Goal: Task Accomplishment & Management: Use online tool/utility

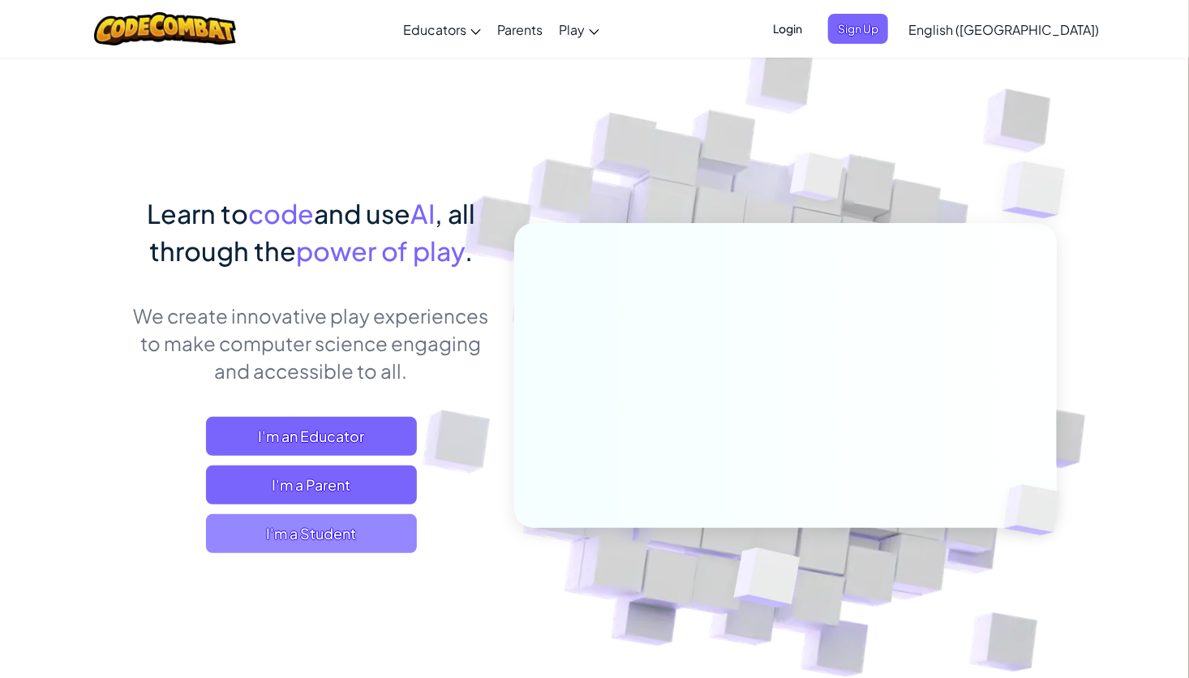
click at [304, 531] on span "I'm a Student" at bounding box center [311, 533] width 211 height 39
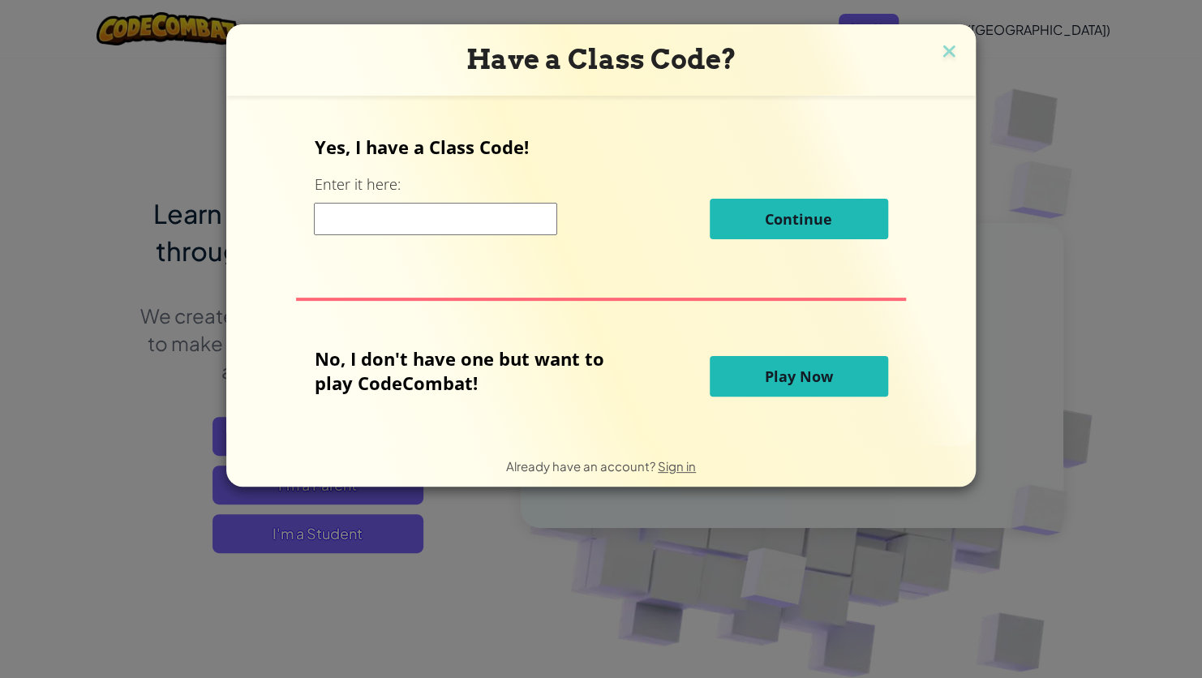
click at [832, 376] on button "Play Now" at bounding box center [799, 376] width 178 height 41
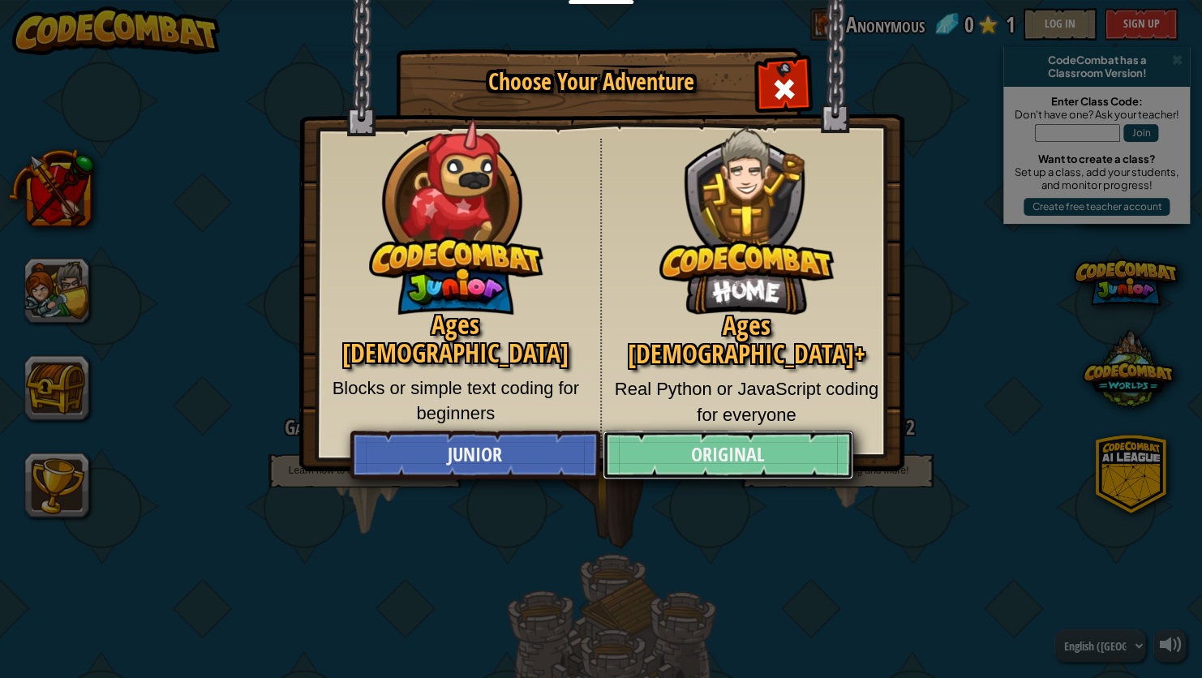
click at [776, 445] on link "Original" at bounding box center [728, 455] width 250 height 49
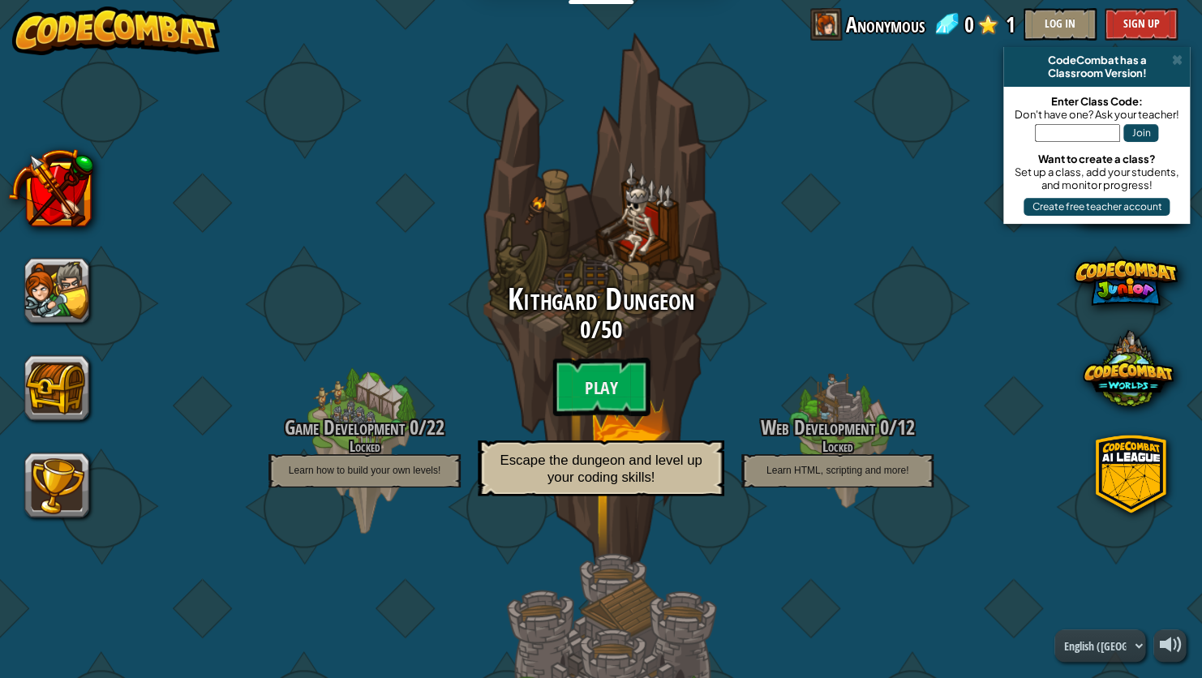
click at [609, 354] on div "Kithgard Dungeon 0 / 50 Play Escape the dungeon and level up your coding skills!" at bounding box center [601, 394] width 308 height 223
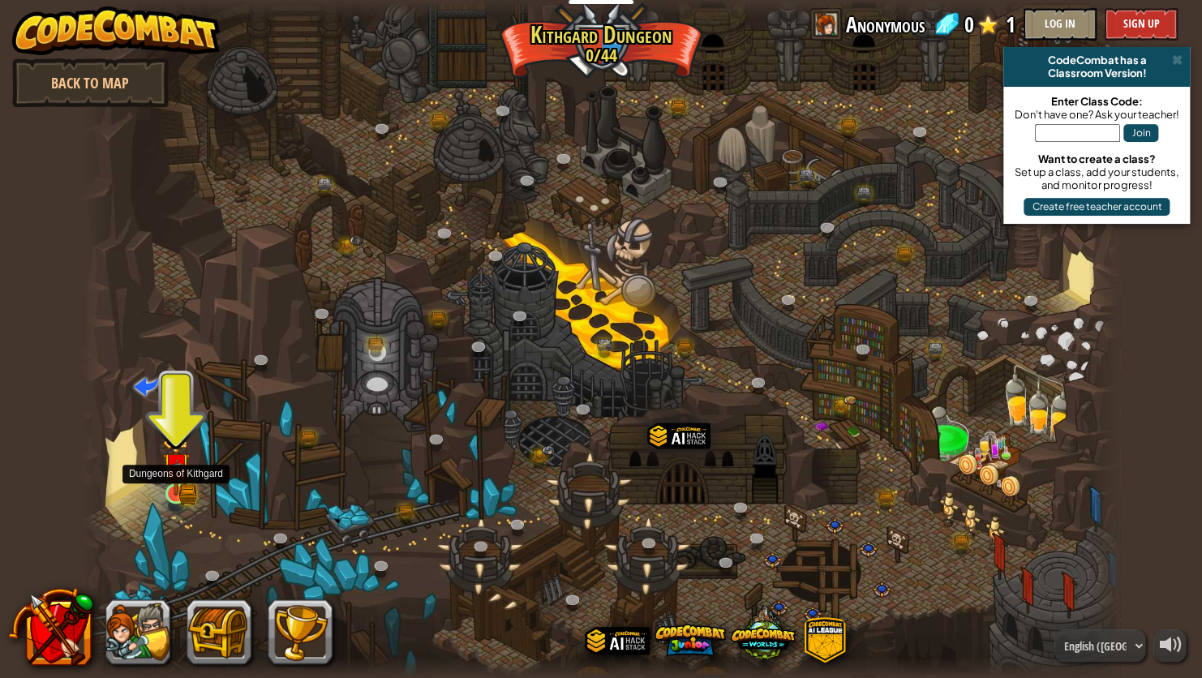
click at [170, 483] on img at bounding box center [175, 465] width 27 height 59
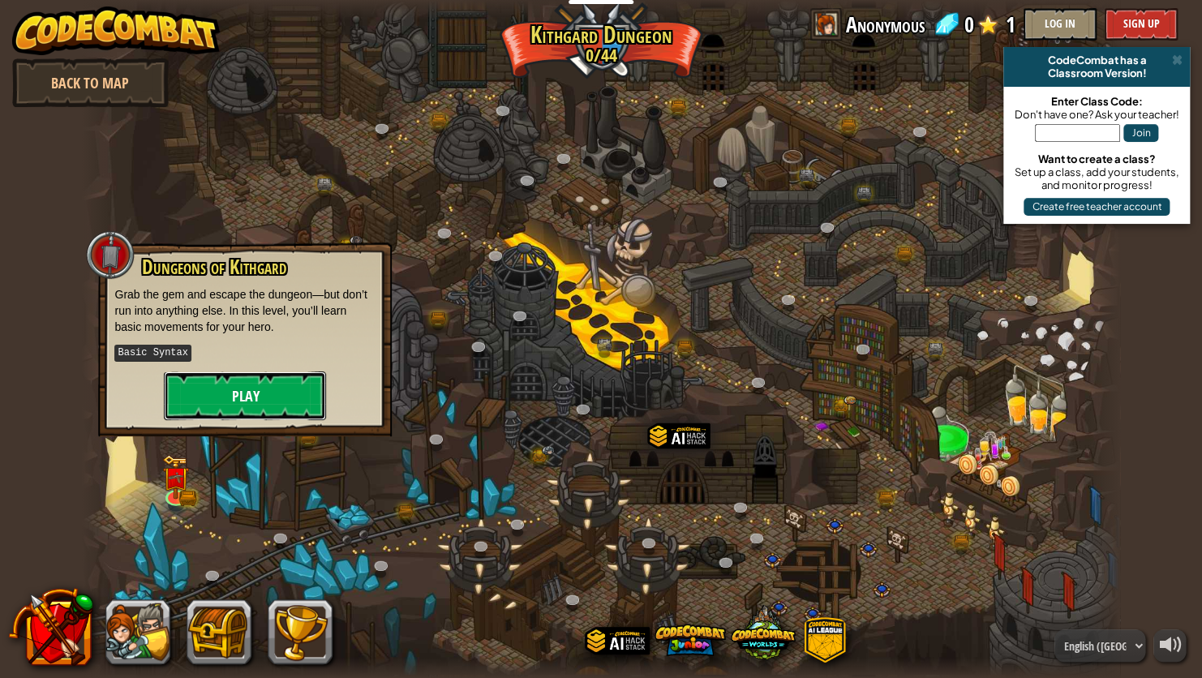
click at [224, 379] on button "Play" at bounding box center [245, 396] width 162 height 49
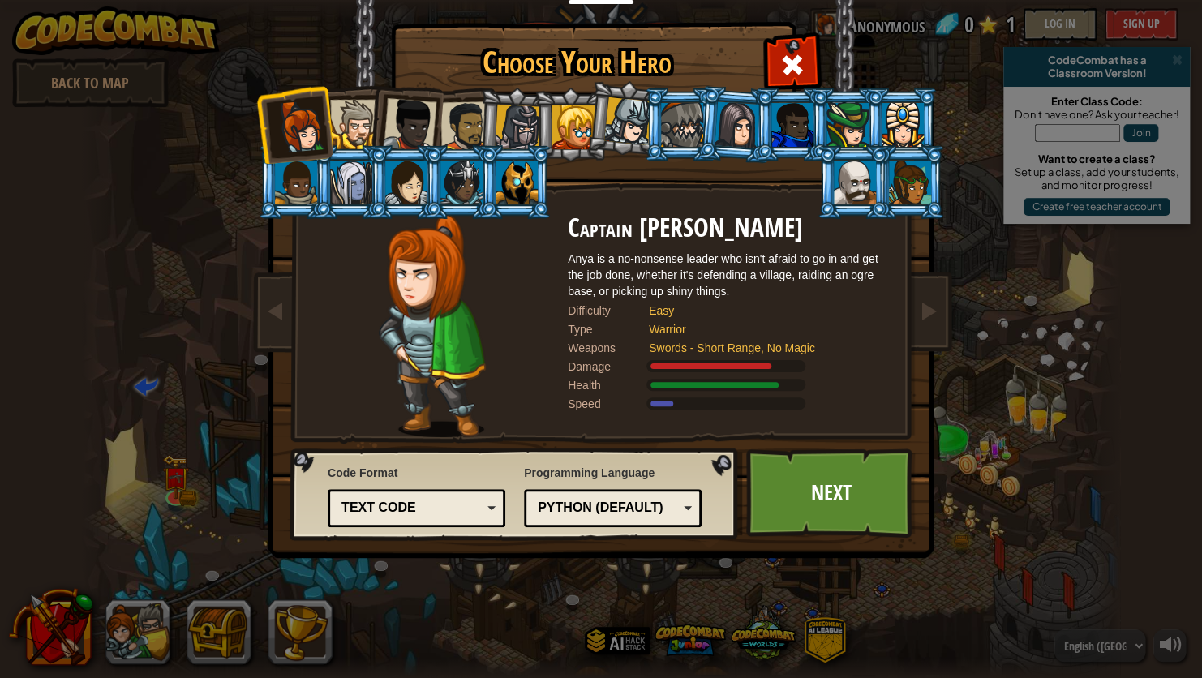
click at [445, 513] on div "Text code" at bounding box center [412, 508] width 140 height 19
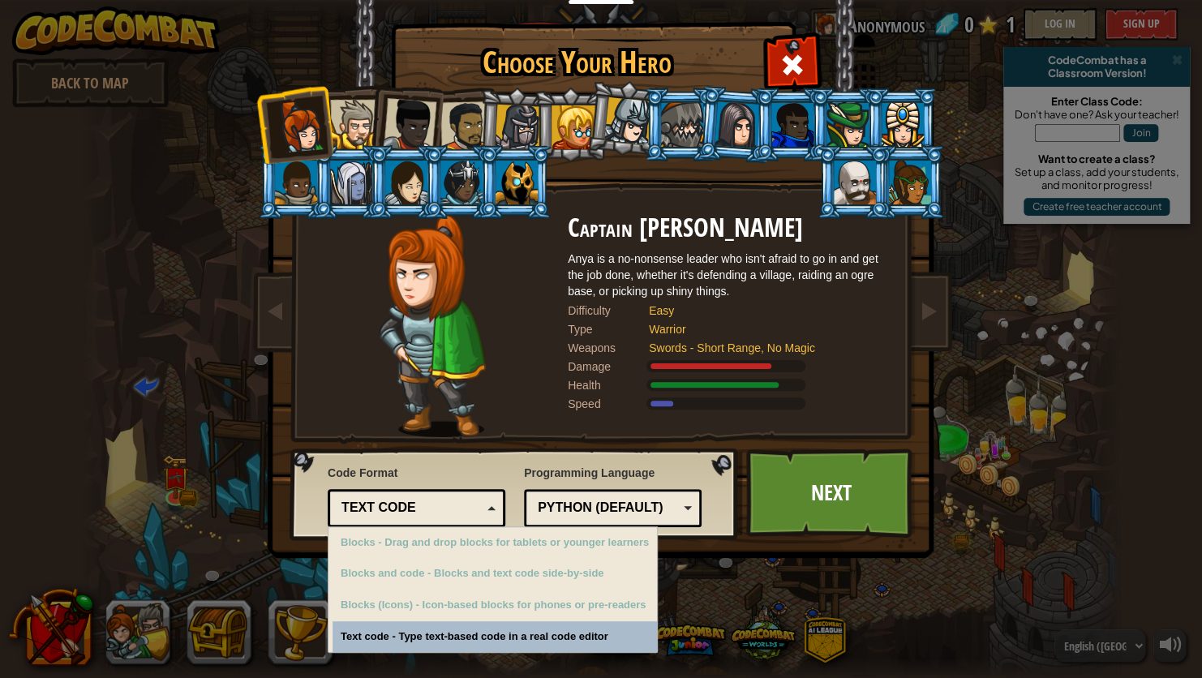
click at [445, 513] on div "Text code" at bounding box center [412, 508] width 140 height 19
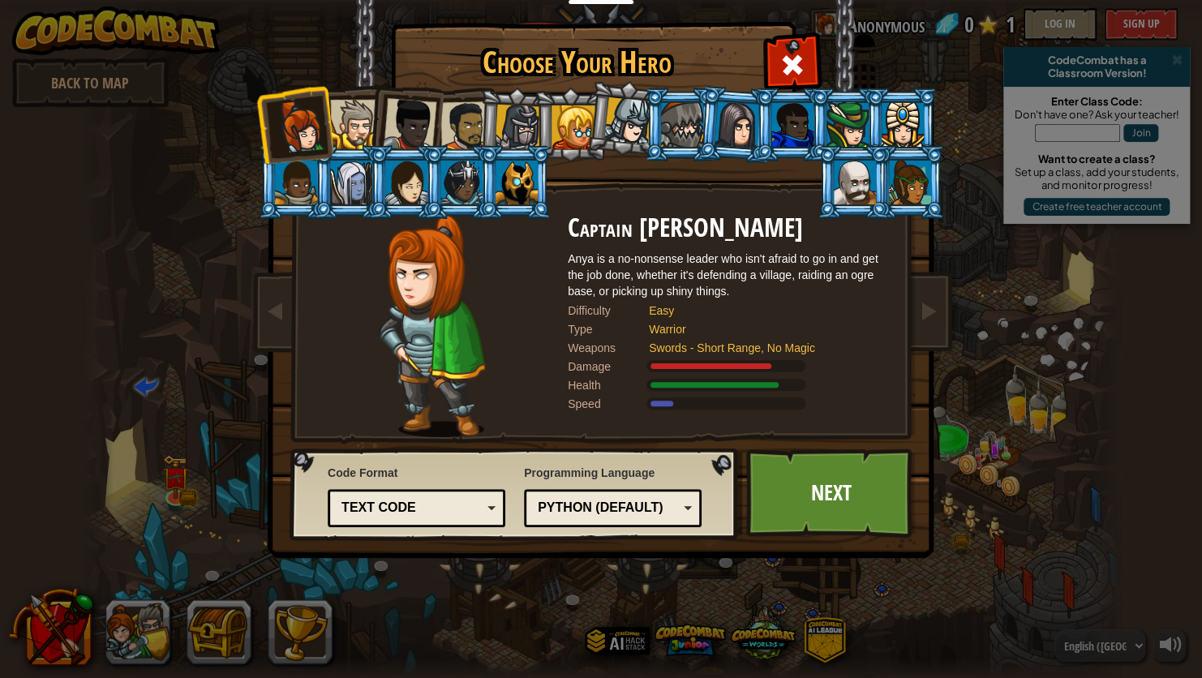
click at [426, 119] on div at bounding box center [410, 125] width 54 height 54
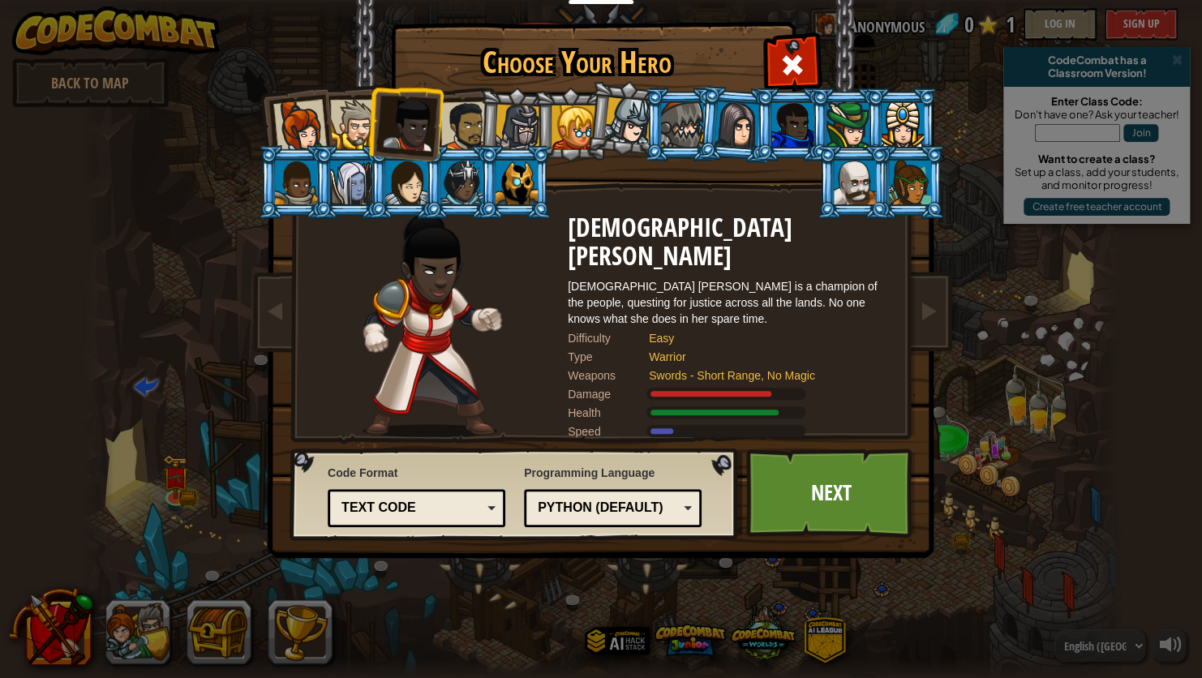
click at [303, 178] on div at bounding box center [296, 183] width 42 height 44
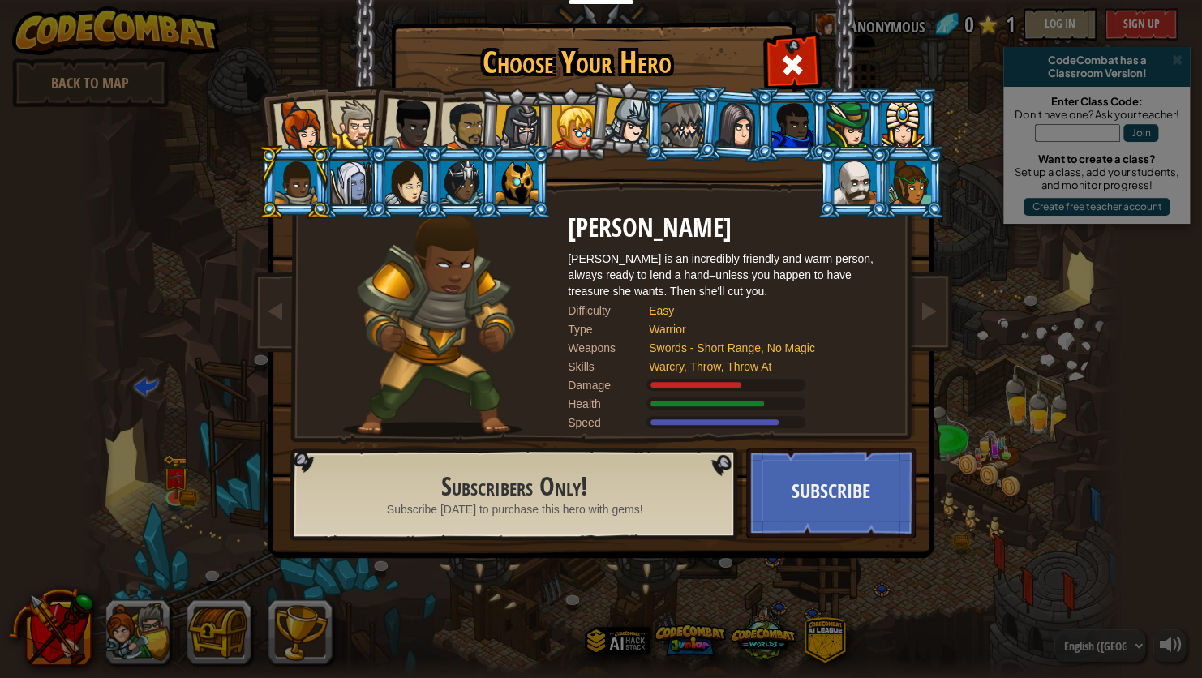
click at [346, 181] on div at bounding box center [351, 183] width 42 height 44
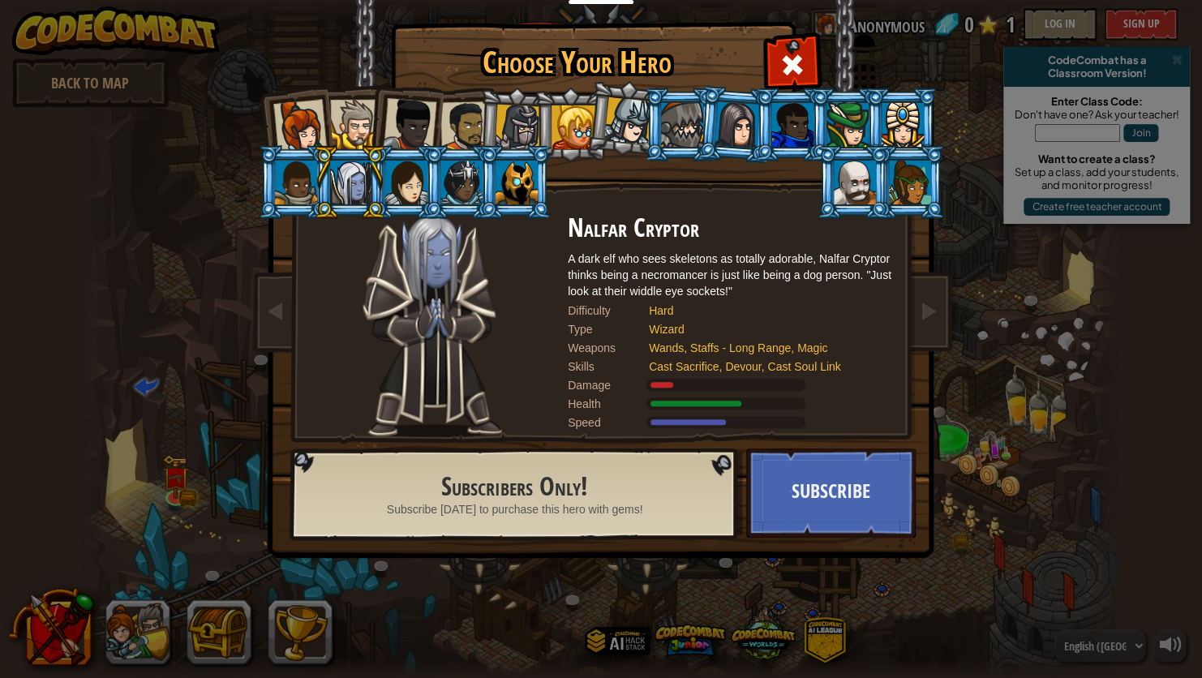
click at [518, 127] on div at bounding box center [518, 128] width 46 height 46
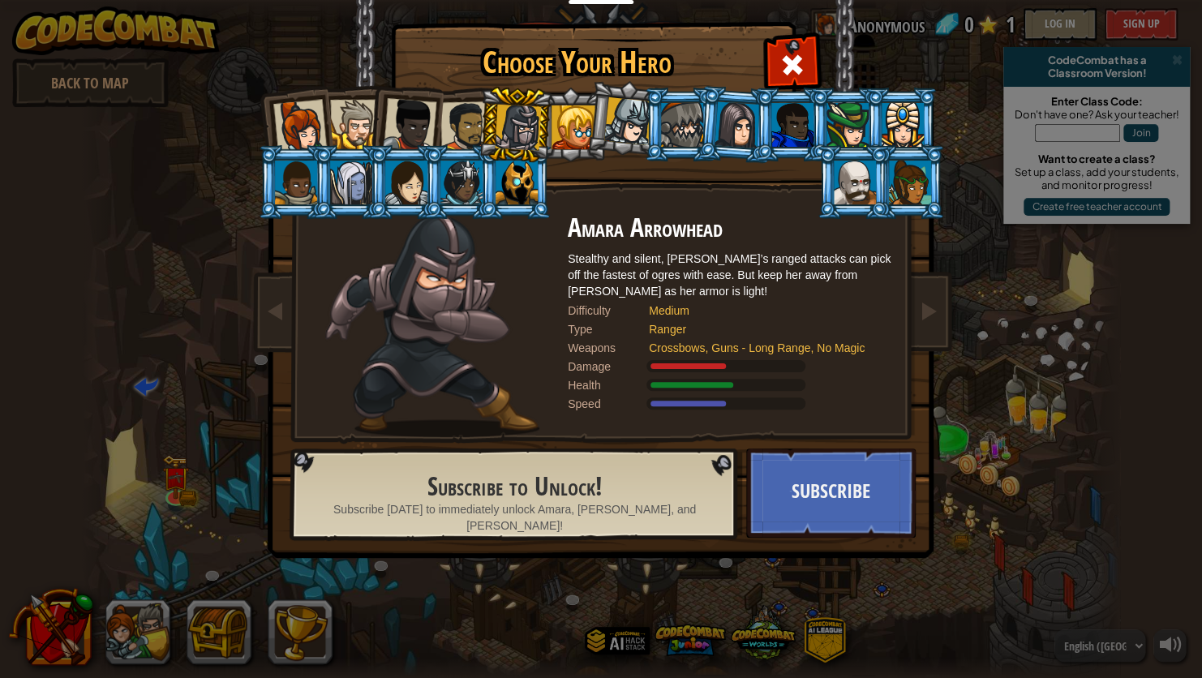
click at [810, 120] on li at bounding box center [846, 125] width 73 height 74
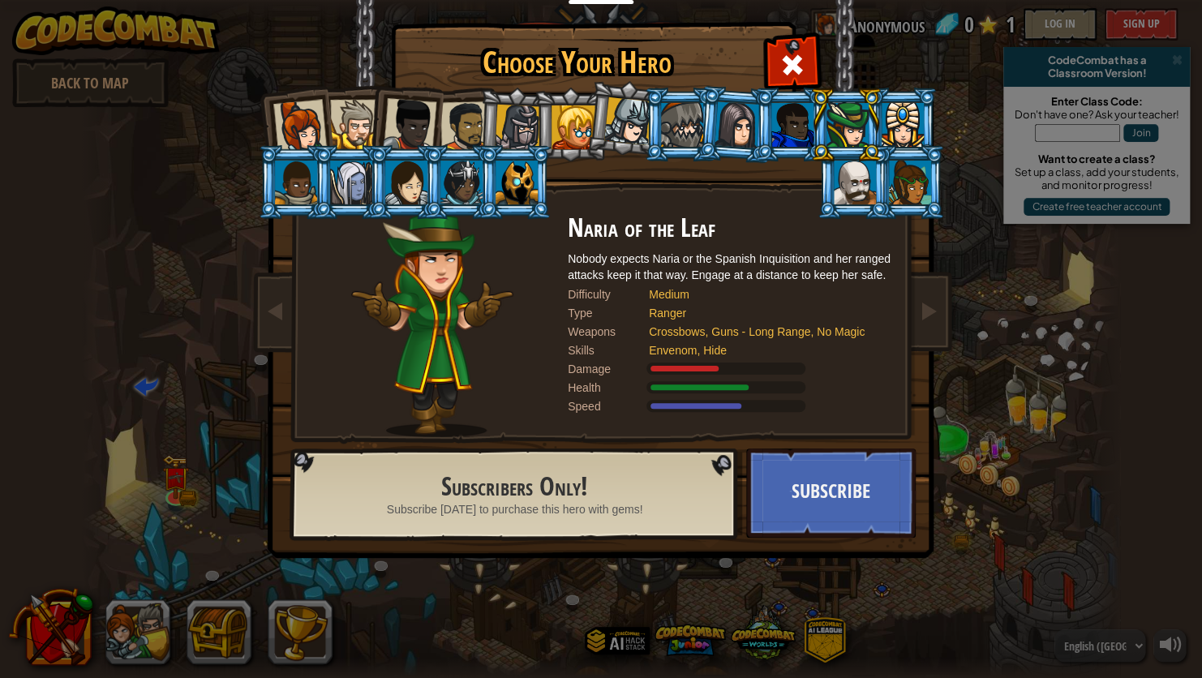
click at [888, 119] on div at bounding box center [903, 125] width 42 height 44
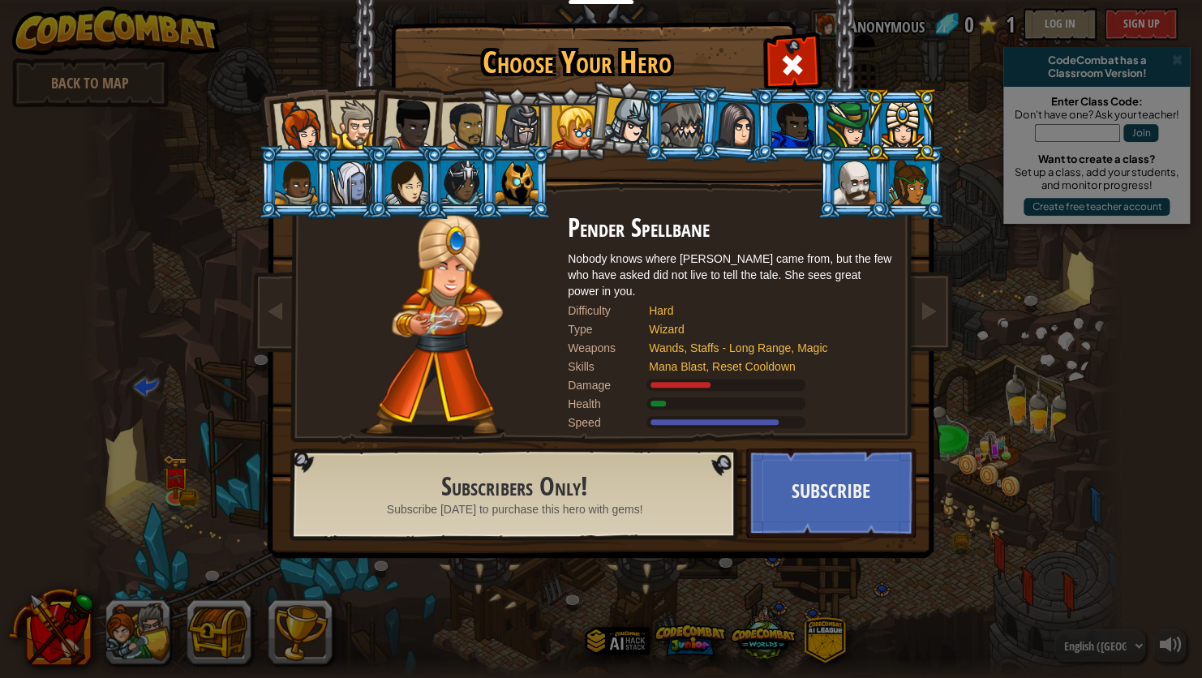
click at [919, 153] on li at bounding box center [901, 125] width 73 height 74
click at [466, 132] on div at bounding box center [465, 126] width 50 height 50
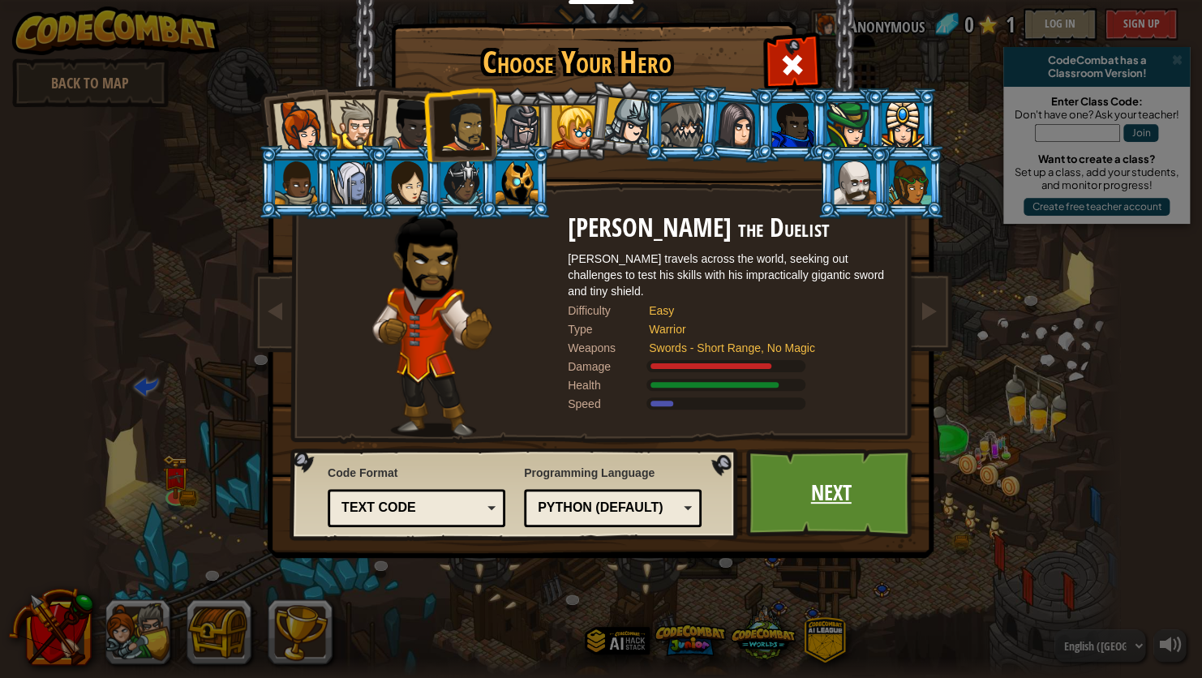
click at [835, 494] on link "Next" at bounding box center [831, 493] width 170 height 89
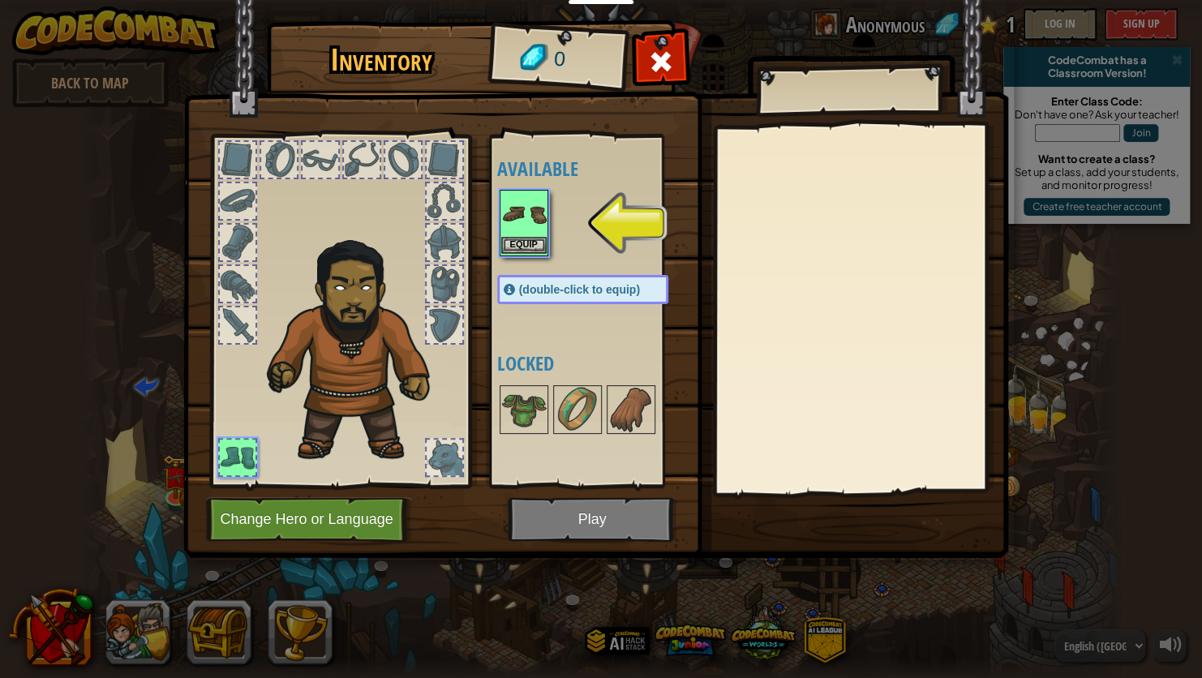
click at [527, 235] on img at bounding box center [523, 213] width 45 height 45
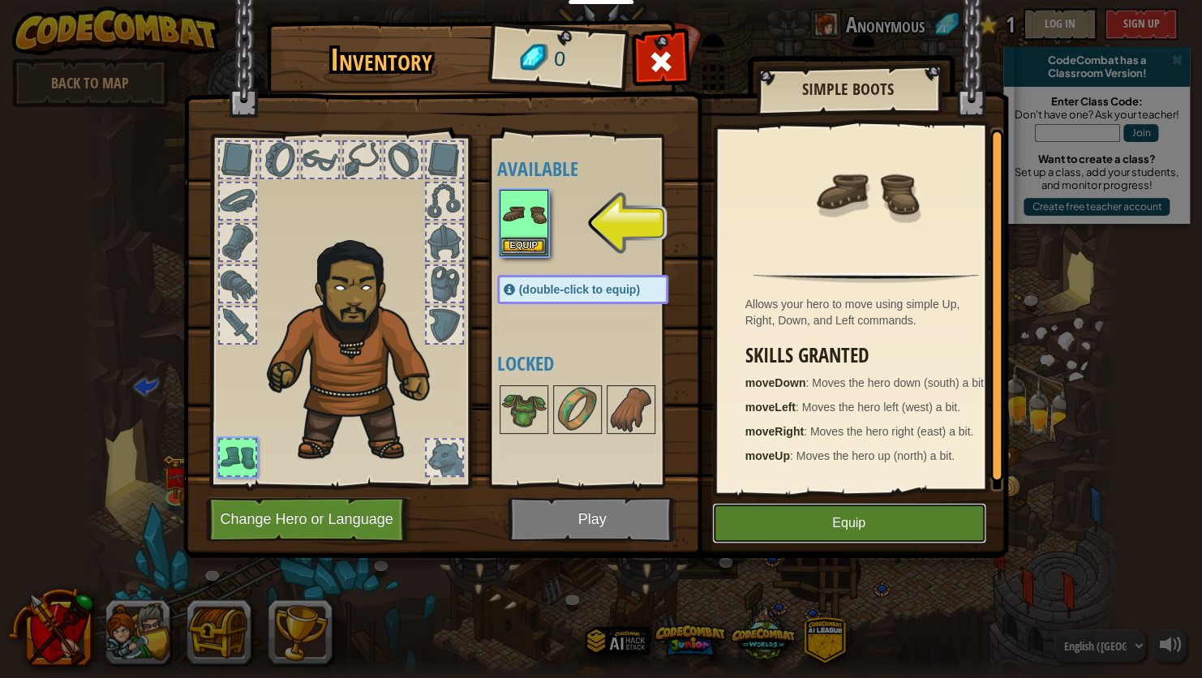
click at [814, 510] on button "Equip" at bounding box center [849, 523] width 274 height 41
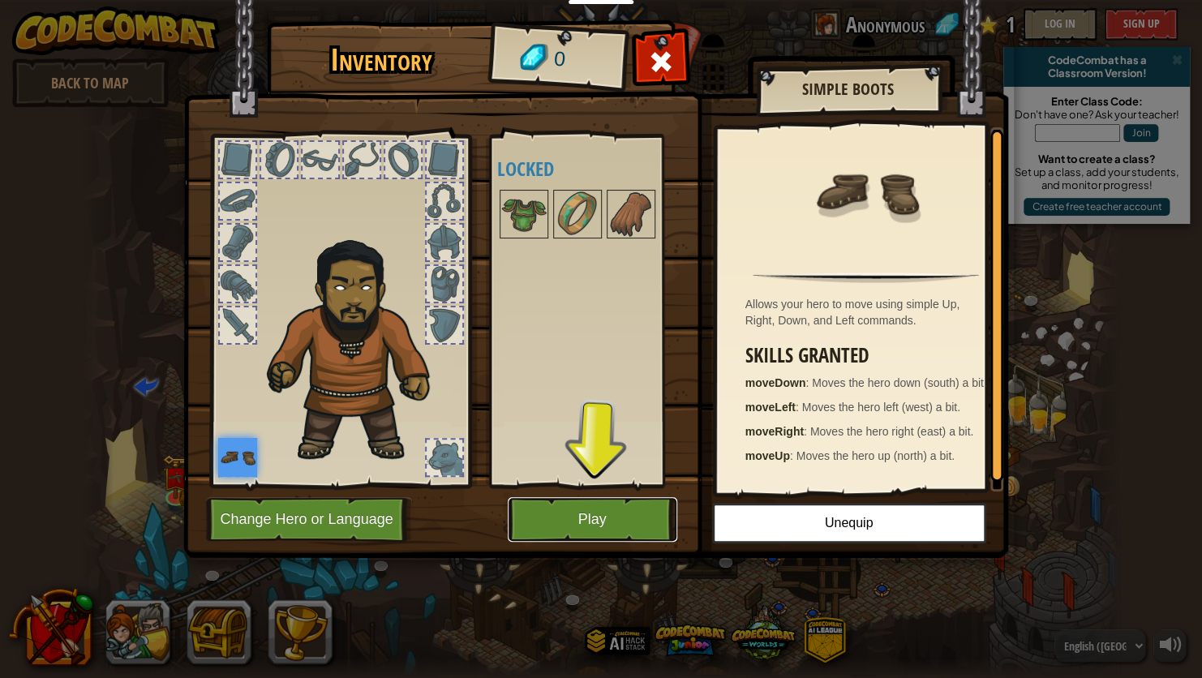
click at [600, 523] on button "Play" at bounding box center [593, 519] width 170 height 45
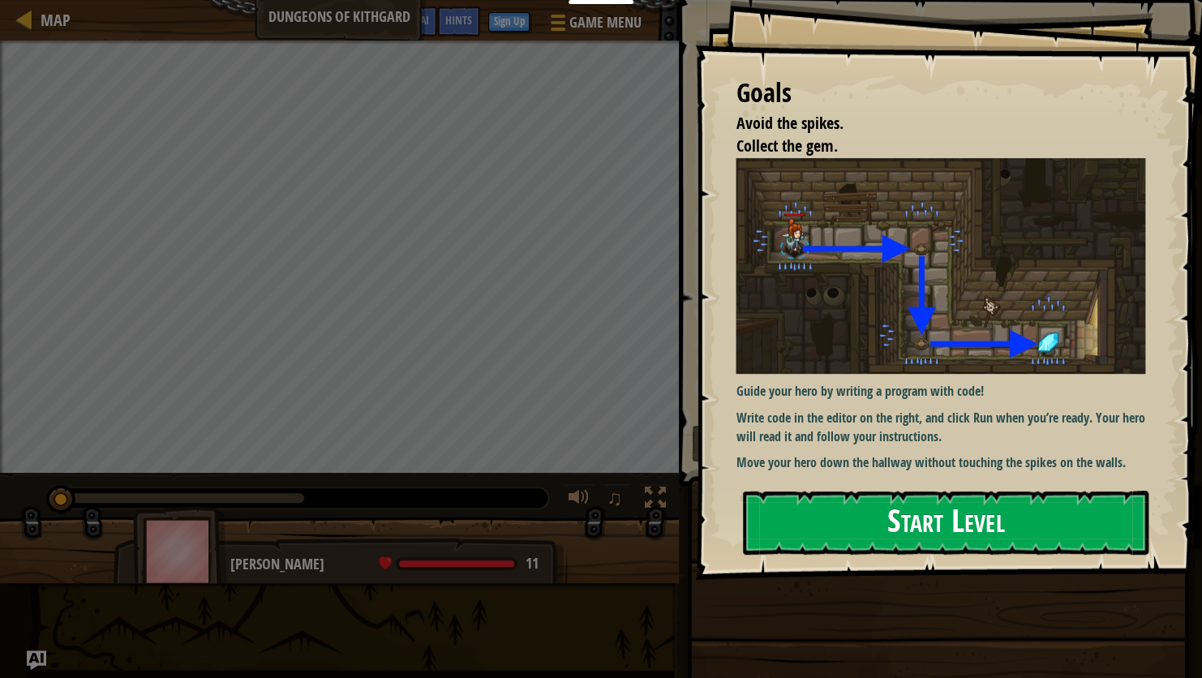
click at [874, 511] on button "Start Level" at bounding box center [946, 523] width 406 height 64
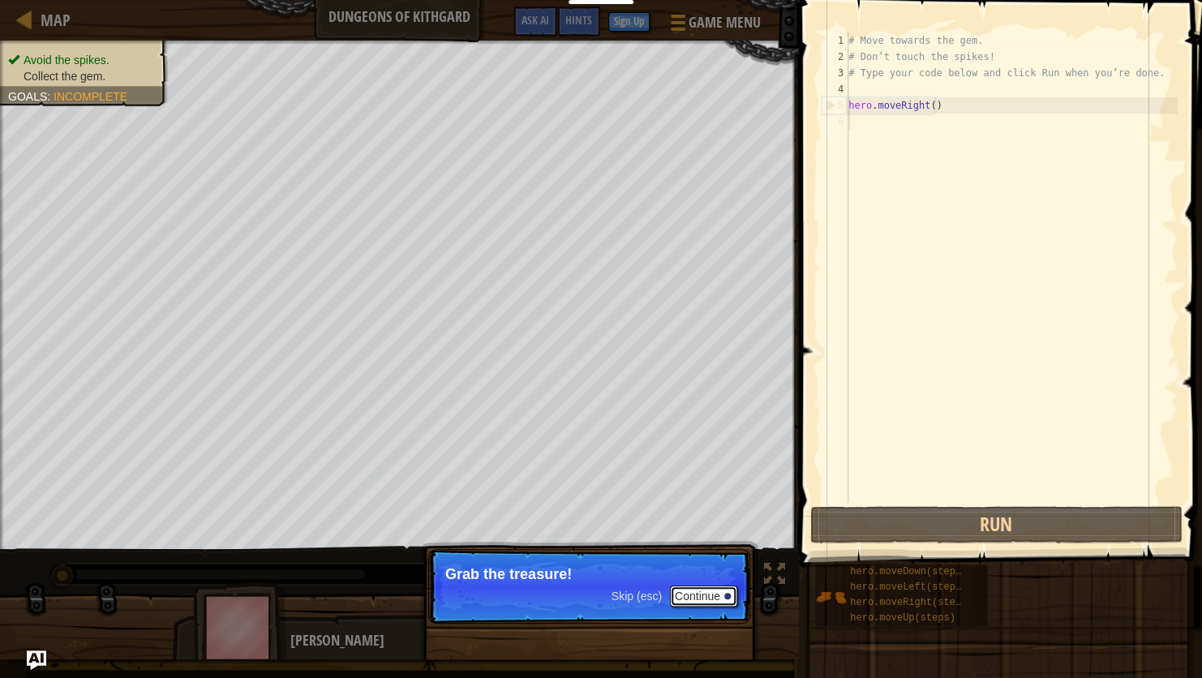
click at [690, 599] on button "Continue" at bounding box center [703, 596] width 67 height 21
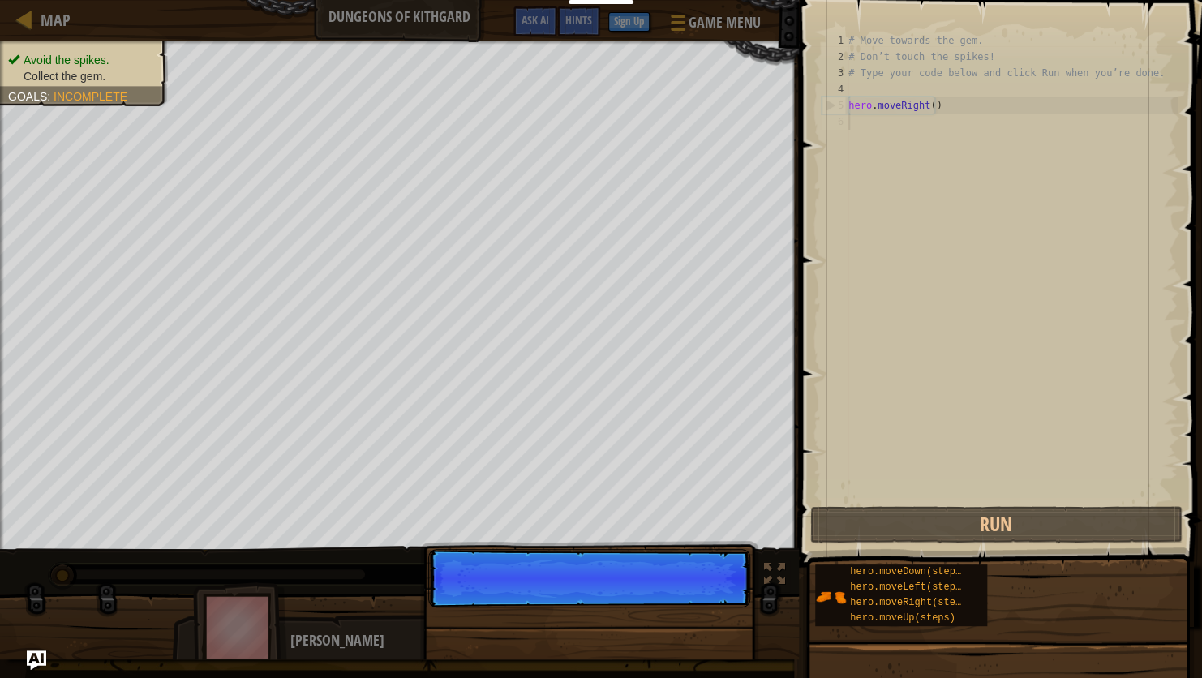
scroll to position [7, 0]
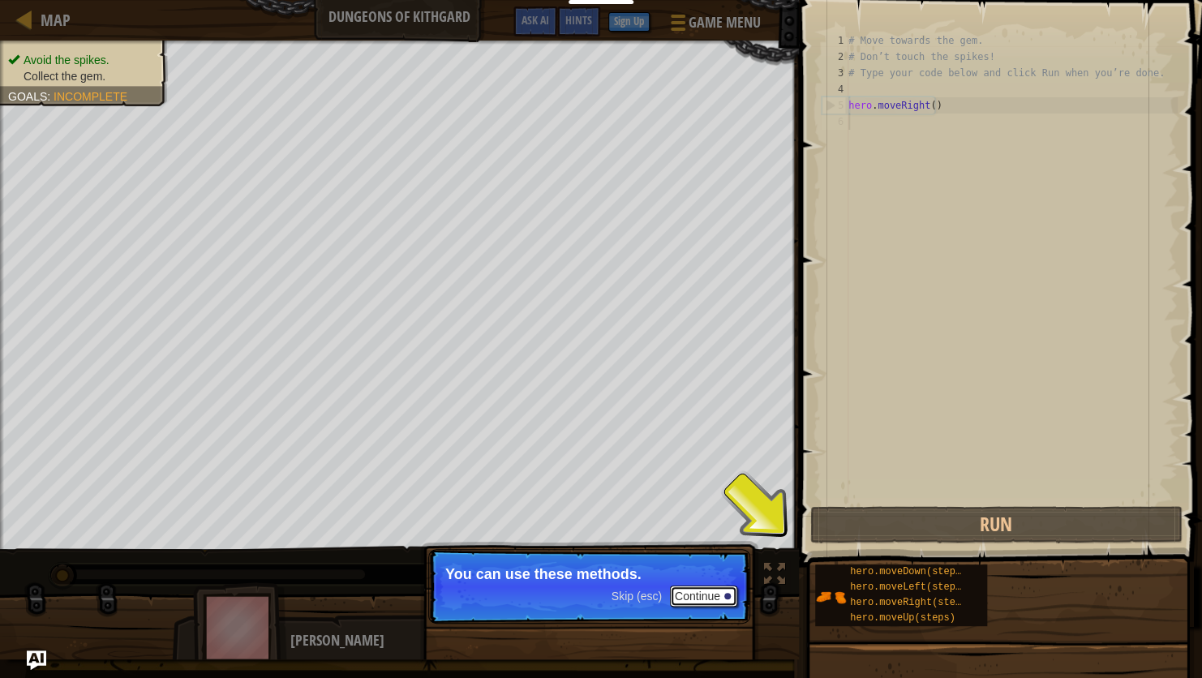
click at [690, 599] on button "Continue" at bounding box center [703, 596] width 67 height 21
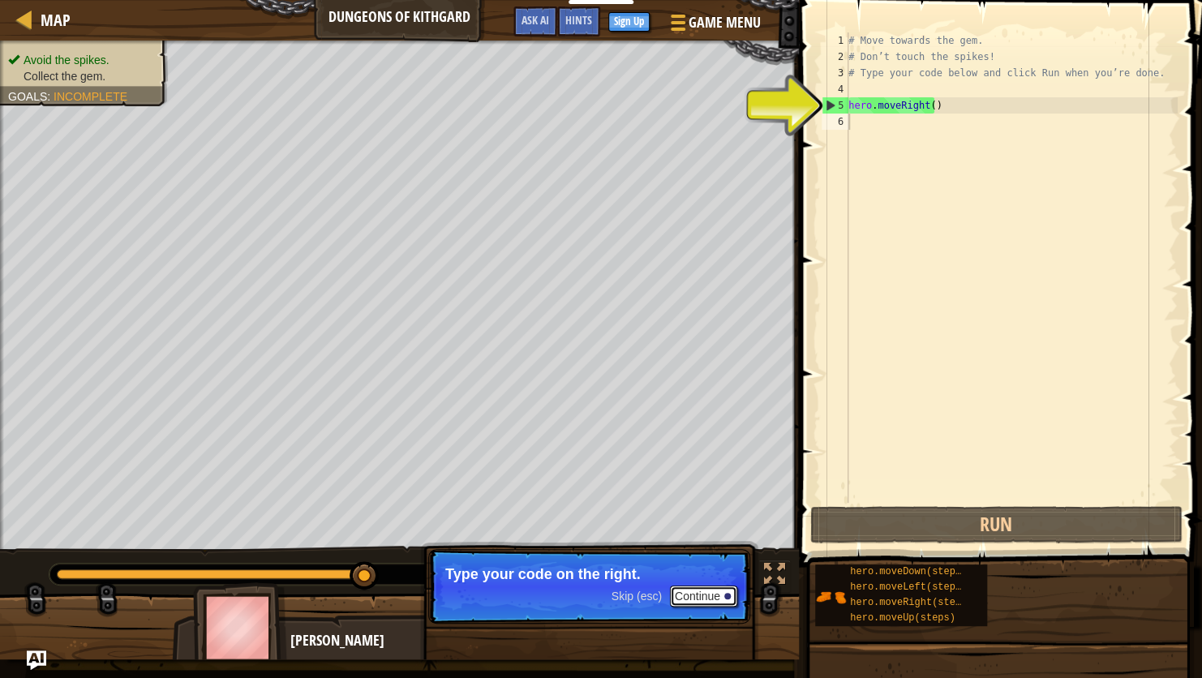
click at [690, 599] on button "Continue" at bounding box center [703, 596] width 67 height 21
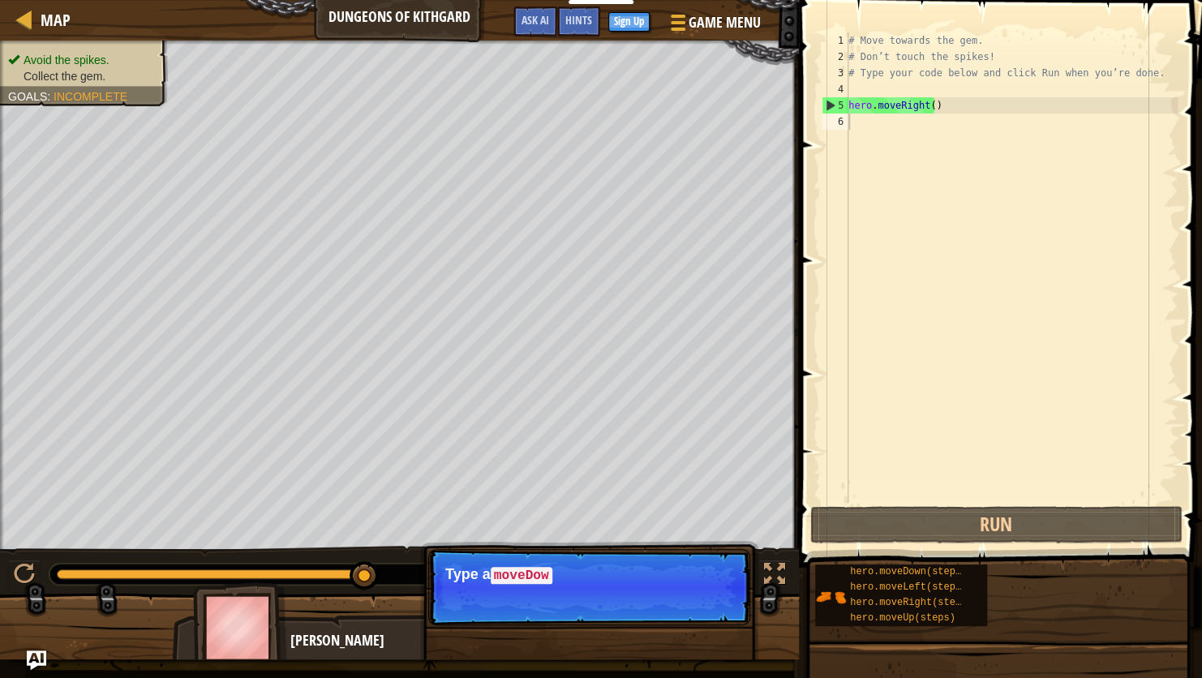
click at [690, 599] on p "Skip (esc) Continue Type a moveDow" at bounding box center [589, 587] width 322 height 76
click at [870, 120] on div "# Move towards the gem. # Don’t touch the spikes! # Type your code below and cl…" at bounding box center [1011, 283] width 333 height 503
type textarea "hero."
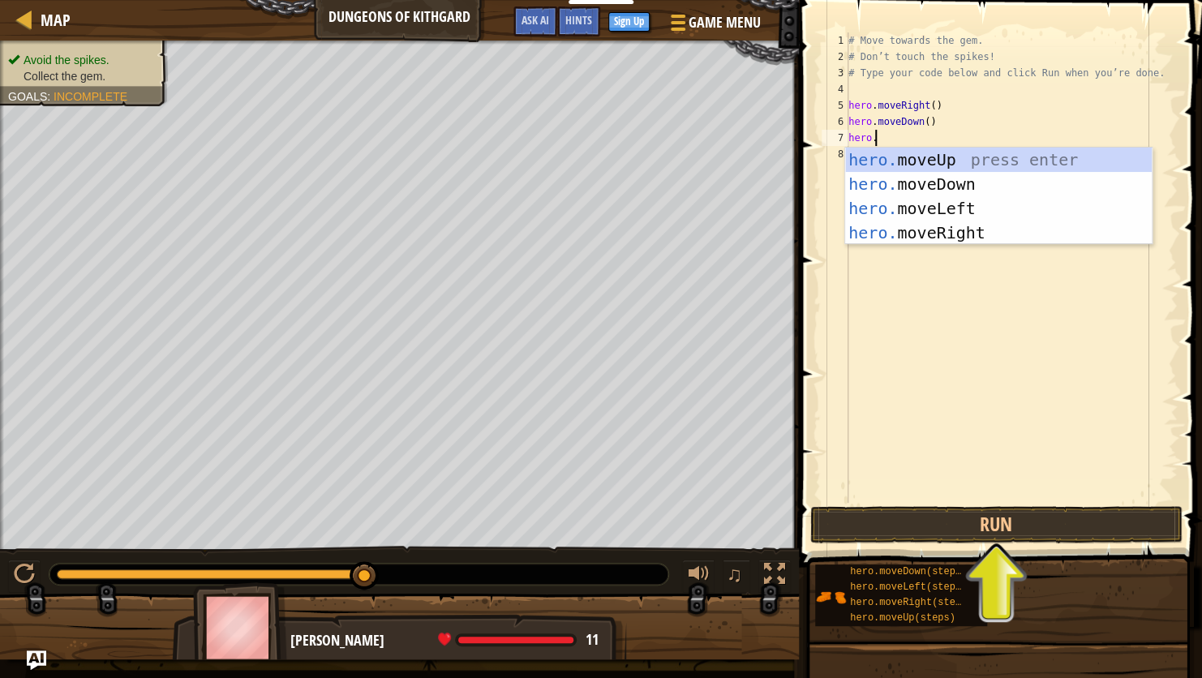
scroll to position [7, 1]
type textarea "hero."
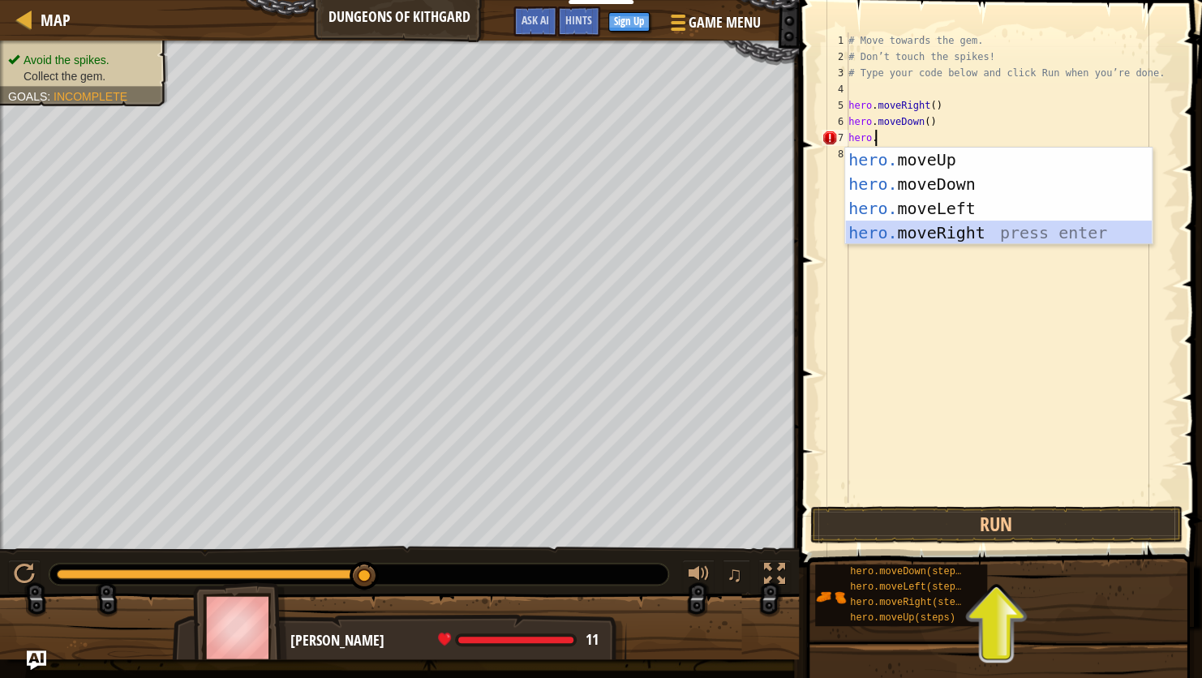
scroll to position [7, 0]
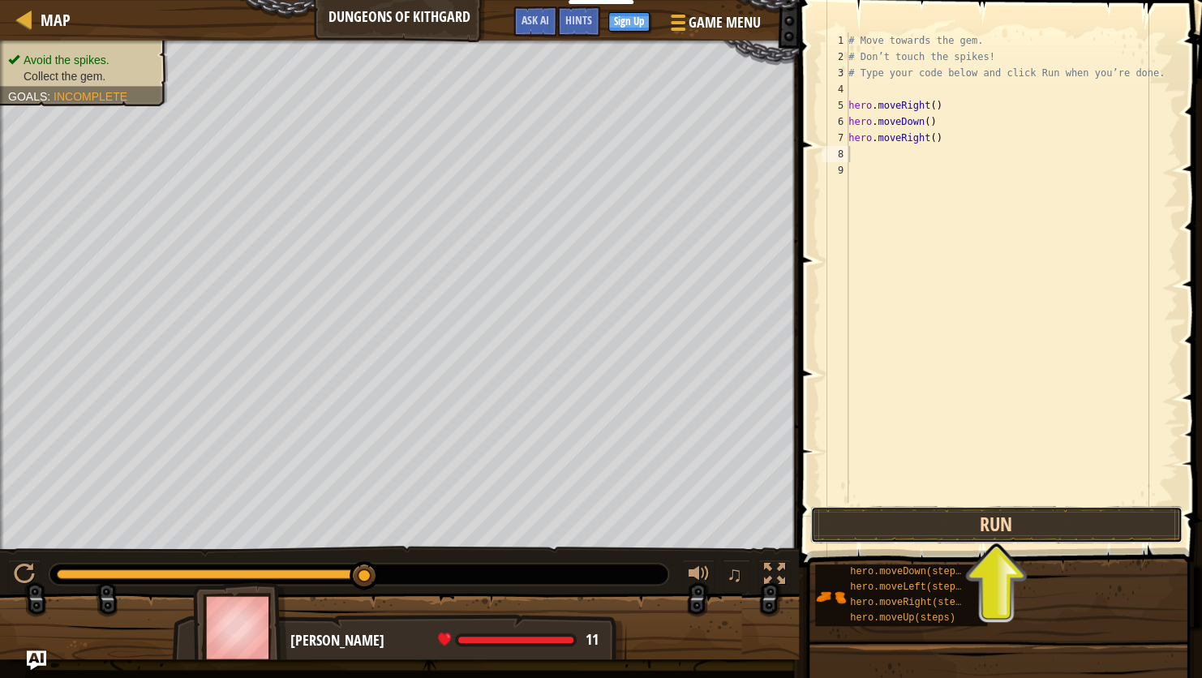
click at [1002, 526] on button "Run" at bounding box center [996, 524] width 372 height 37
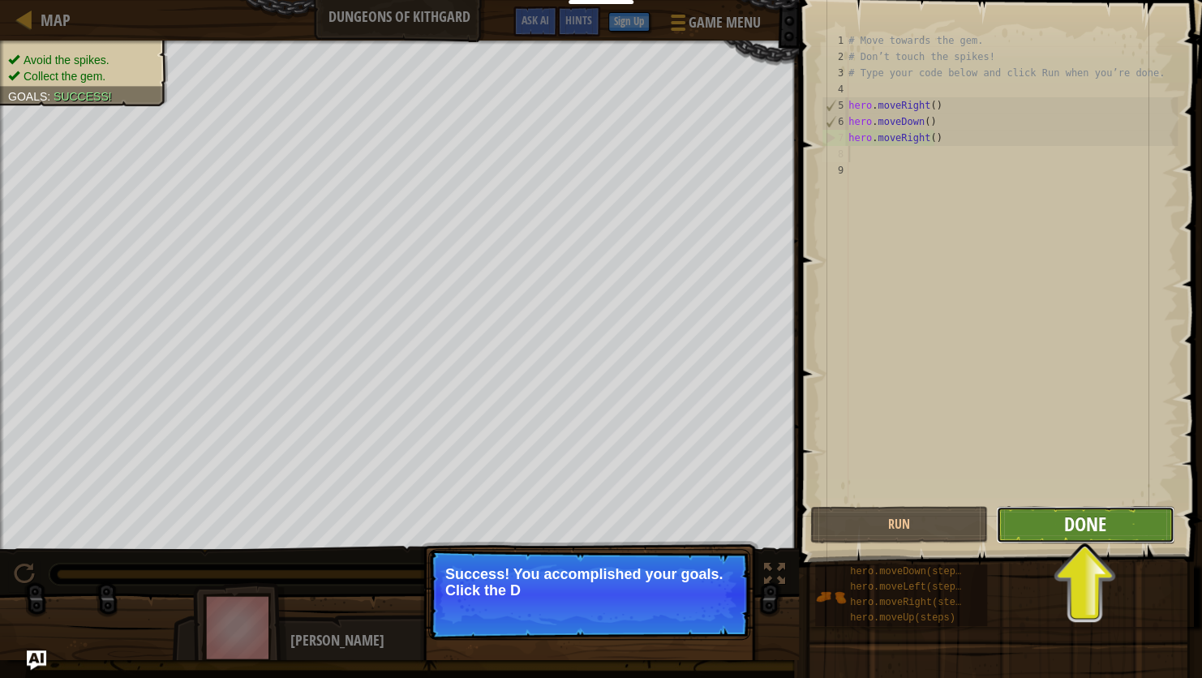
click at [1067, 518] on span "Done" at bounding box center [1085, 524] width 42 height 26
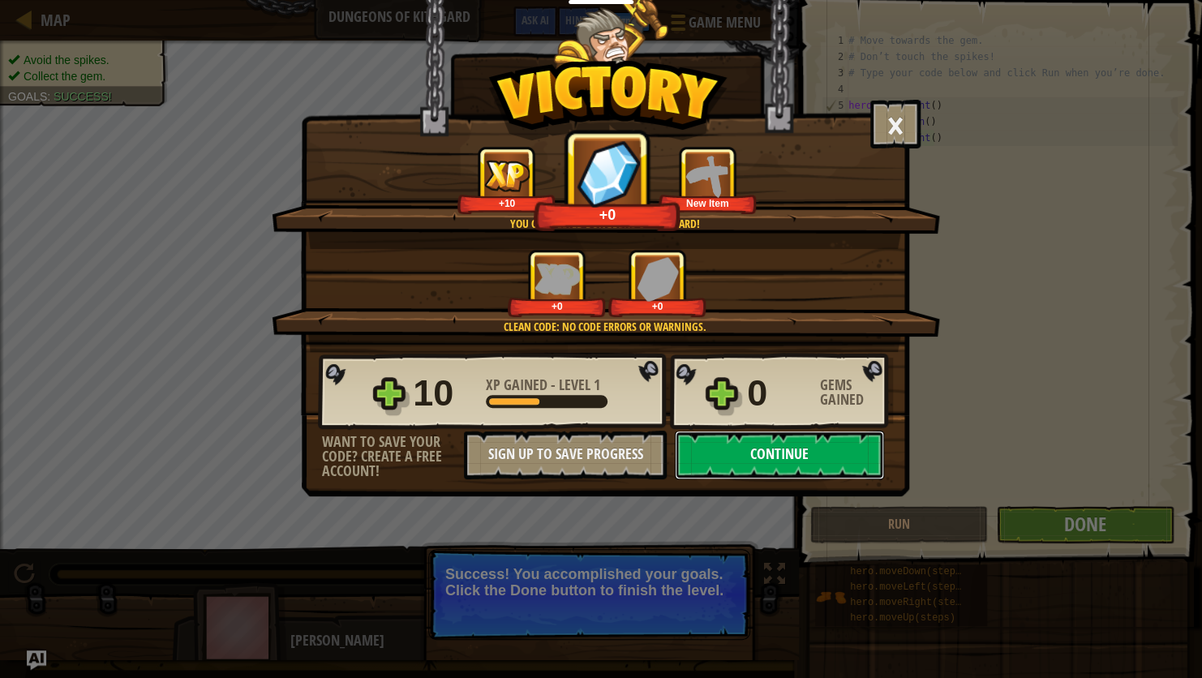
click at [782, 440] on button "Continue" at bounding box center [779, 455] width 209 height 49
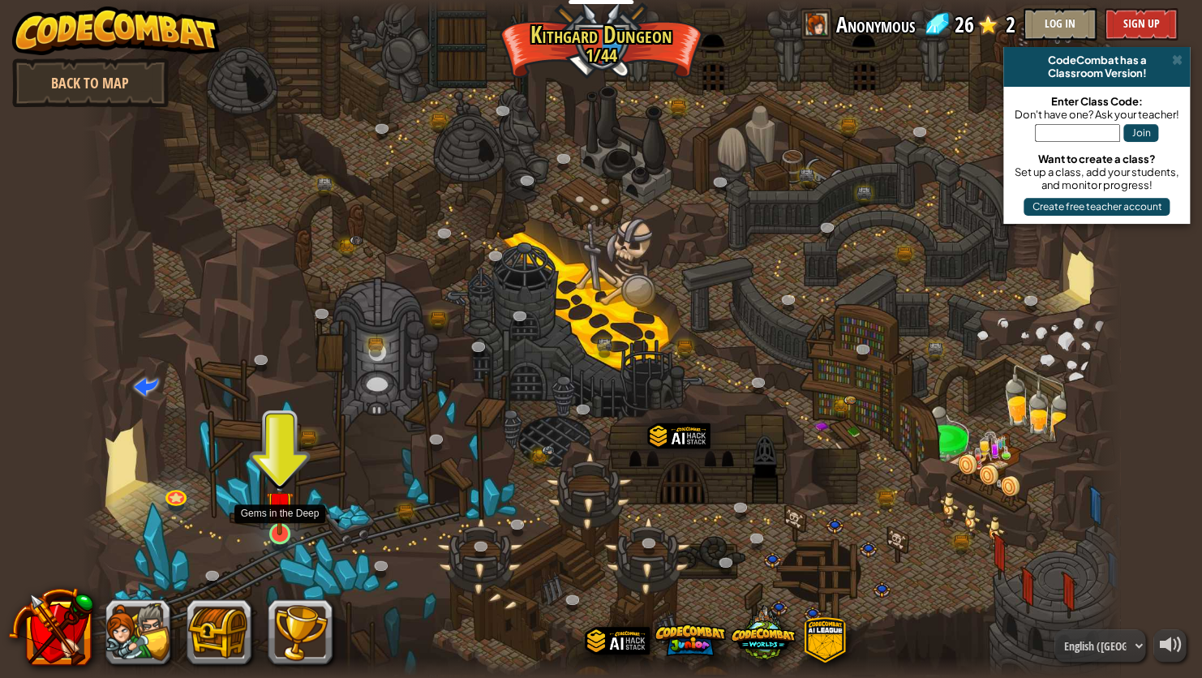
click at [273, 512] on img at bounding box center [279, 505] width 27 height 62
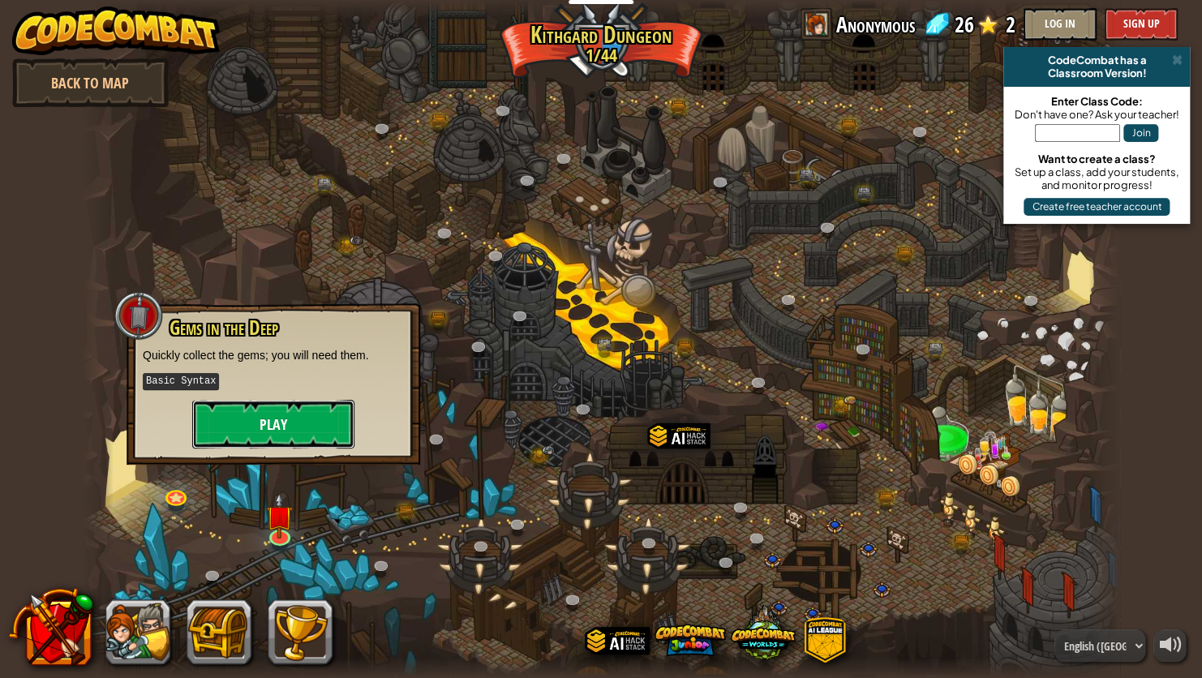
click at [291, 434] on button "Play" at bounding box center [273, 424] width 162 height 49
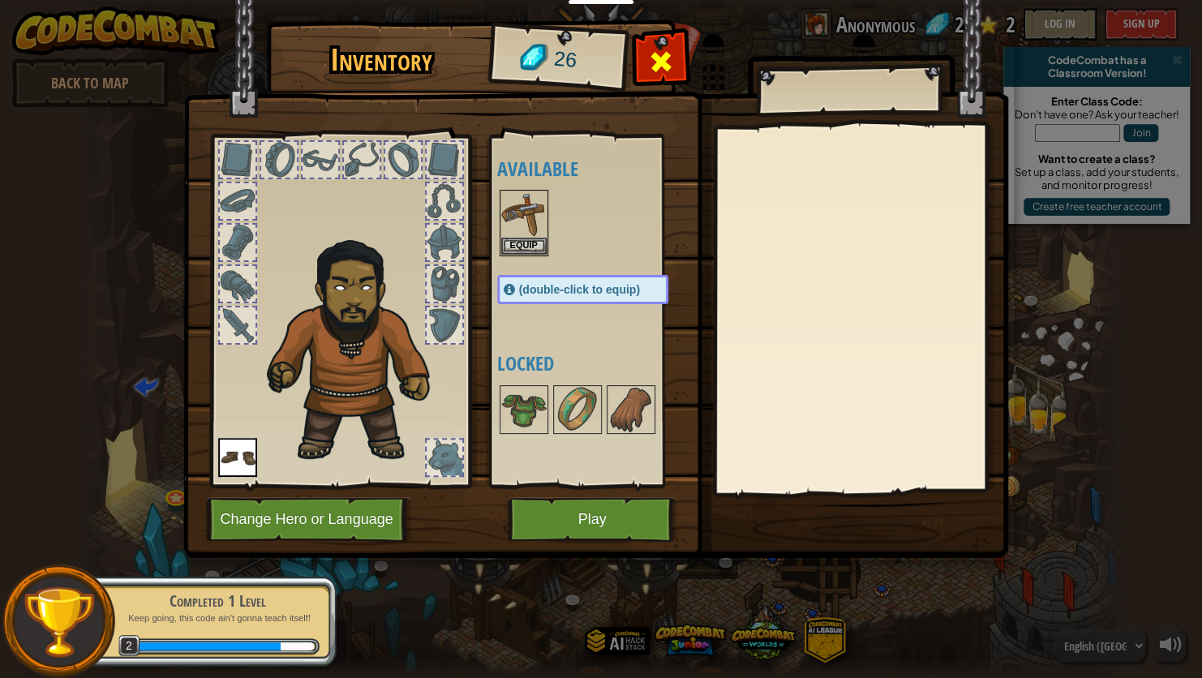
click at [671, 61] on span at bounding box center [660, 62] width 26 height 26
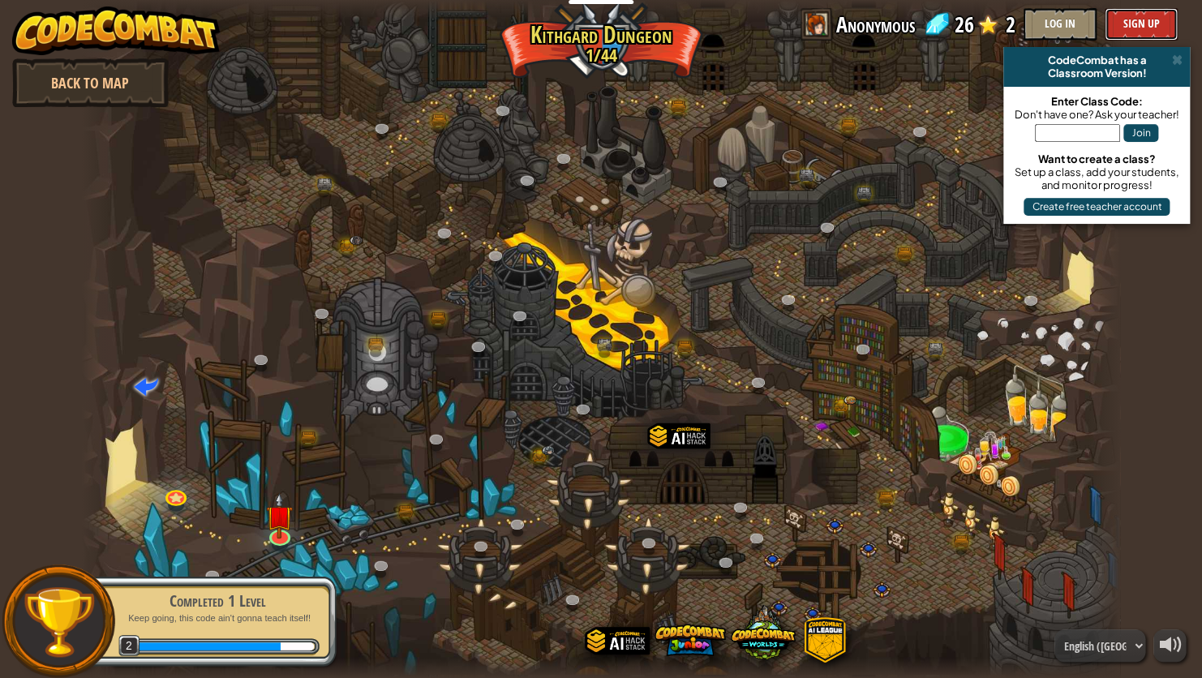
click at [1127, 37] on button "Sign Up" at bounding box center [1141, 24] width 73 height 32
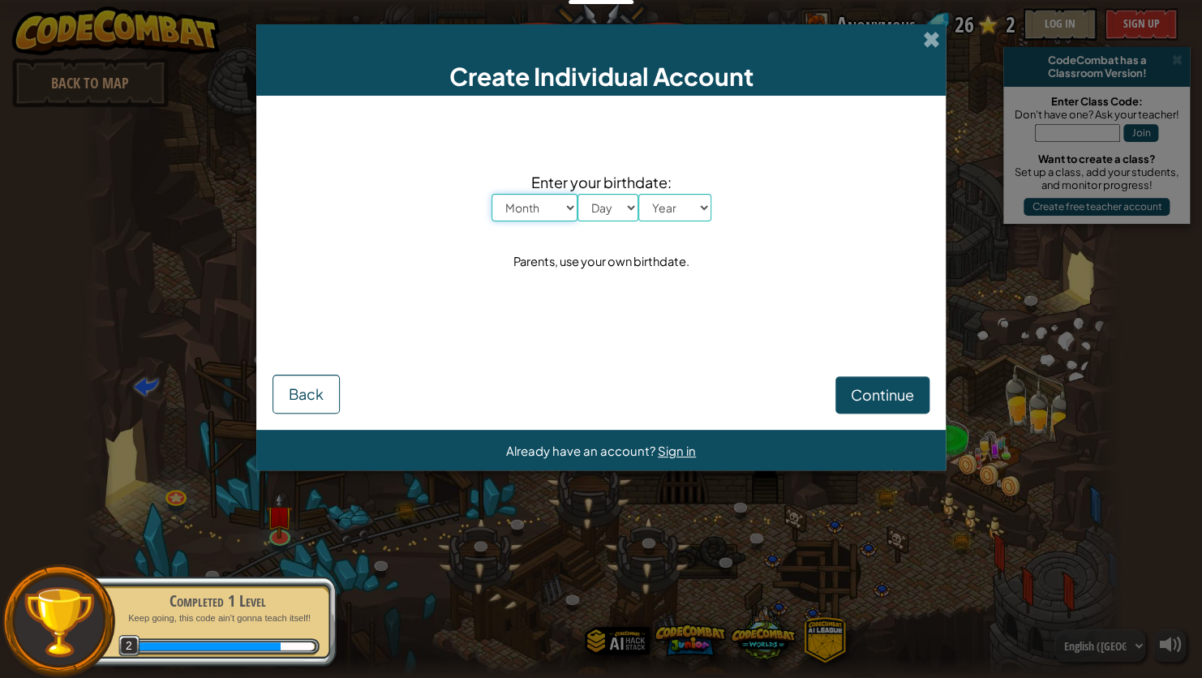
click at [569, 213] on select "Month January February March April May June July August September October Novem…" at bounding box center [535, 208] width 86 height 28
select select "8"
click at [492, 194] on select "Month January February March April May June July August September October Novem…" at bounding box center [535, 208] width 86 height 28
click at [605, 196] on select "Day 1 2 3 4 5 6 7 8 9 10 11 12 13 14 15 16 17 18 19 20 21 22 23 24 25 26 27 28 …" at bounding box center [608, 208] width 61 height 28
select select "19"
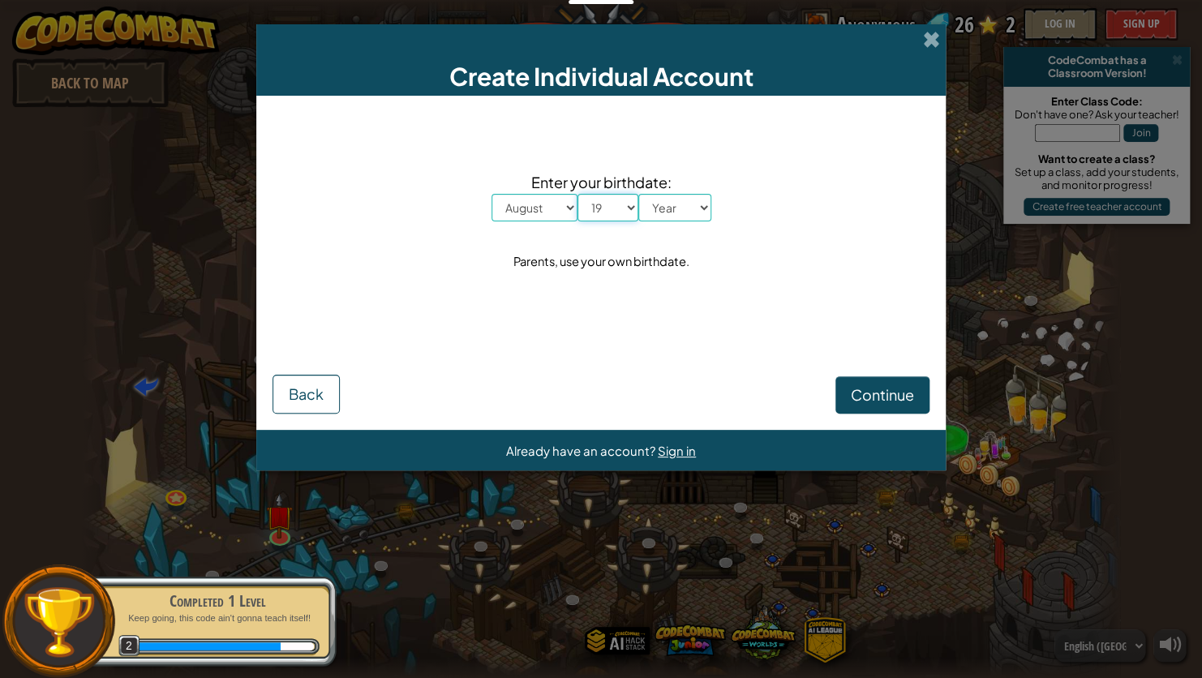
click at [578, 194] on select "Day 1 2 3 4 5 6 7 8 9 10 11 12 13 14 15 16 17 18 19 20 21 22 23 24 25 26 27 28 …" at bounding box center [608, 208] width 61 height 28
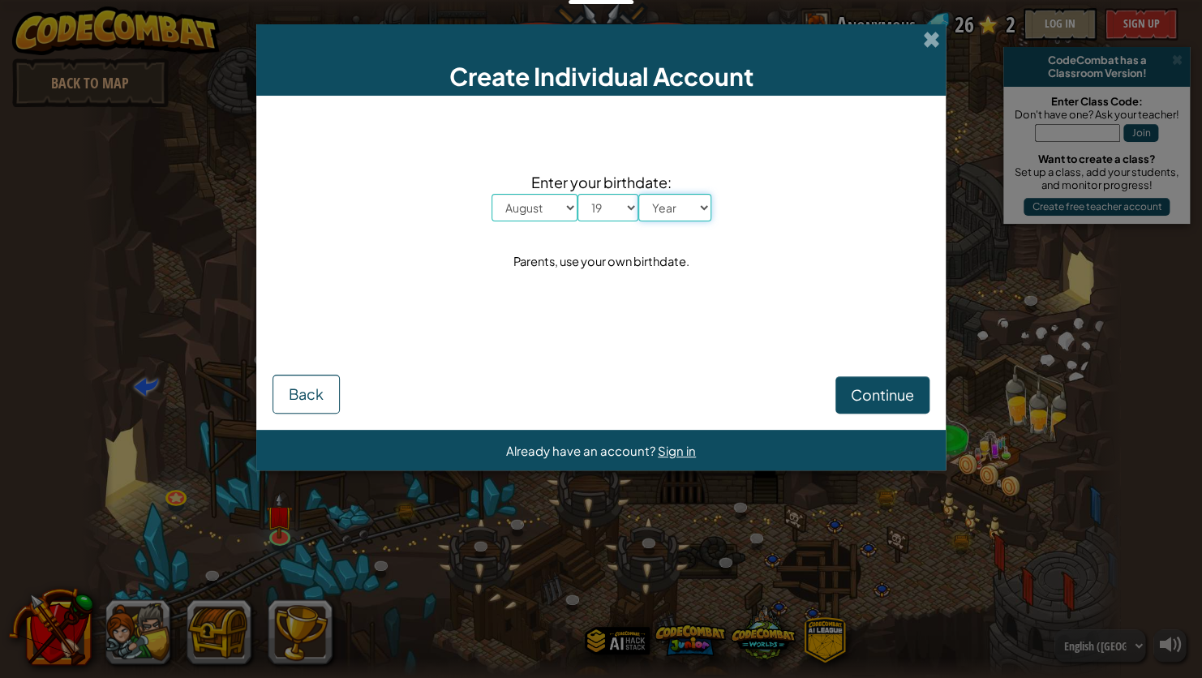
click at [670, 197] on select "Year [DATE] 2024 2023 2022 2021 2020 2019 2018 2017 2016 2015 2014 2013 2012 20…" at bounding box center [674, 208] width 73 height 28
click at [686, 217] on select "Year [DATE] 2024 2023 2022 2021 2020 2019 2018 2017 2016 2015 2014 2013 2012 20…" at bounding box center [674, 208] width 73 height 28
select select "2006"
click at [638, 194] on select "Year [DATE] 2024 2023 2022 2021 2020 2019 2018 2017 2016 2015 2014 2013 2012 20…" at bounding box center [674, 208] width 73 height 28
click at [890, 373] on div "Continue Back" at bounding box center [601, 373] width 657 height 81
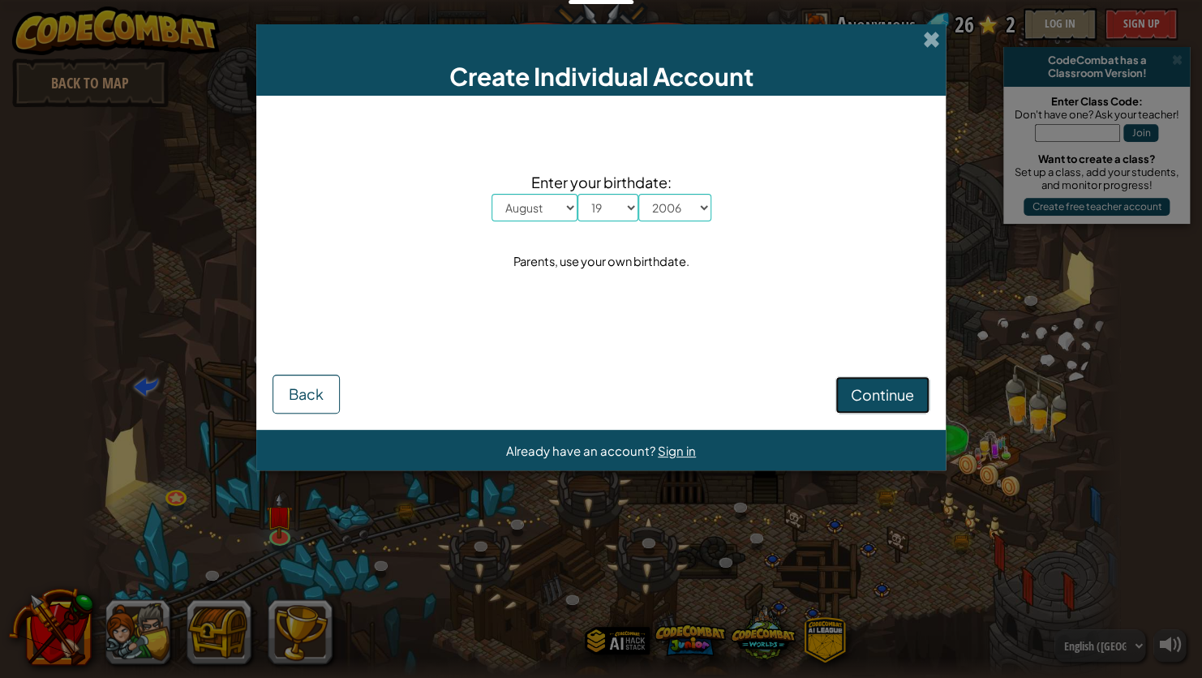
click at [883, 388] on span "Continue" at bounding box center [882, 394] width 63 height 19
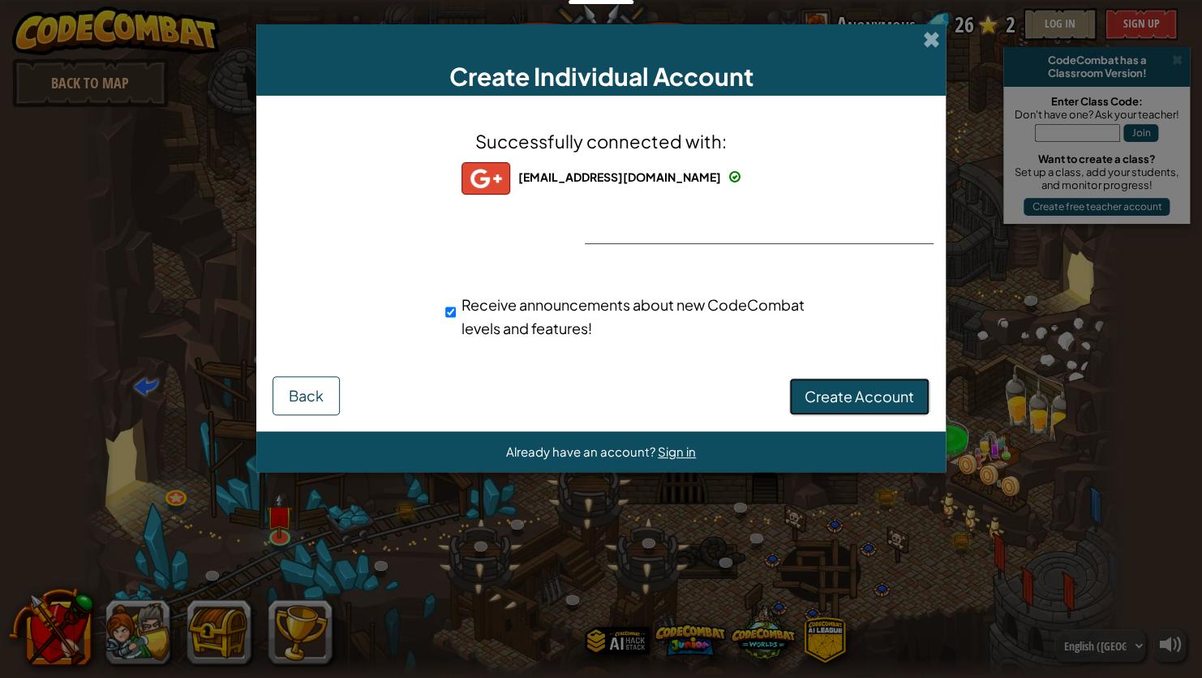
click at [807, 391] on span "Create Account" at bounding box center [860, 396] width 110 height 19
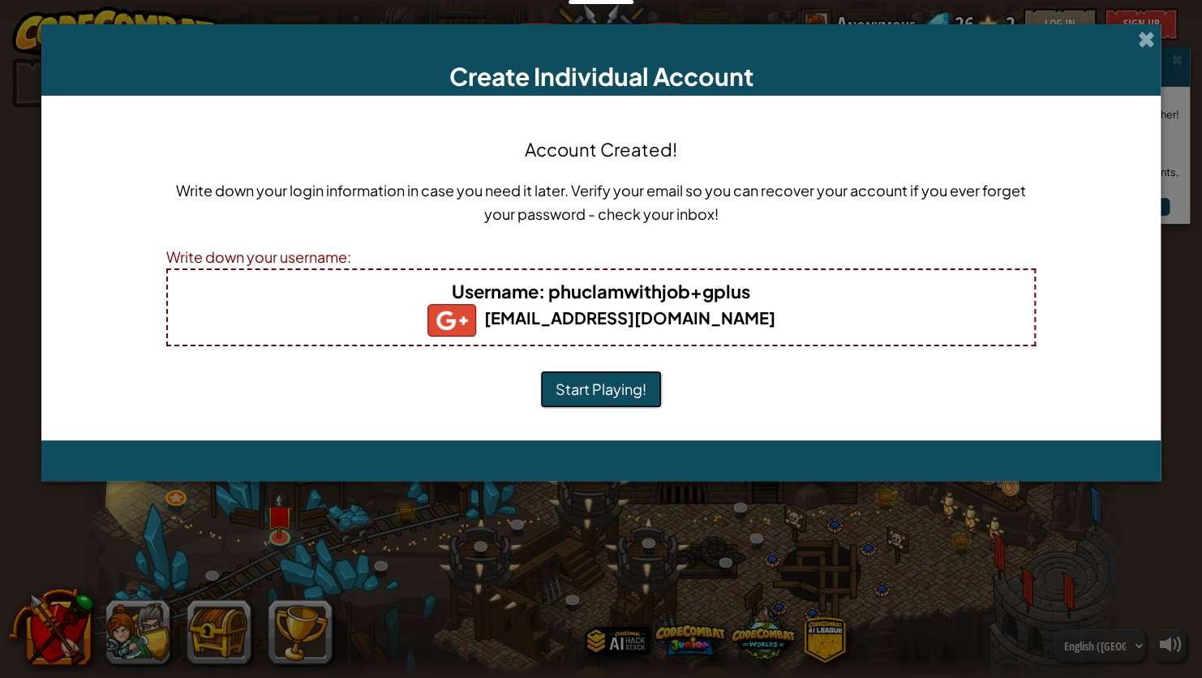
click at [549, 393] on button "Start Playing!" at bounding box center [601, 389] width 122 height 37
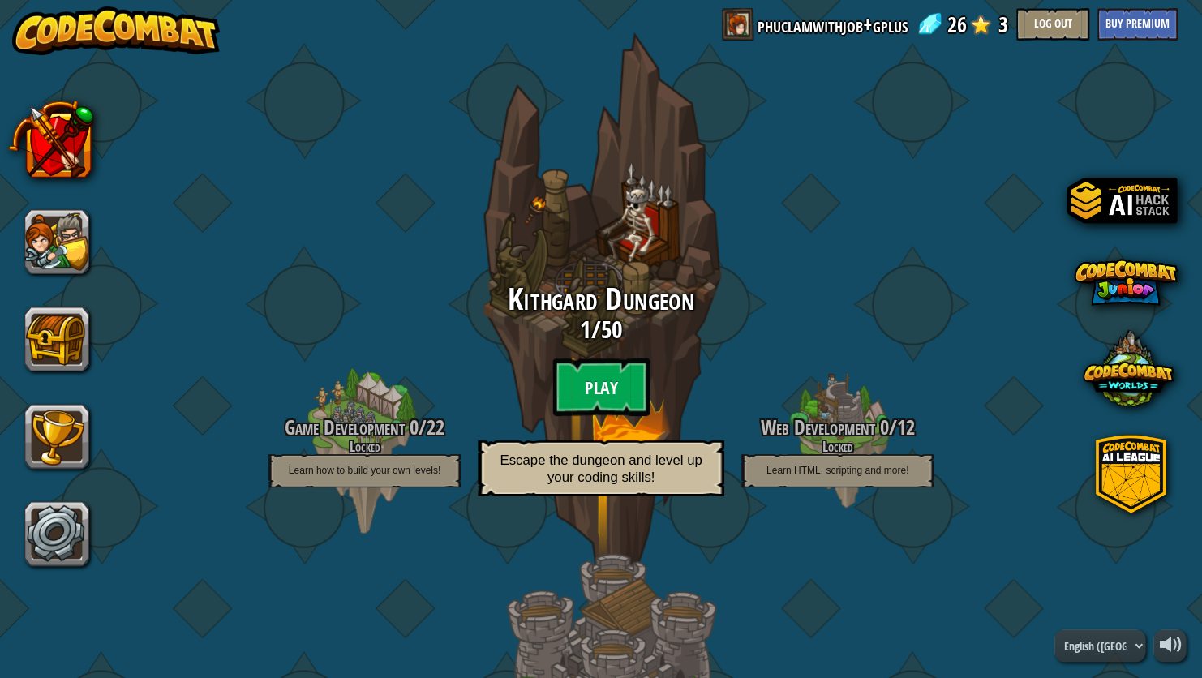
click at [603, 397] on btn "Play" at bounding box center [600, 387] width 97 height 58
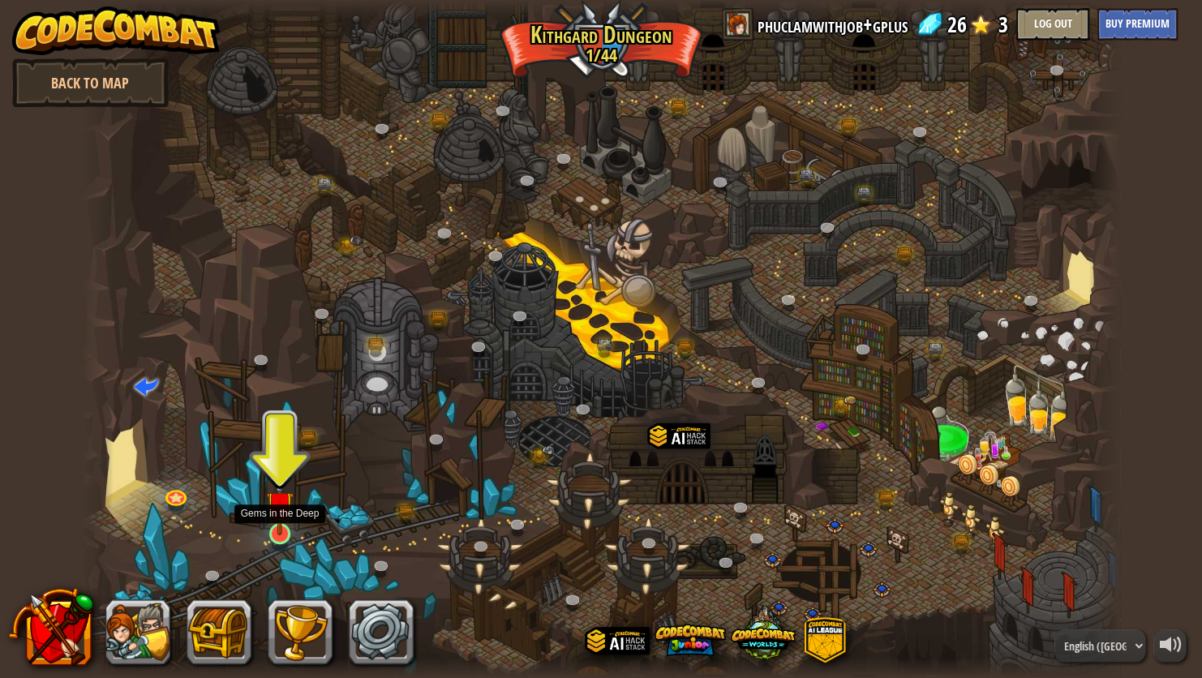
click at [277, 510] on img at bounding box center [279, 505] width 27 height 62
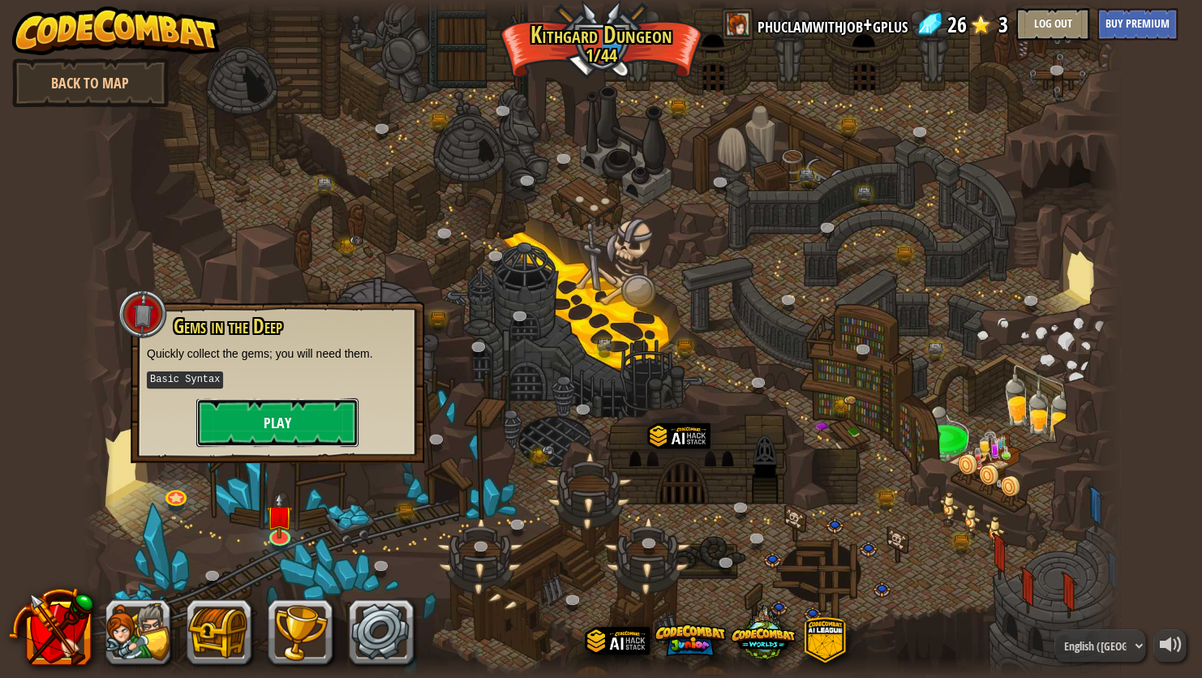
click at [301, 429] on button "Play" at bounding box center [277, 422] width 162 height 49
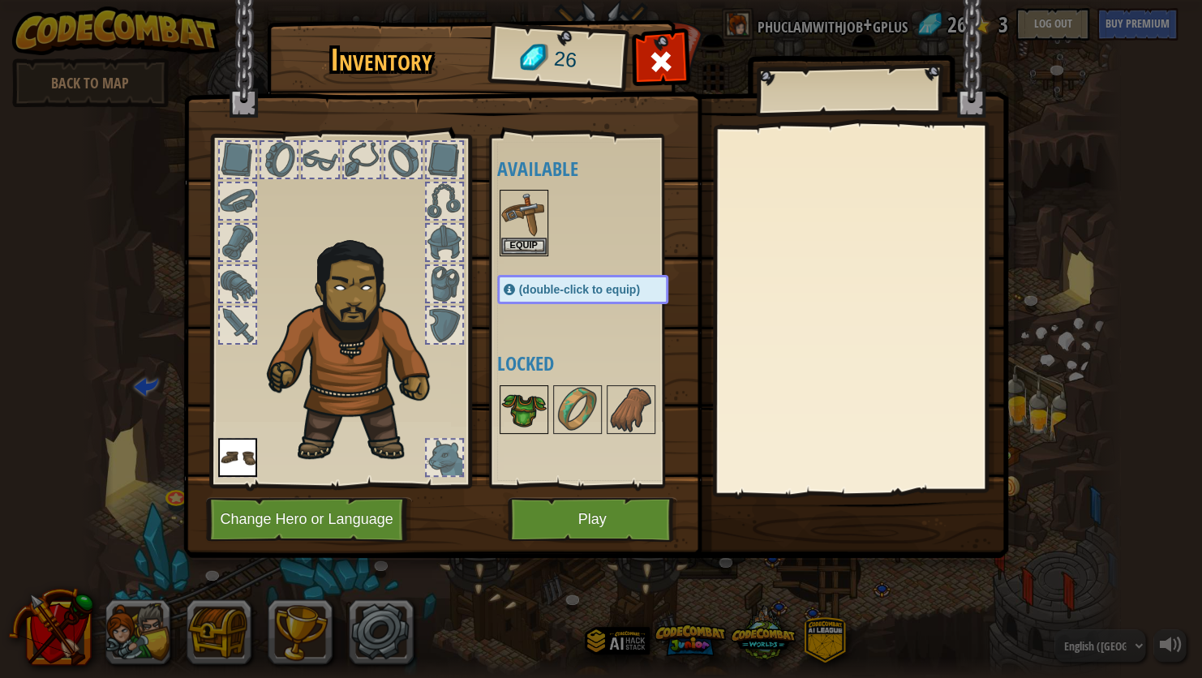
click at [534, 405] on img at bounding box center [523, 409] width 45 height 45
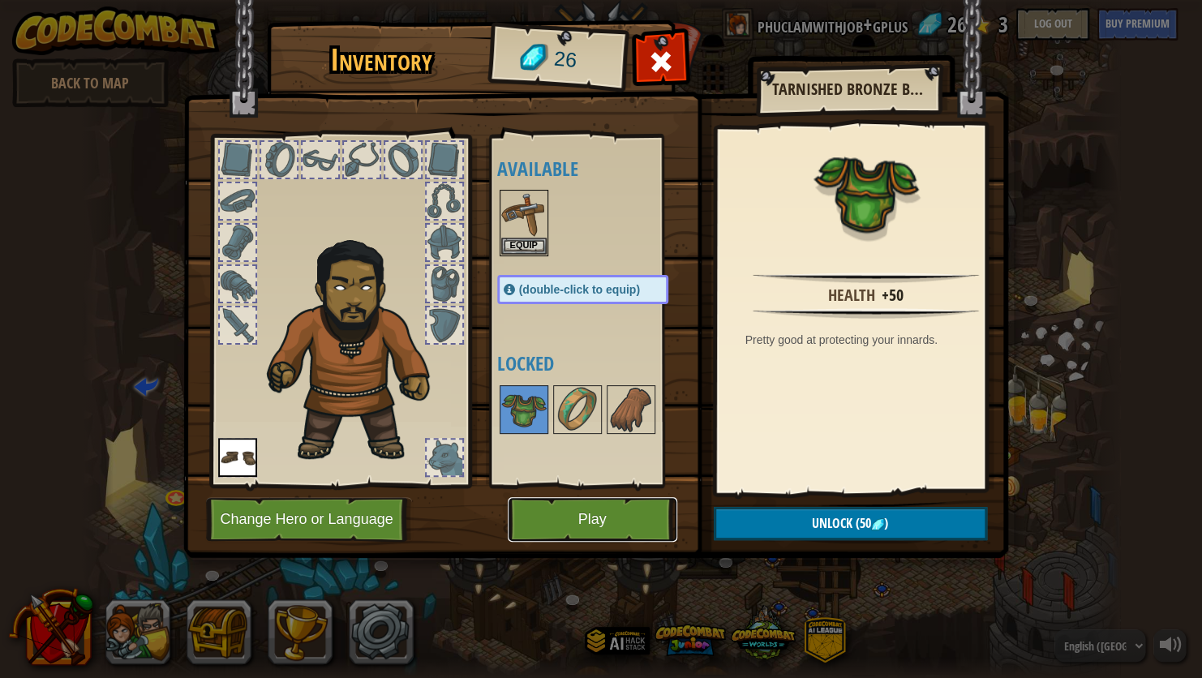
click at [584, 522] on button "Play" at bounding box center [593, 519] width 170 height 45
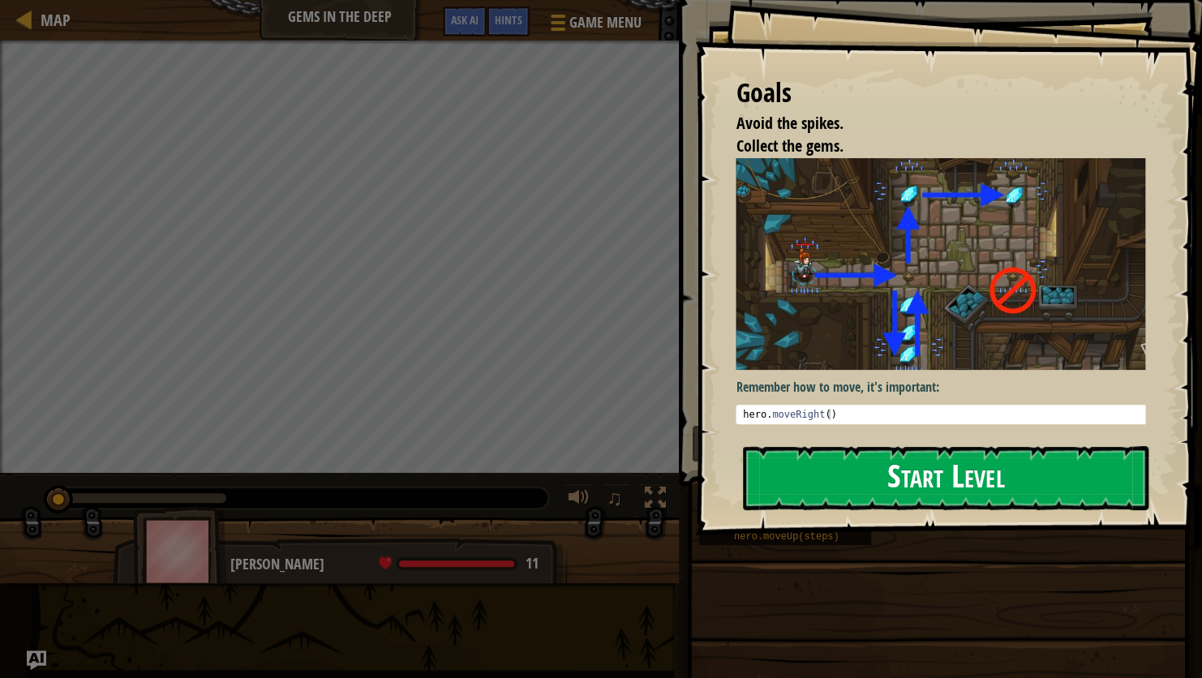
click at [821, 469] on button "Start Level" at bounding box center [946, 478] width 406 height 64
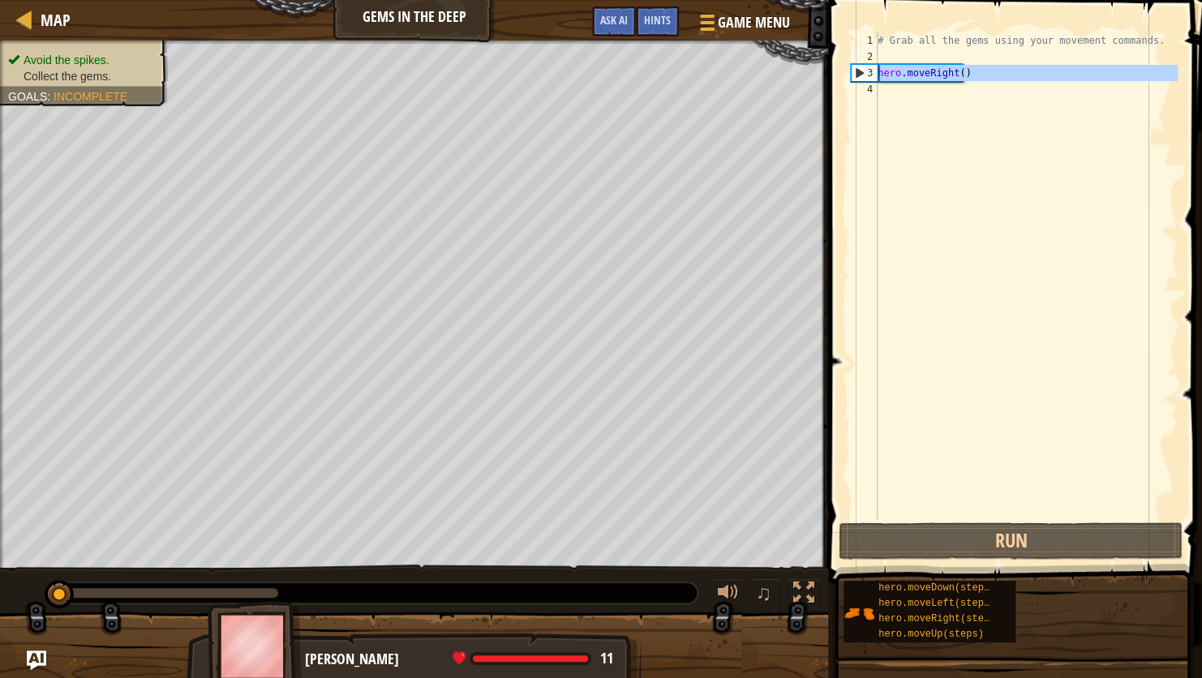
click at [860, 68] on div "3" at bounding box center [865, 73] width 26 height 16
type textarea "hero.moveRight()"
click at [904, 89] on div "# Grab all the gems using your movement commands. hero . moveRight ( )" at bounding box center [1025, 291] width 303 height 519
type textarea "hero."
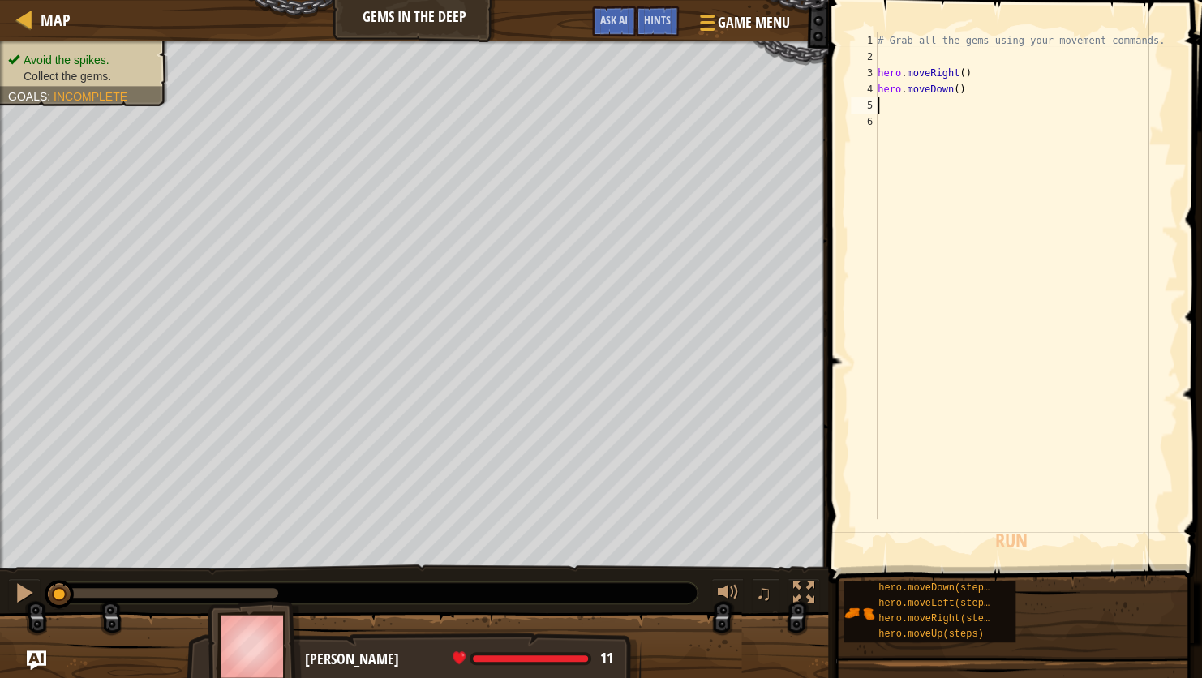
scroll to position [7, 0]
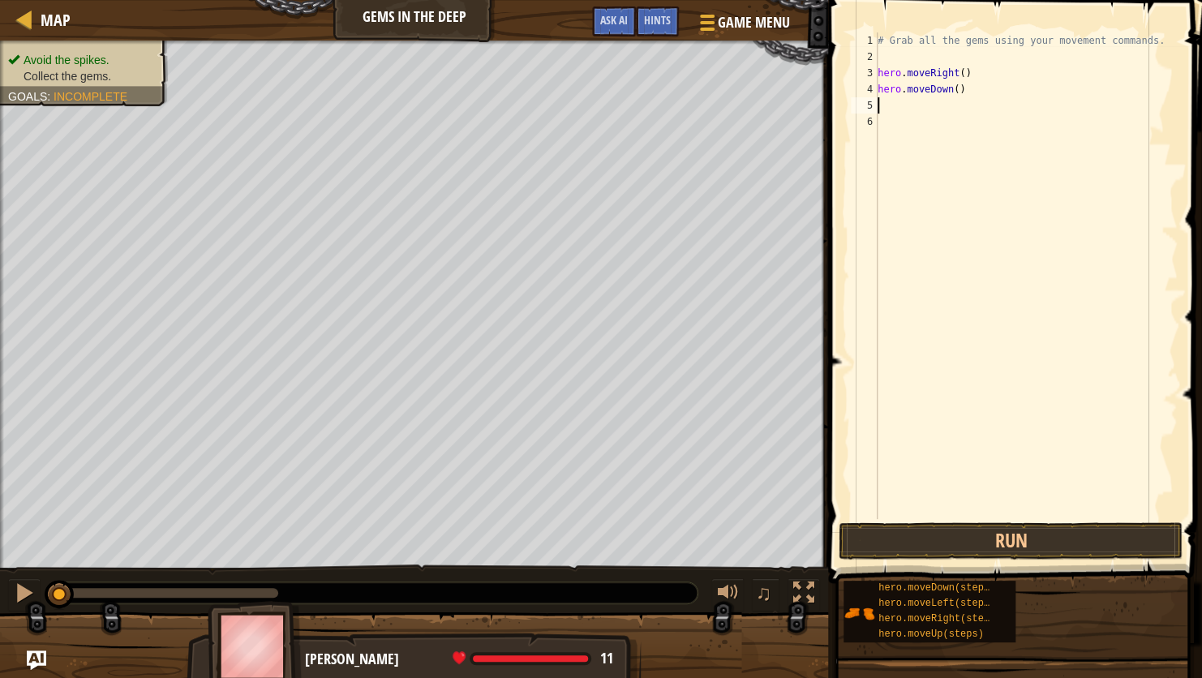
type textarea "e"
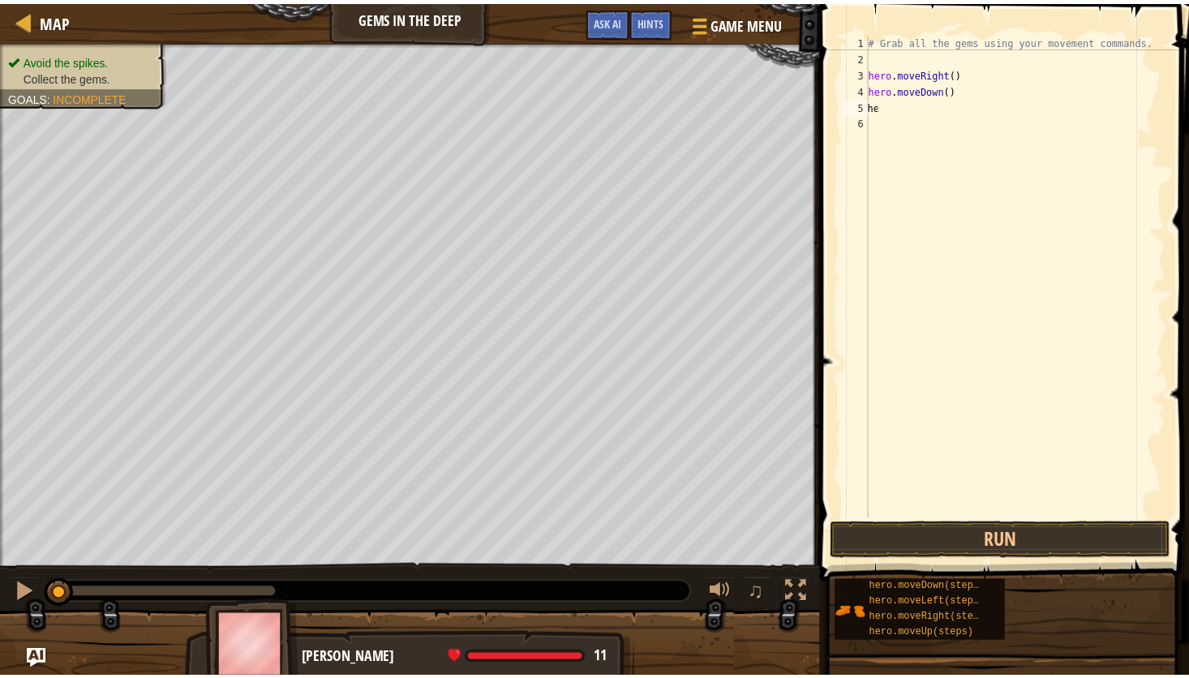
scroll to position [0, 0]
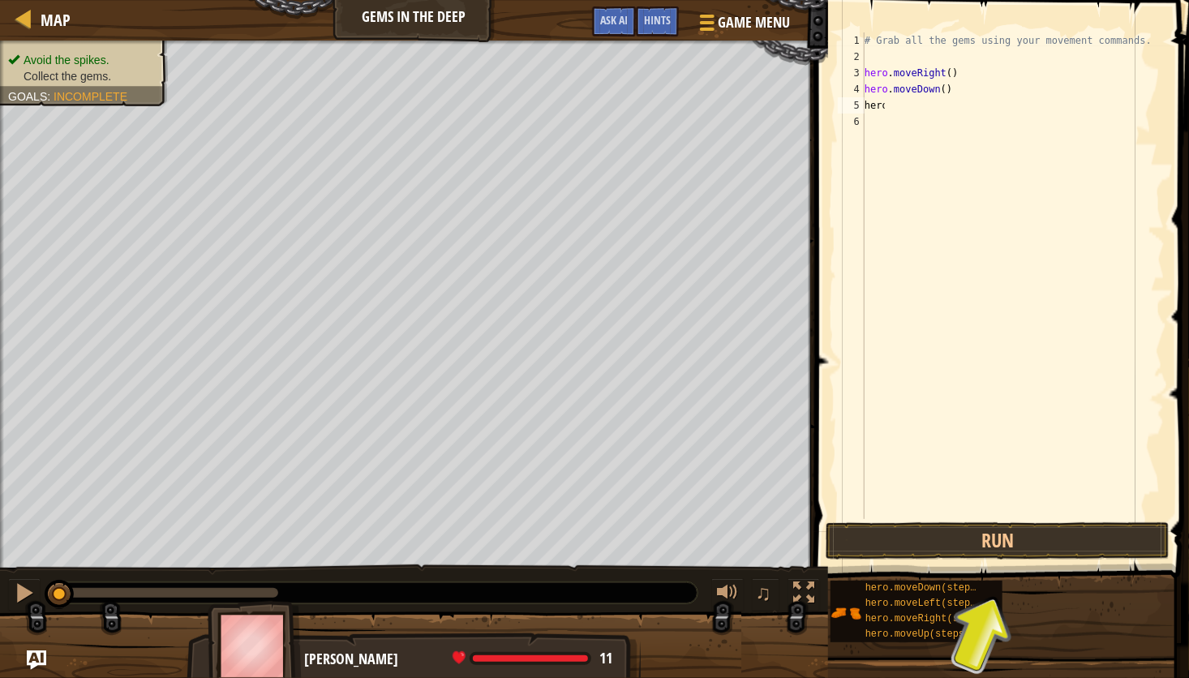
type textarea "hero."
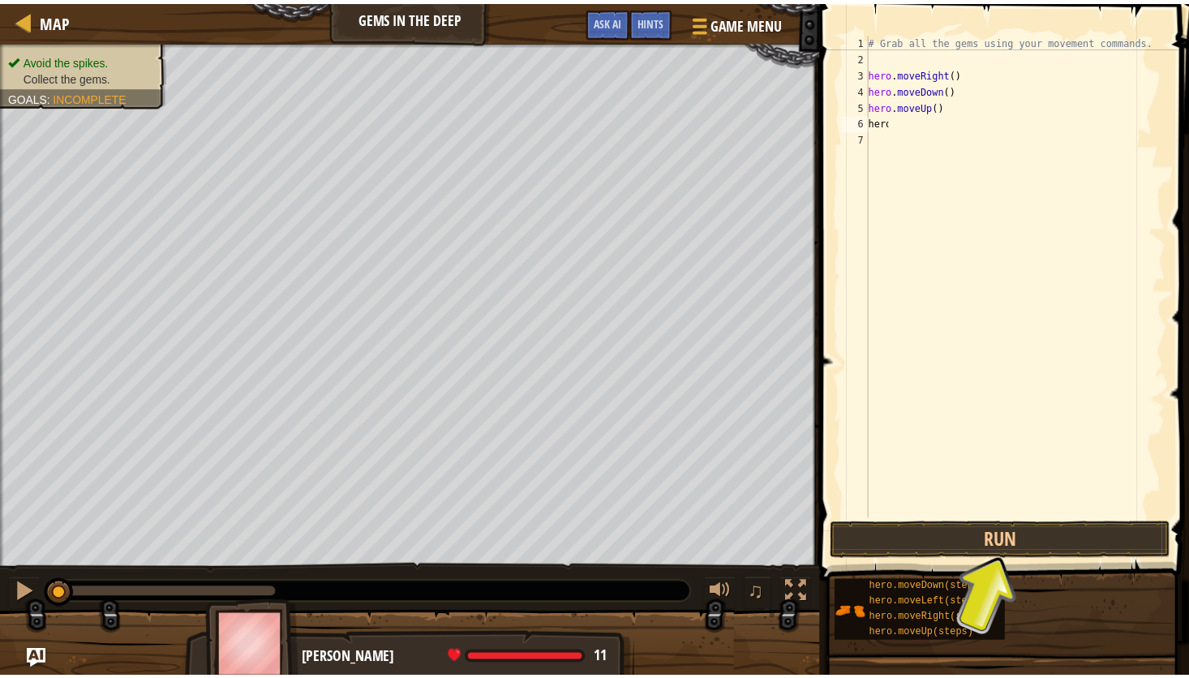
scroll to position [7, 1]
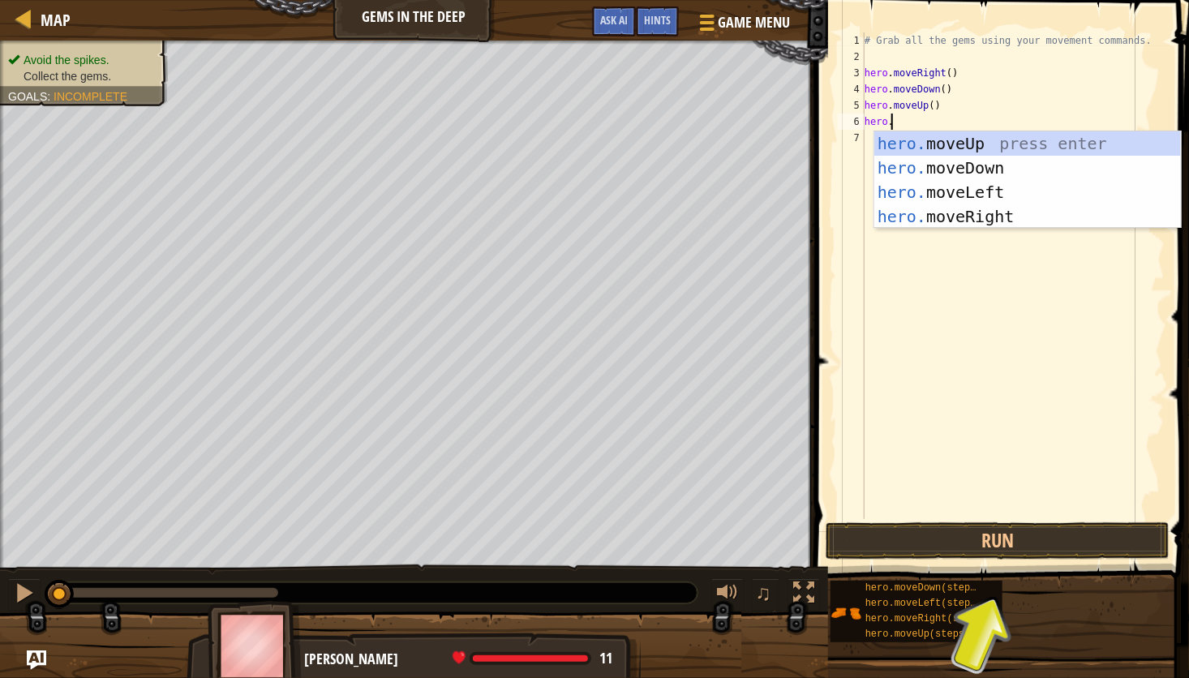
type textarea "hero."
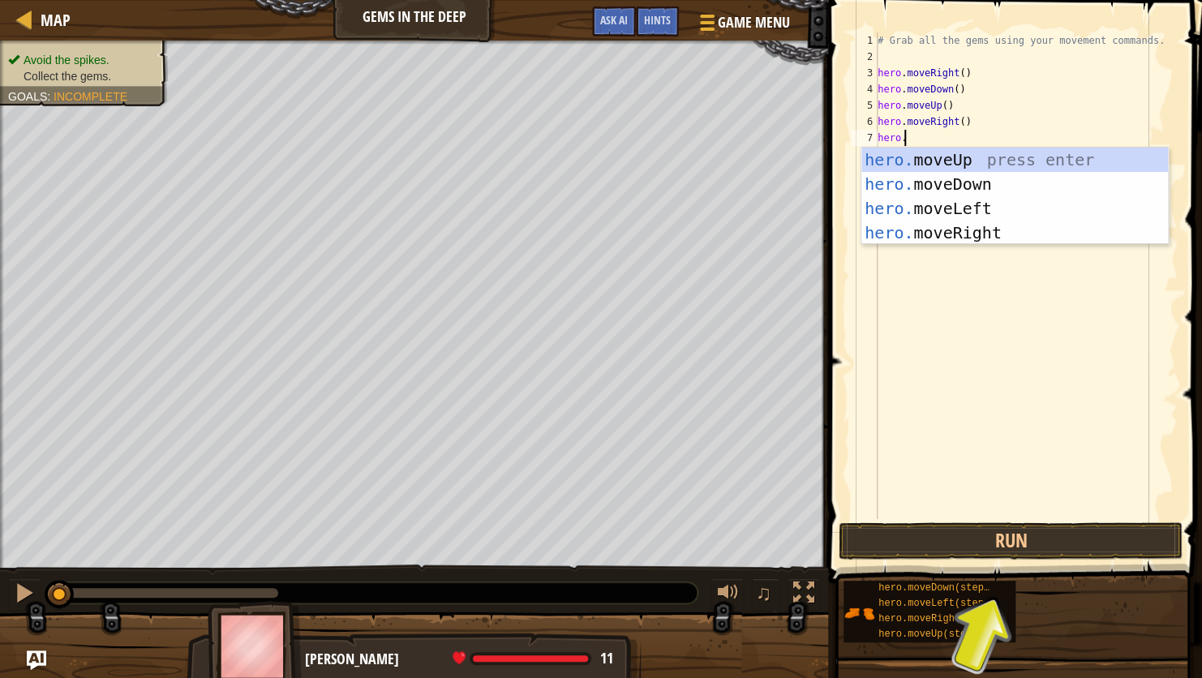
type textarea "hero."
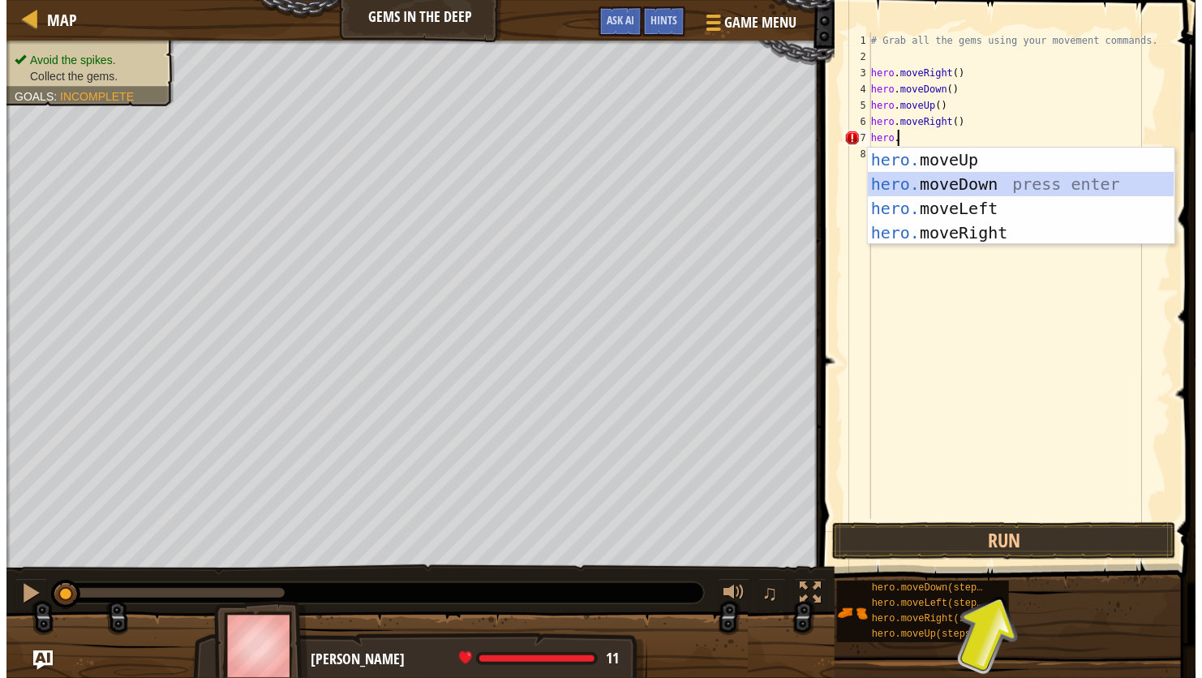
scroll to position [7, 0]
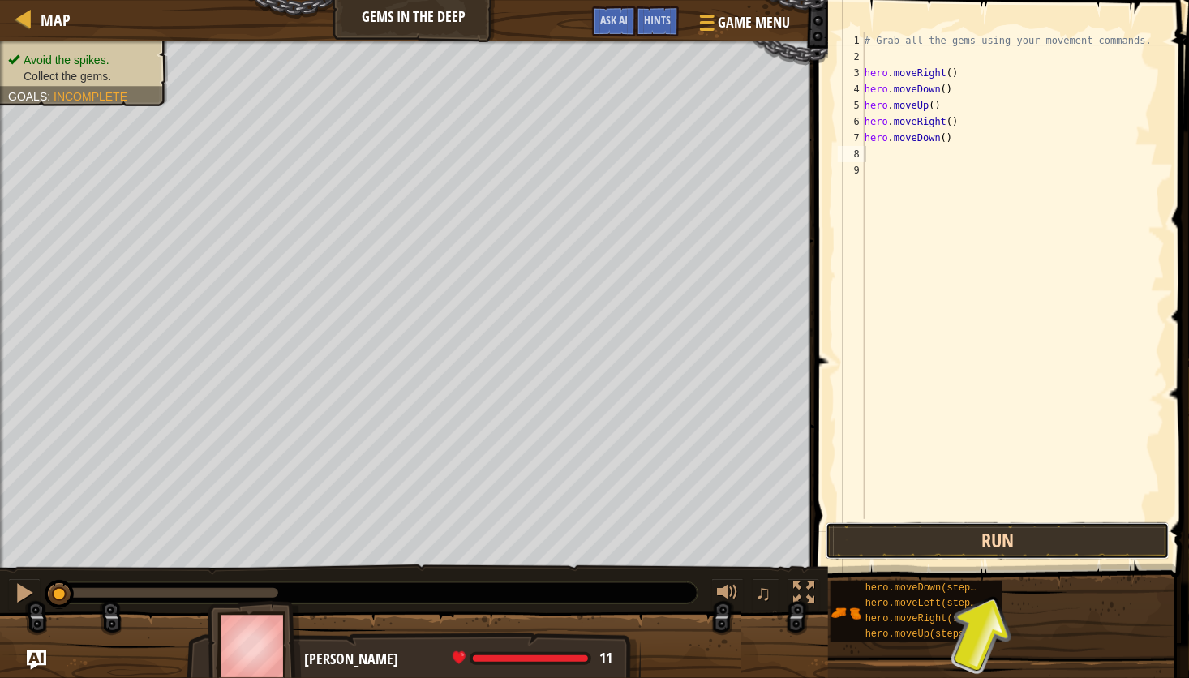
click at [977, 546] on button "Run" at bounding box center [998, 540] width 344 height 37
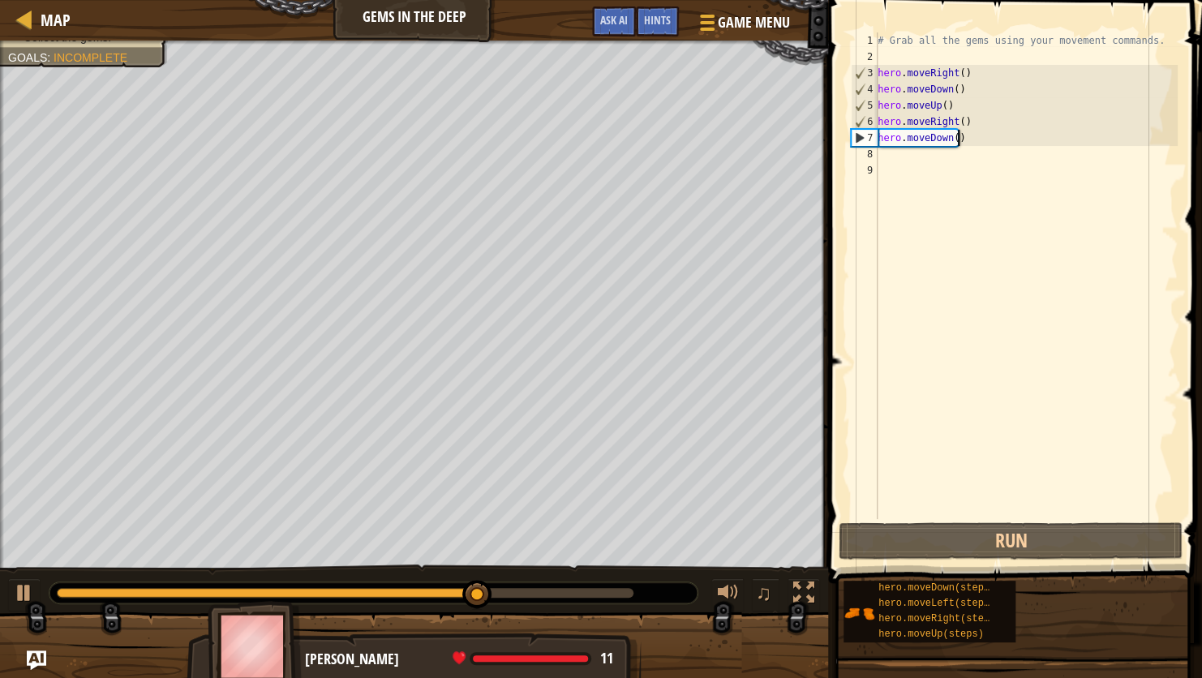
click at [964, 141] on div "# Grab all the gems using your movement commands. hero . moveRight ( ) hero . m…" at bounding box center [1025, 291] width 303 height 519
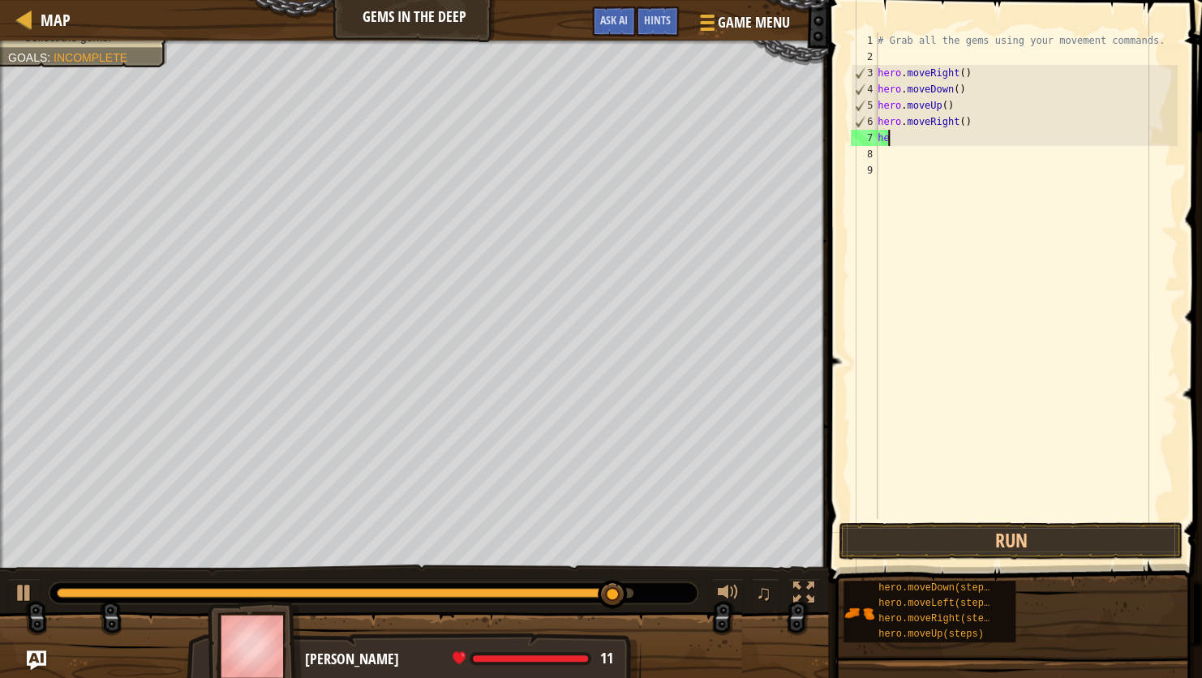
type textarea "h"
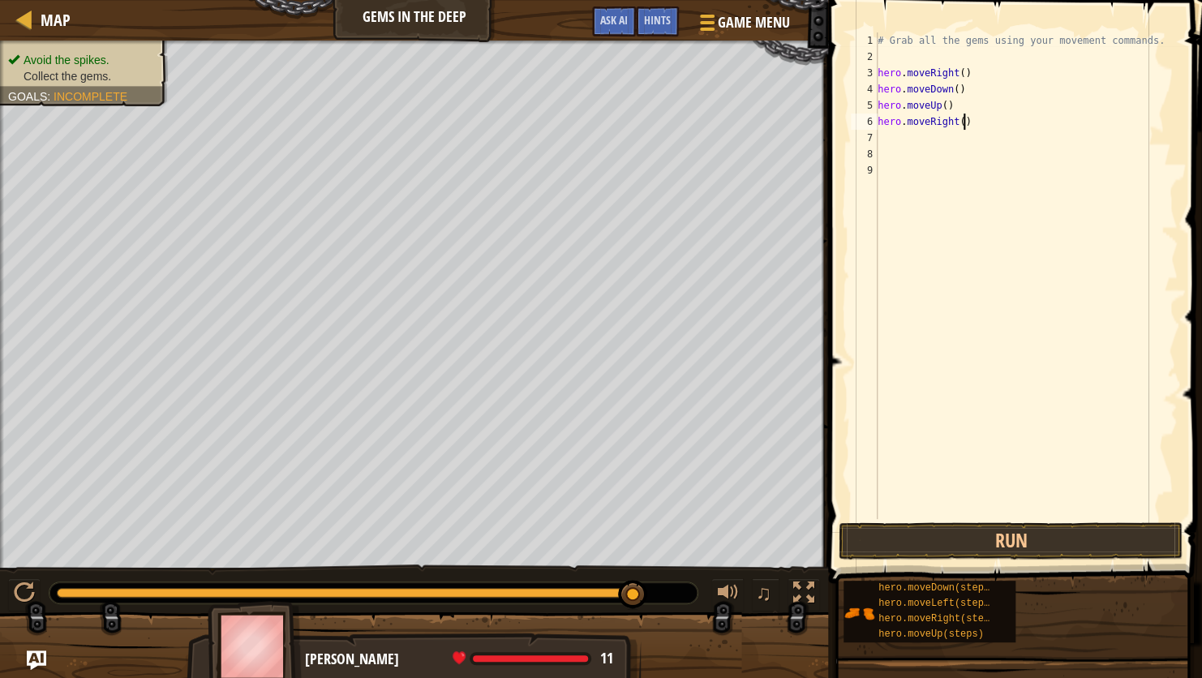
click at [969, 118] on div "# Grab all the gems using your movement commands. hero . moveRight ( ) hero . m…" at bounding box center [1025, 291] width 303 height 519
type textarea "moveRight()"
type textarea "hero."
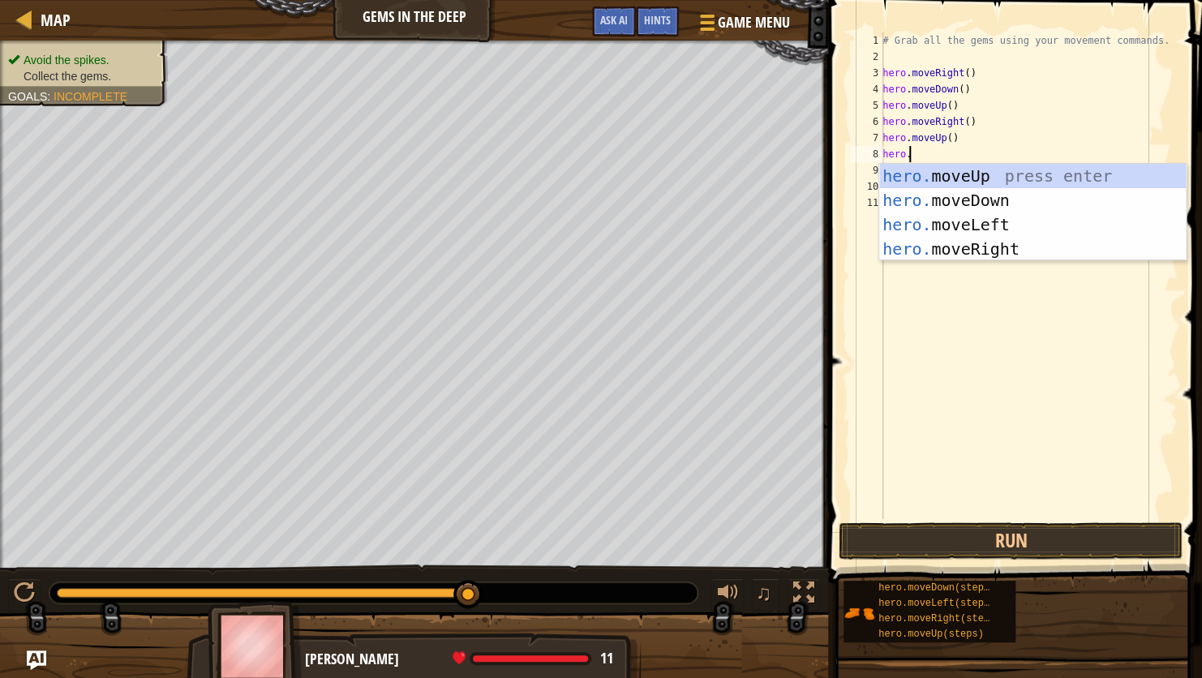
scroll to position [7, 1]
type textarea "hero."
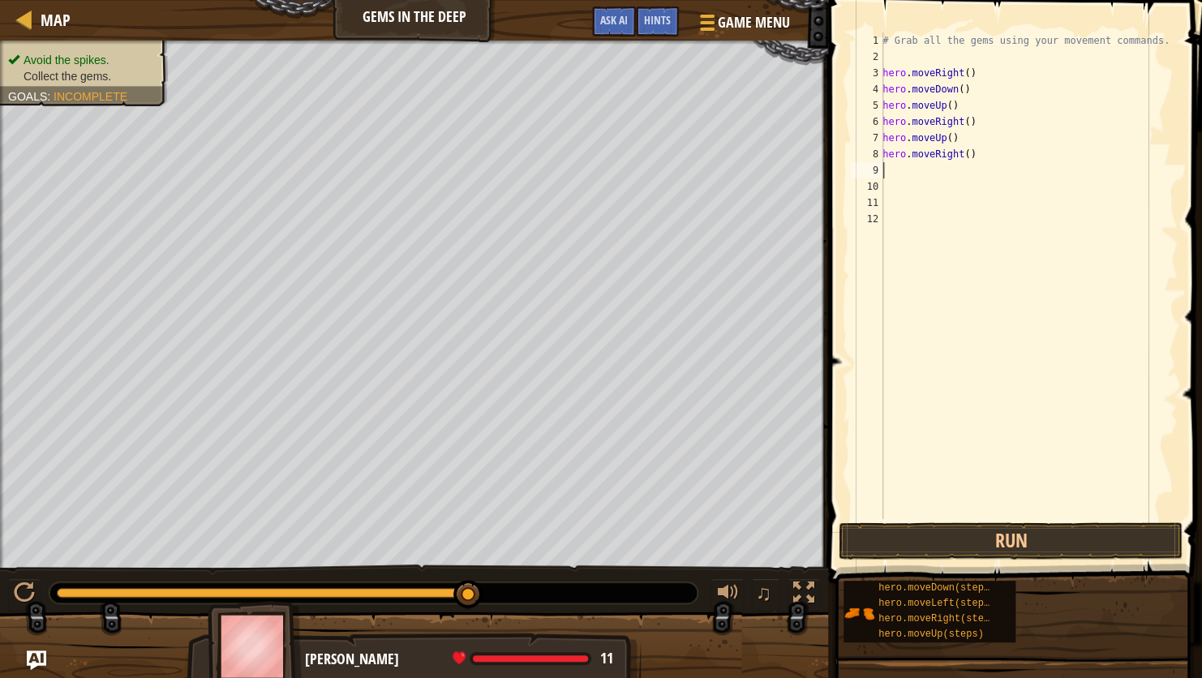
scroll to position [0, 1]
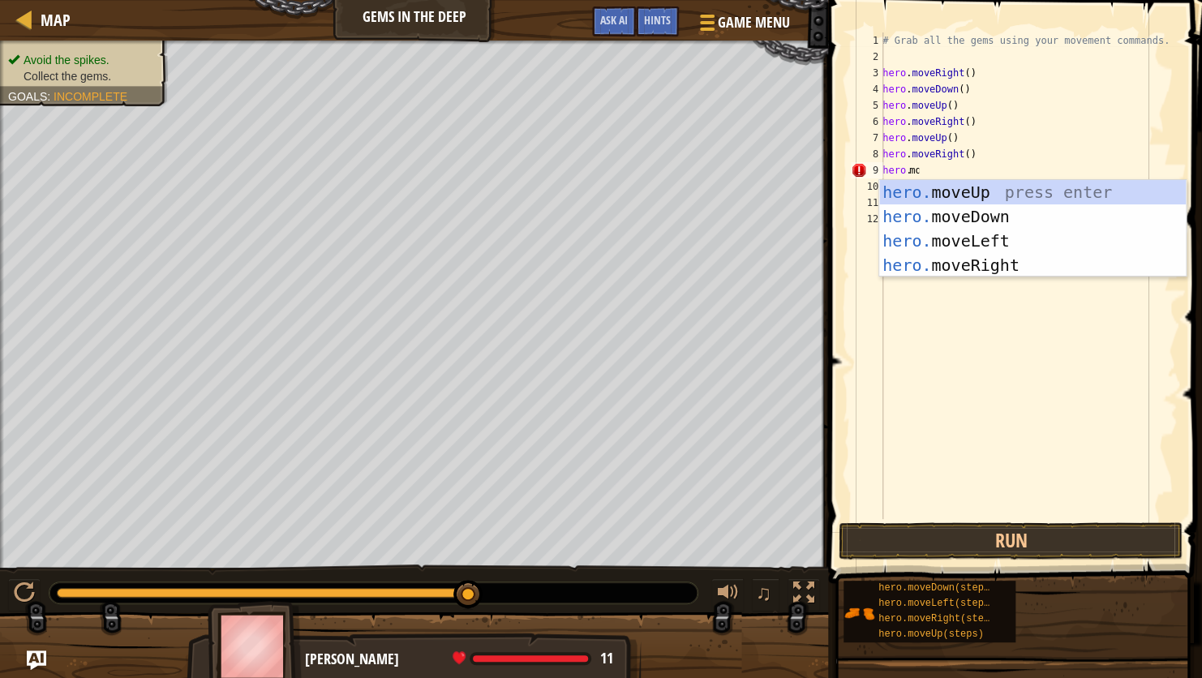
type textarea "hero.mo"
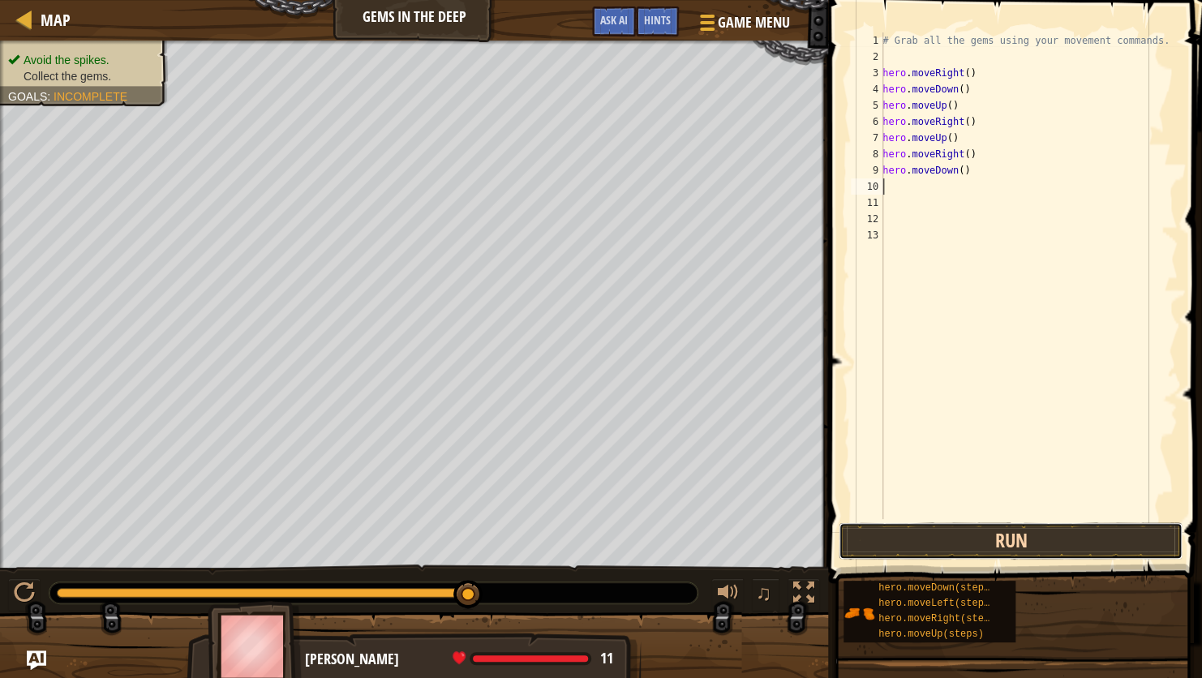
click at [965, 532] on button "Run" at bounding box center [1011, 540] width 344 height 37
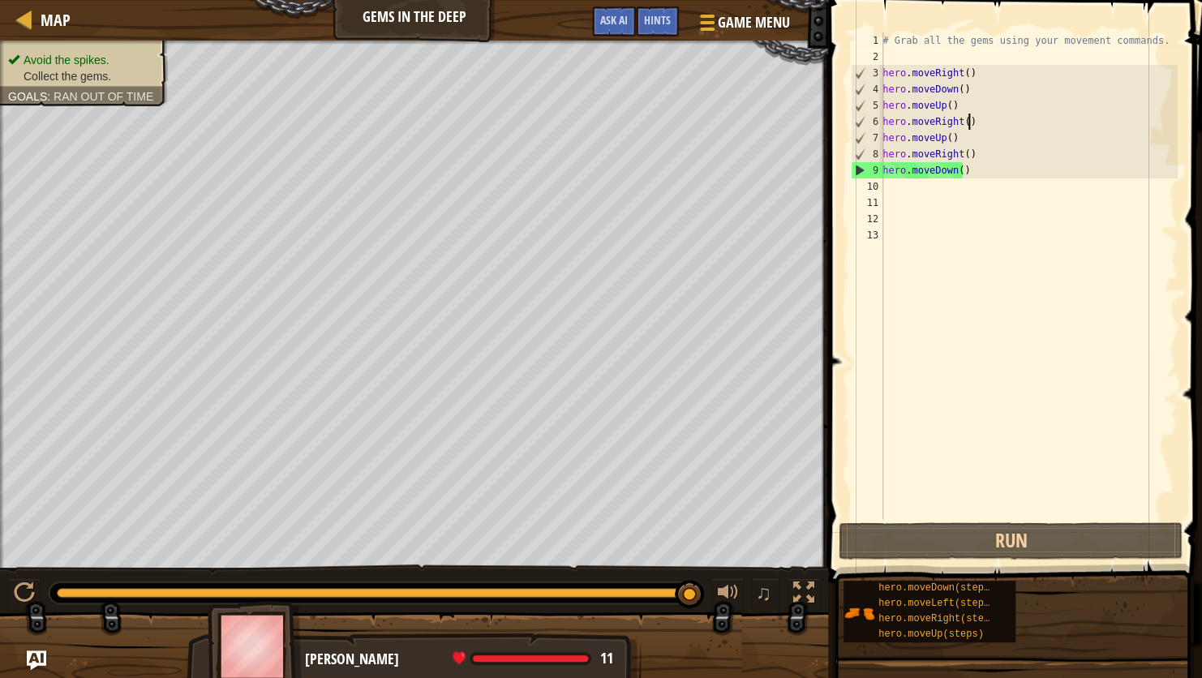
click at [975, 118] on div "# Grab all the gems using your movement commands. hero . moveRight ( ) hero . m…" at bounding box center [1028, 291] width 299 height 519
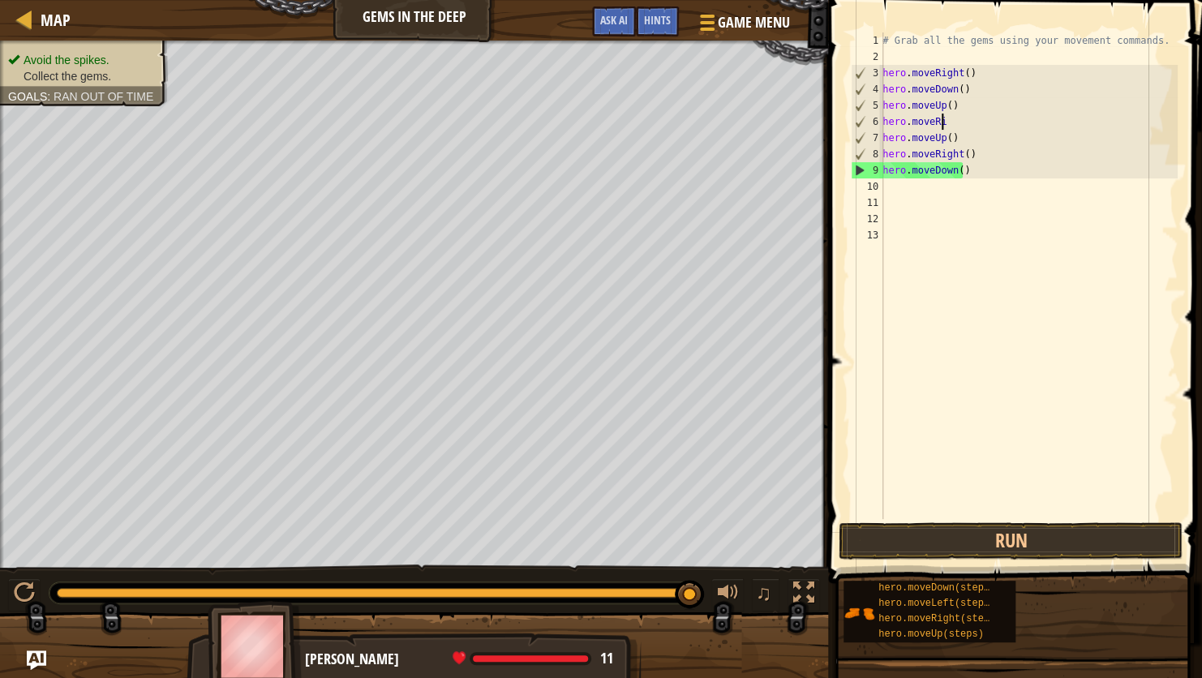
type textarea "h"
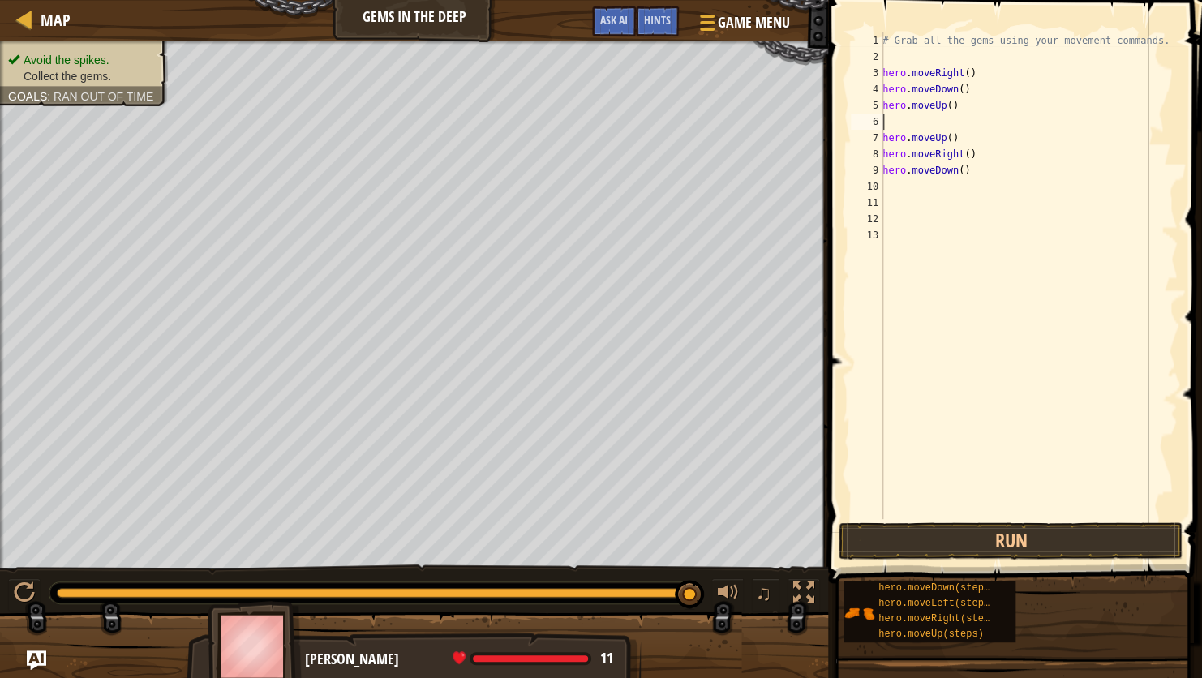
type textarea "hero.moveUp()"
click at [942, 544] on button "Run" at bounding box center [1011, 540] width 344 height 37
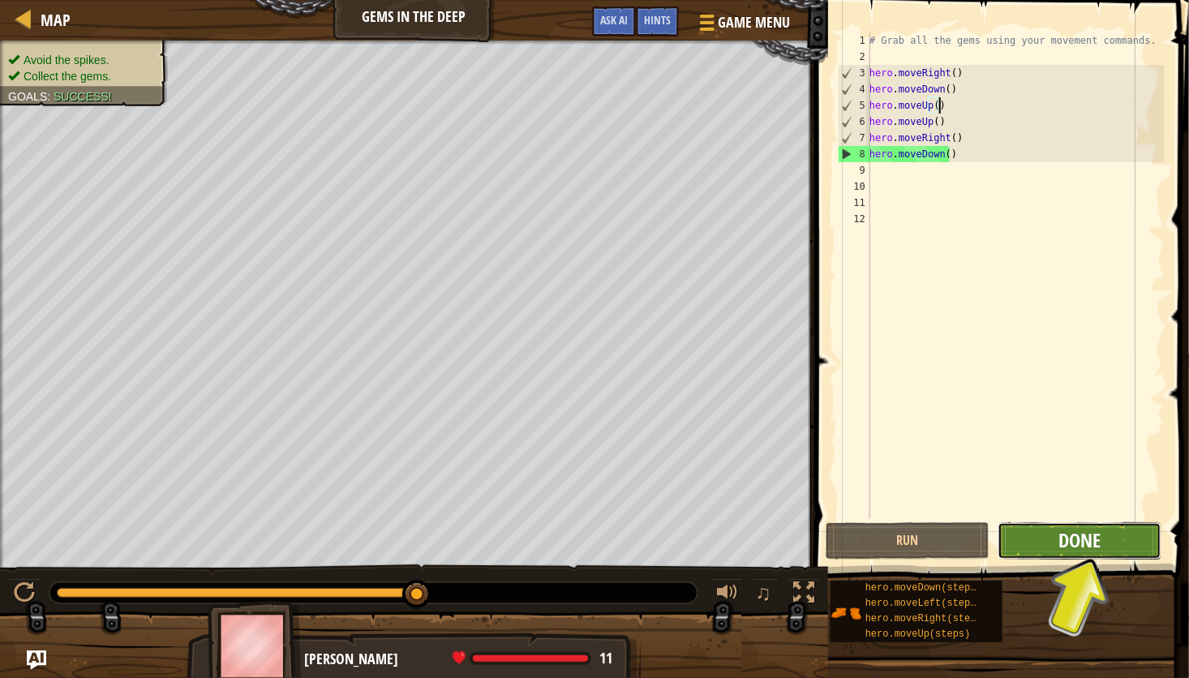
click at [1068, 552] on button "Done" at bounding box center [1080, 540] width 164 height 37
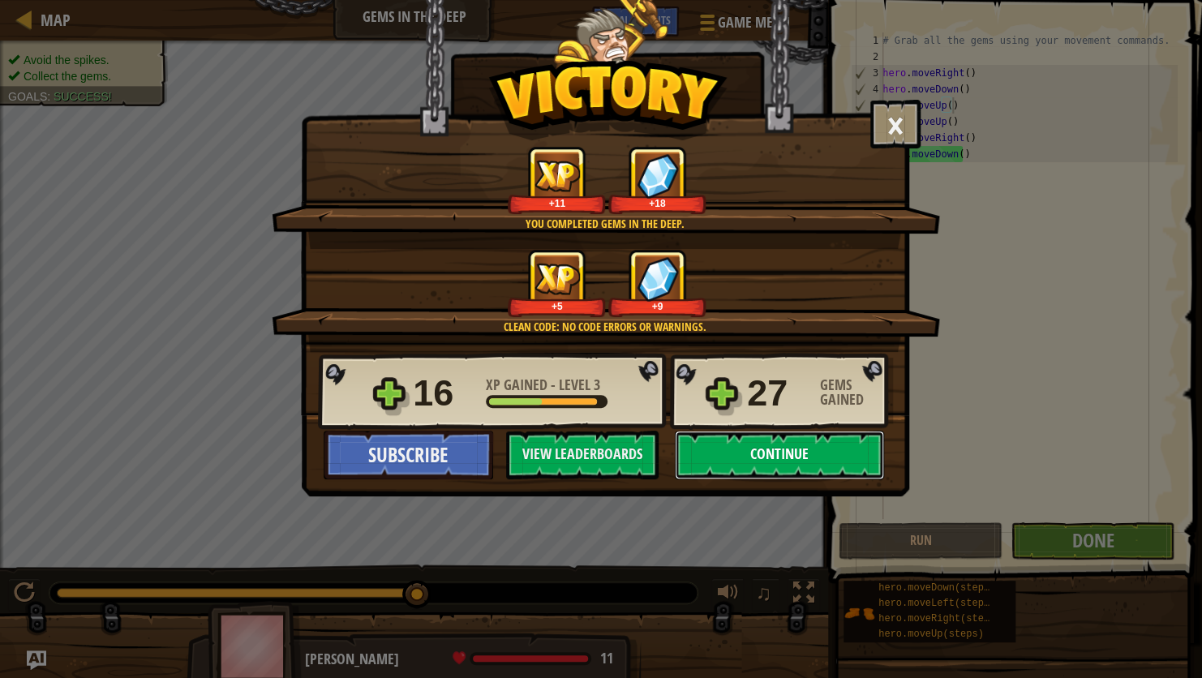
click at [730, 454] on button "Continue" at bounding box center [779, 455] width 209 height 49
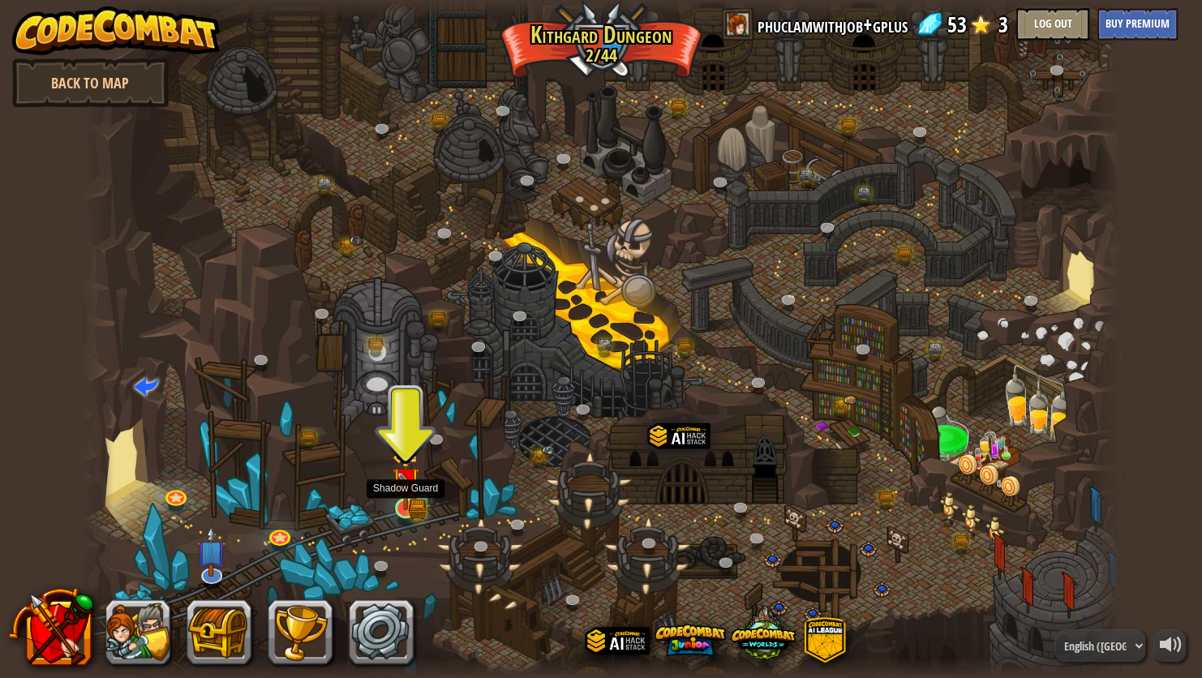
click at [413, 494] on img at bounding box center [405, 480] width 27 height 59
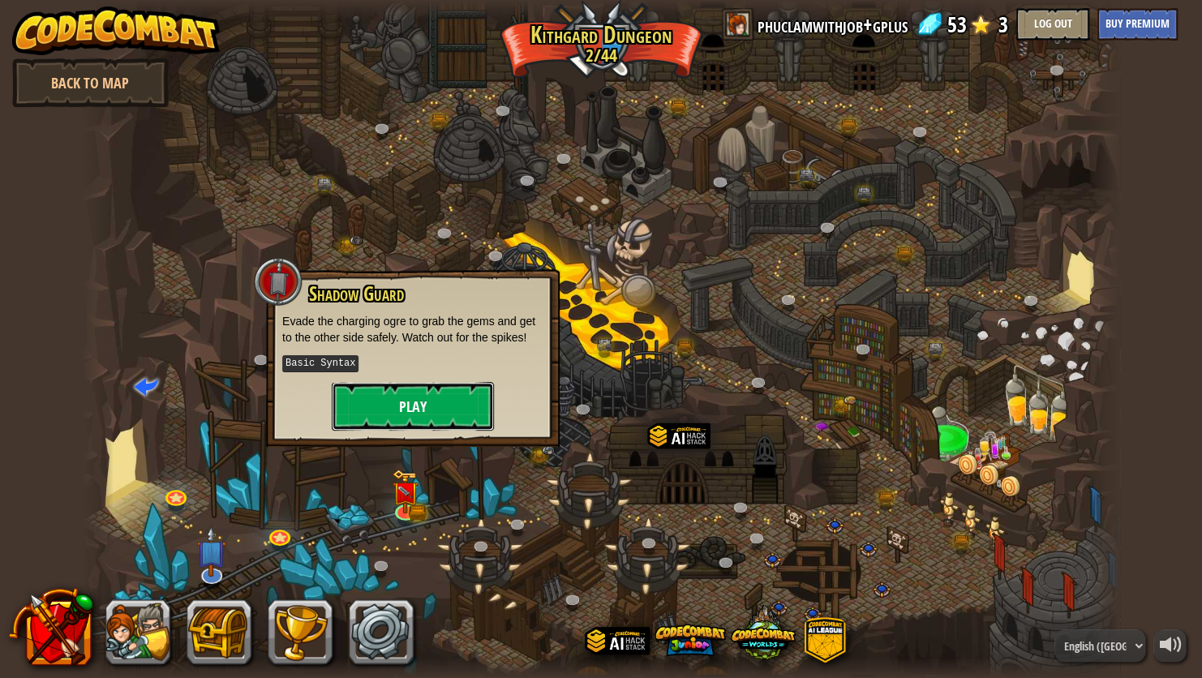
click at [419, 415] on button "Play" at bounding box center [413, 406] width 162 height 49
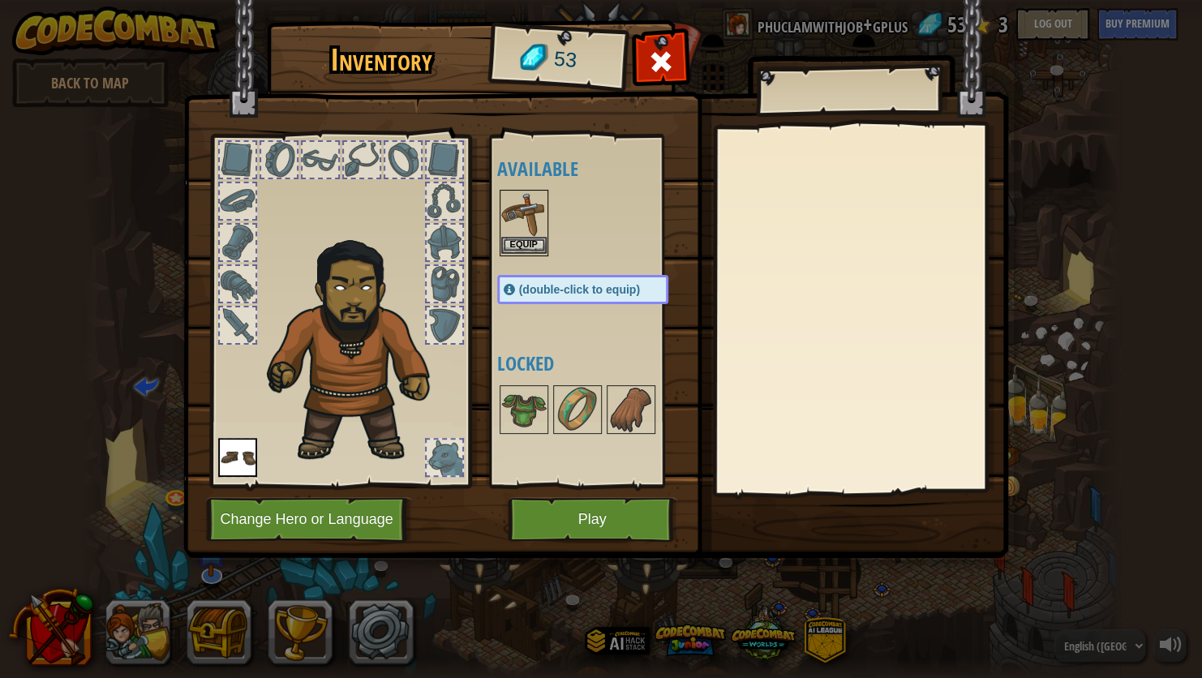
click at [522, 233] on img at bounding box center [523, 213] width 45 height 45
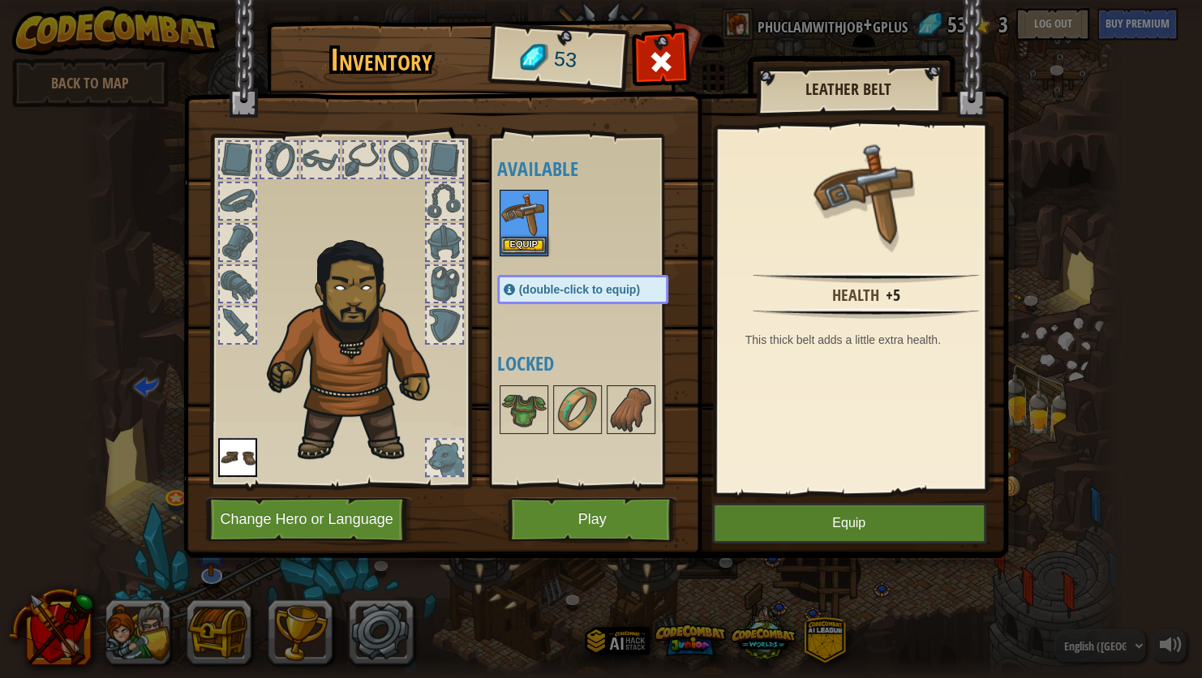
click at [522, 233] on img at bounding box center [523, 213] width 45 height 45
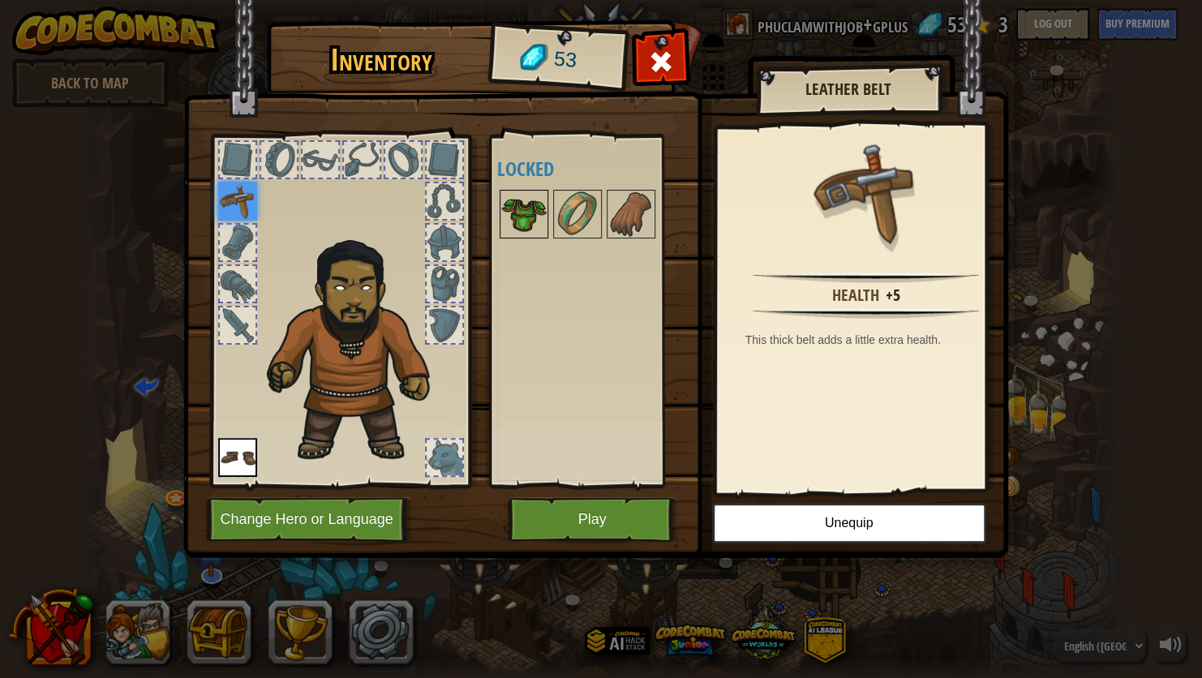
click at [523, 218] on img at bounding box center [523, 213] width 45 height 45
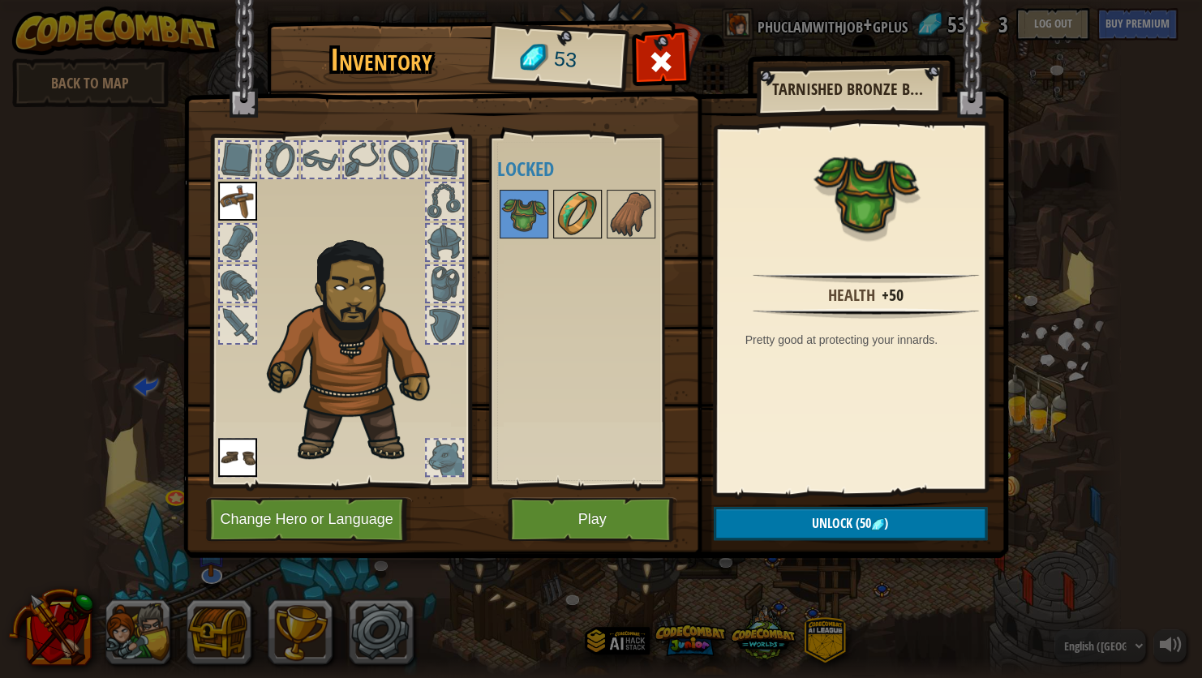
click at [573, 238] on div at bounding box center [577, 214] width 49 height 49
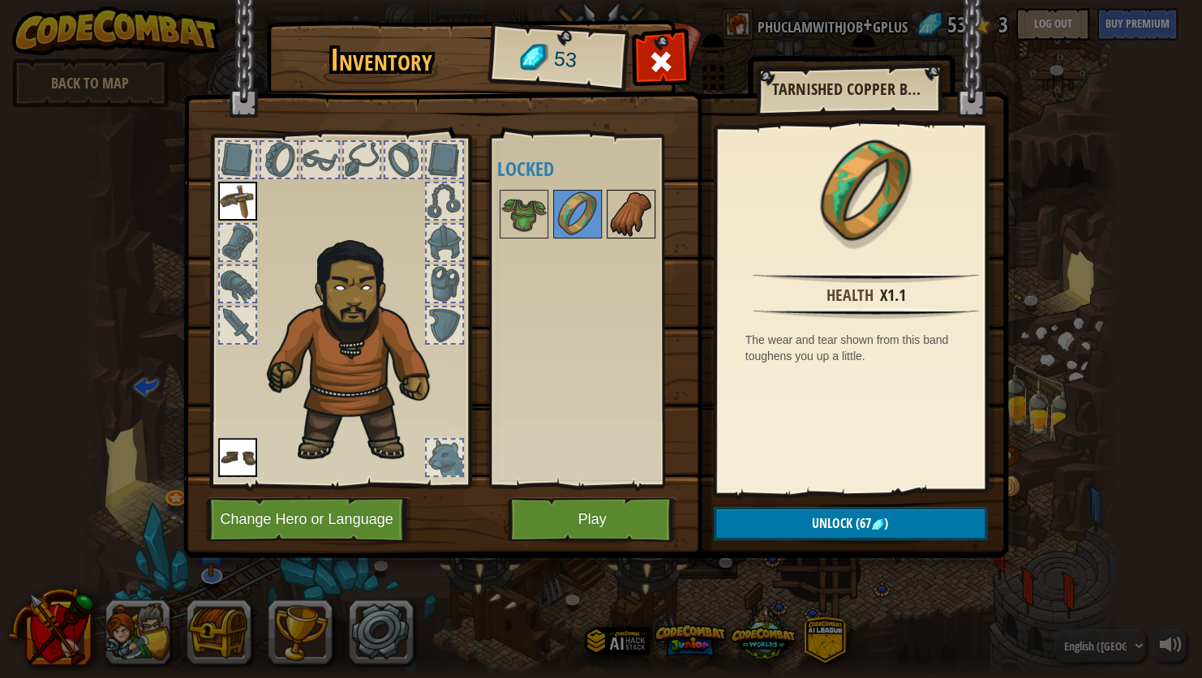
click at [609, 216] on img at bounding box center [630, 213] width 45 height 45
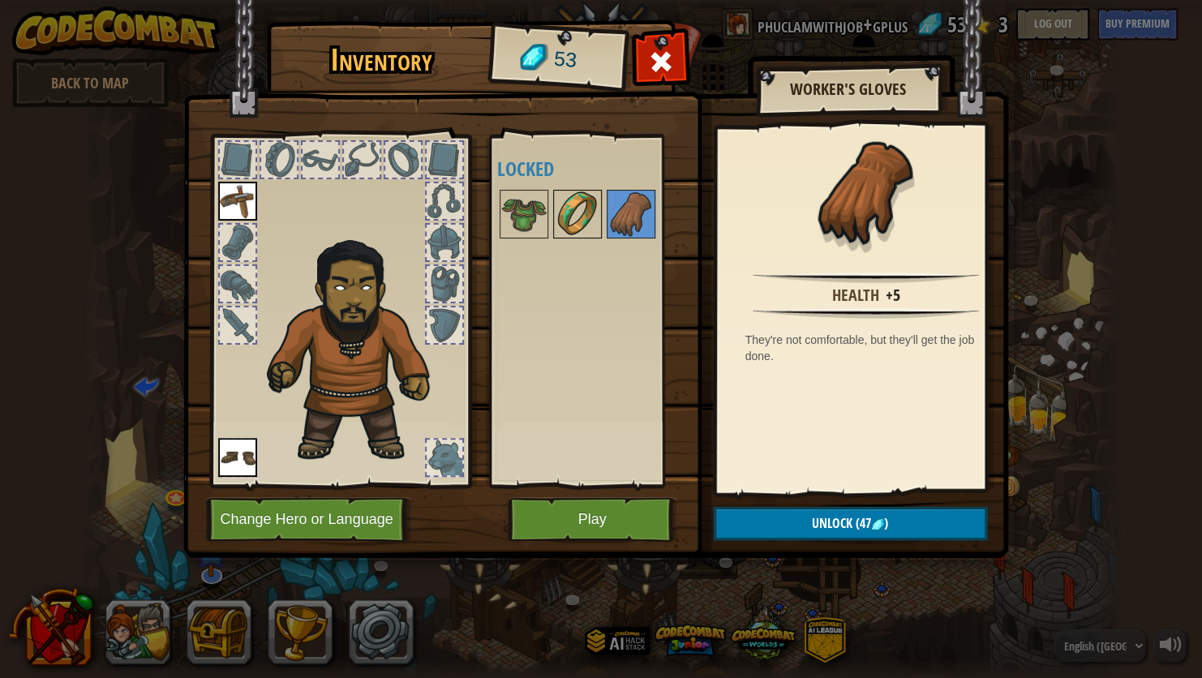
click at [568, 226] on img at bounding box center [577, 213] width 45 height 45
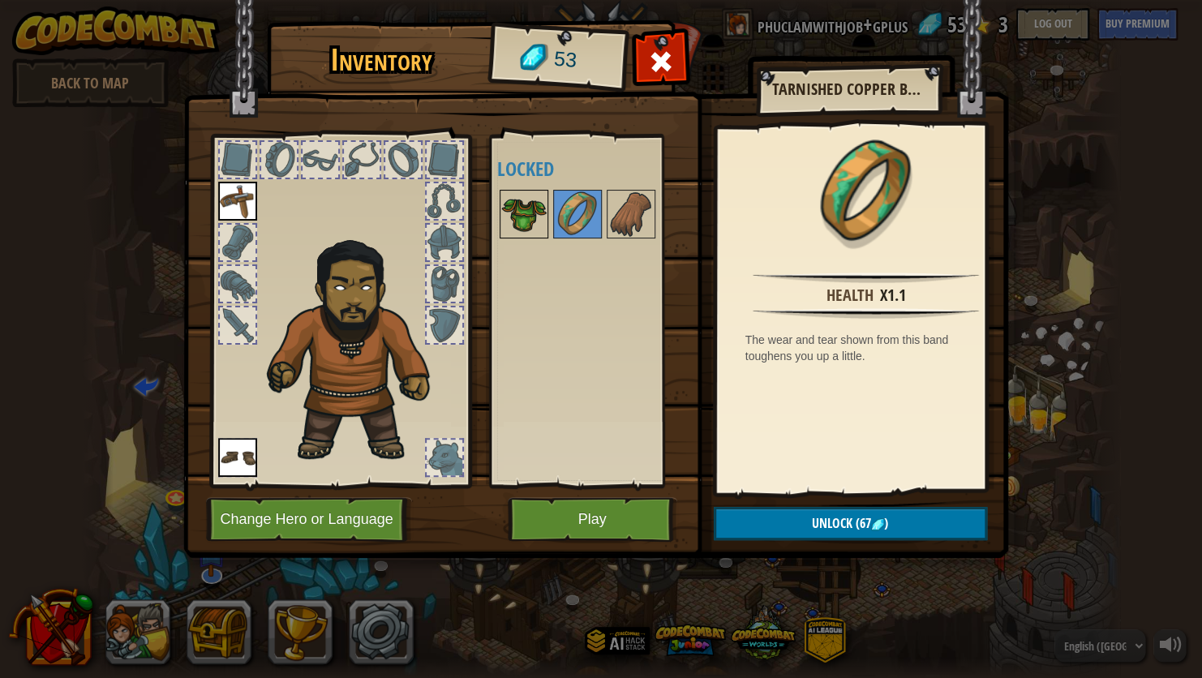
click at [518, 213] on img at bounding box center [523, 213] width 45 height 45
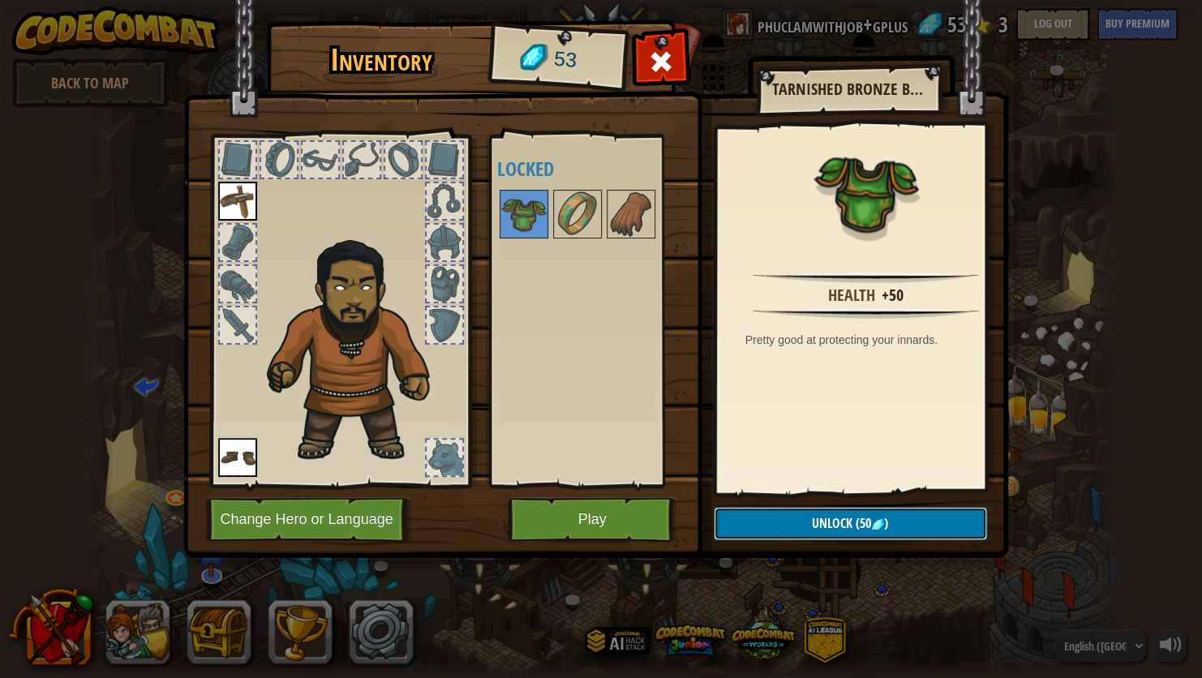
click at [833, 514] on span "Unlock" at bounding box center [832, 523] width 41 height 18
click at [517, 225] on img at bounding box center [523, 213] width 45 height 45
click at [816, 522] on span "Unlock" at bounding box center [832, 523] width 41 height 18
click at [816, 522] on button "Confirm" at bounding box center [850, 523] width 273 height 33
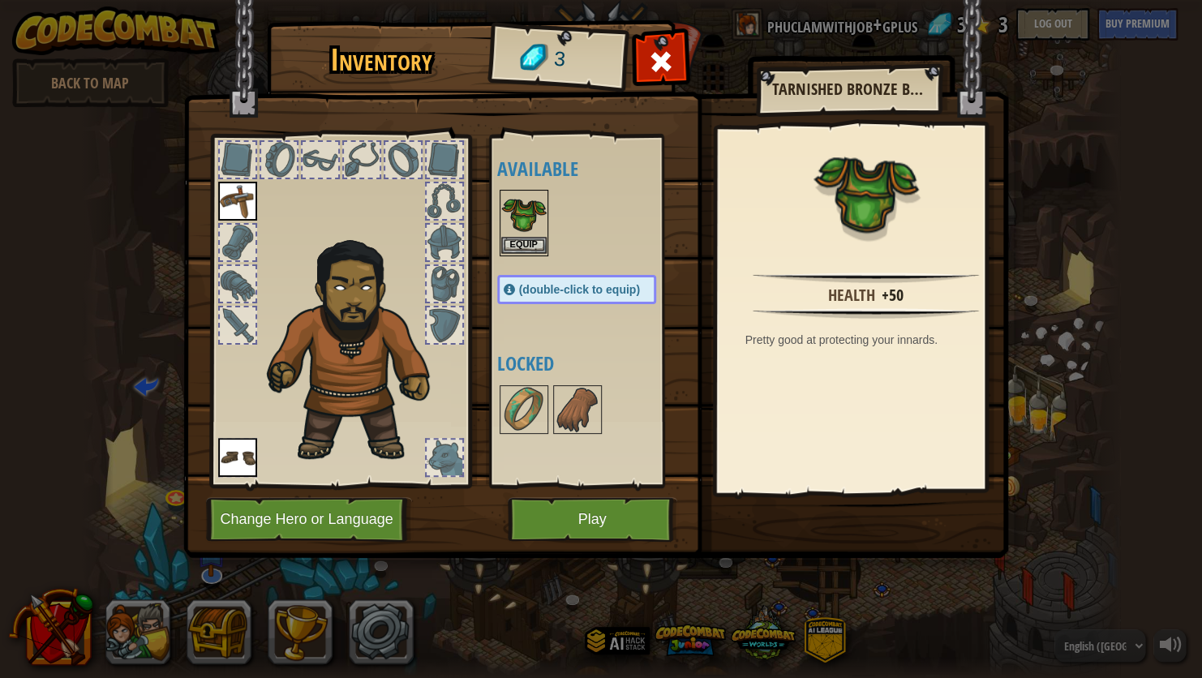
click at [525, 216] on img at bounding box center [523, 213] width 45 height 45
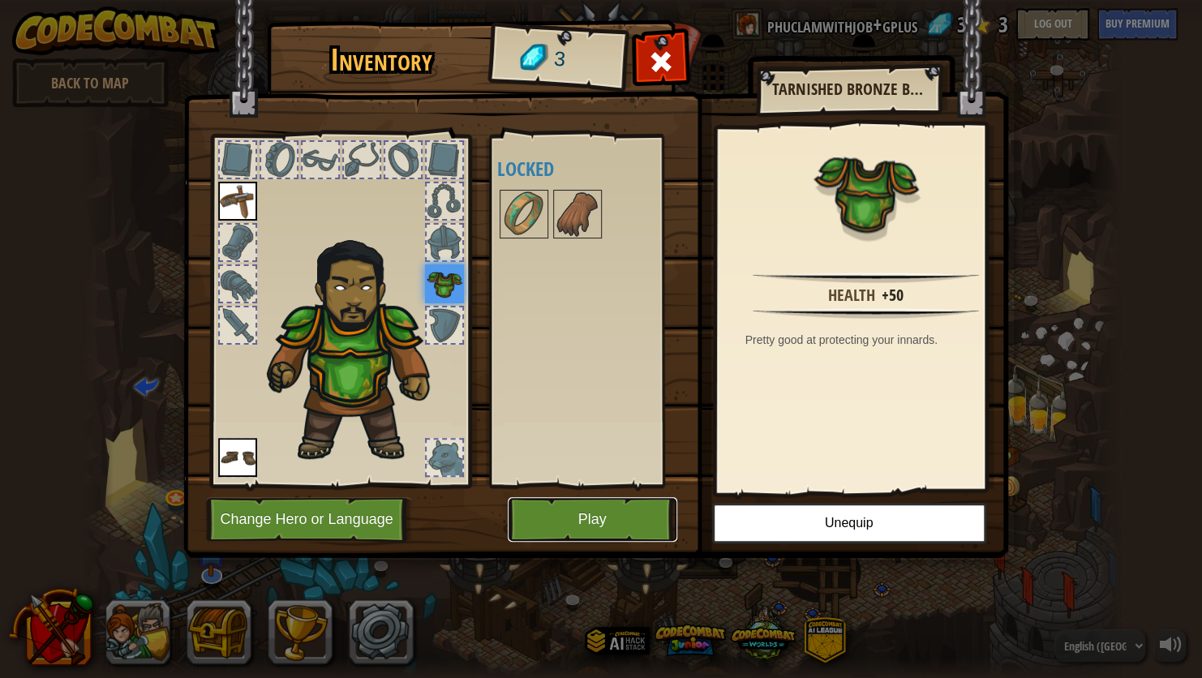
click at [578, 529] on button "Play" at bounding box center [593, 519] width 170 height 45
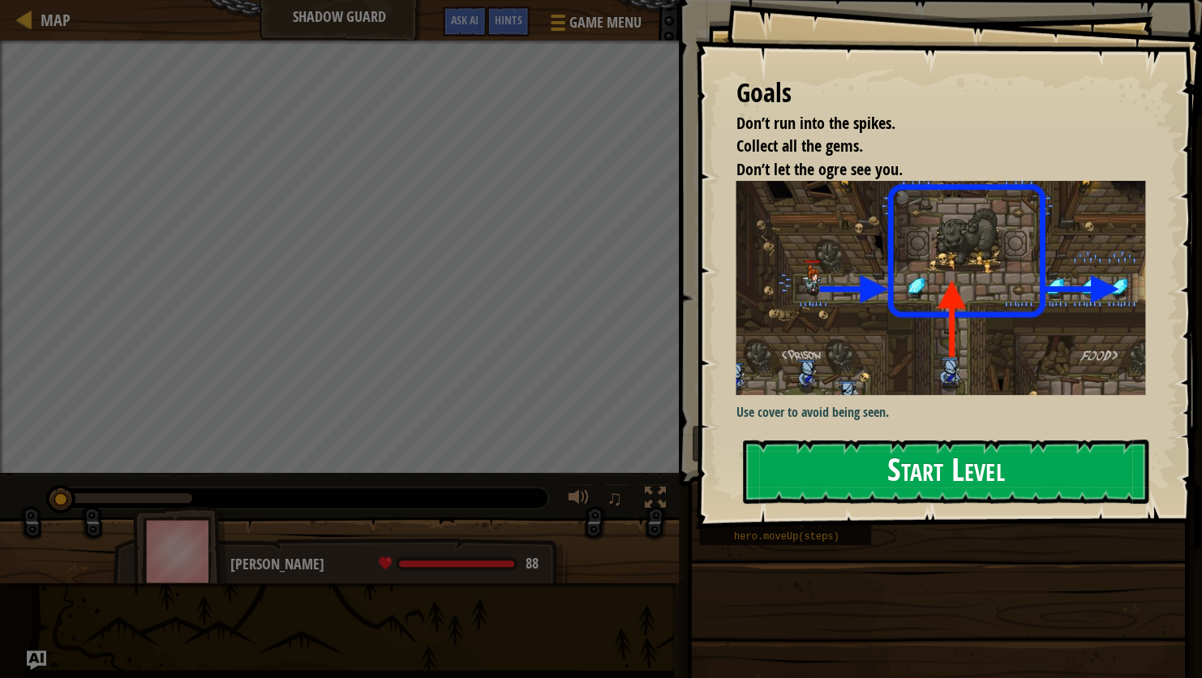
click at [866, 474] on button "Start Level" at bounding box center [946, 472] width 406 height 64
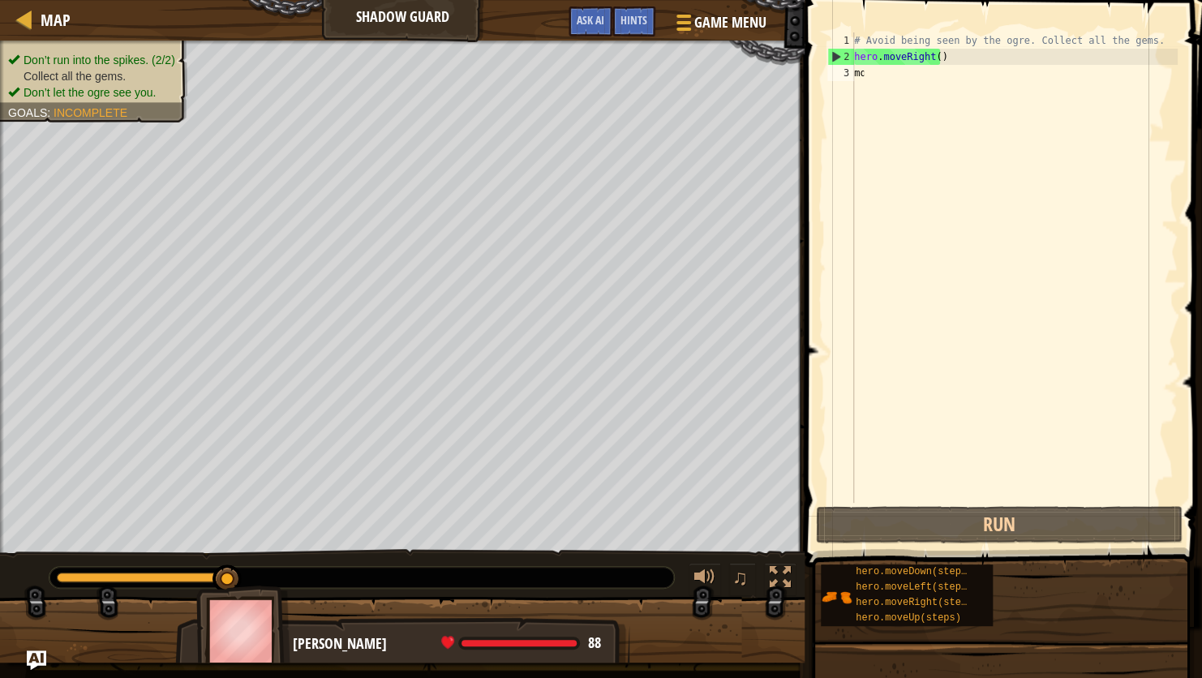
scroll to position [0, 1]
type textarea "m"
type textarea "hero."
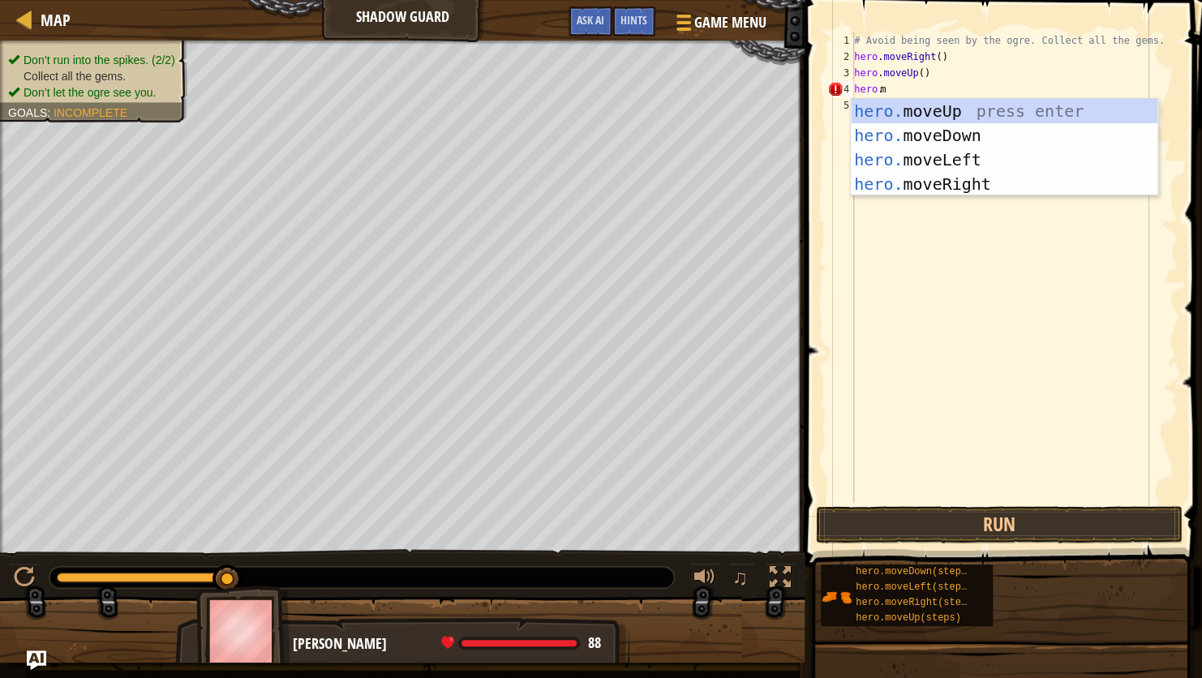
type textarea "hero.m"
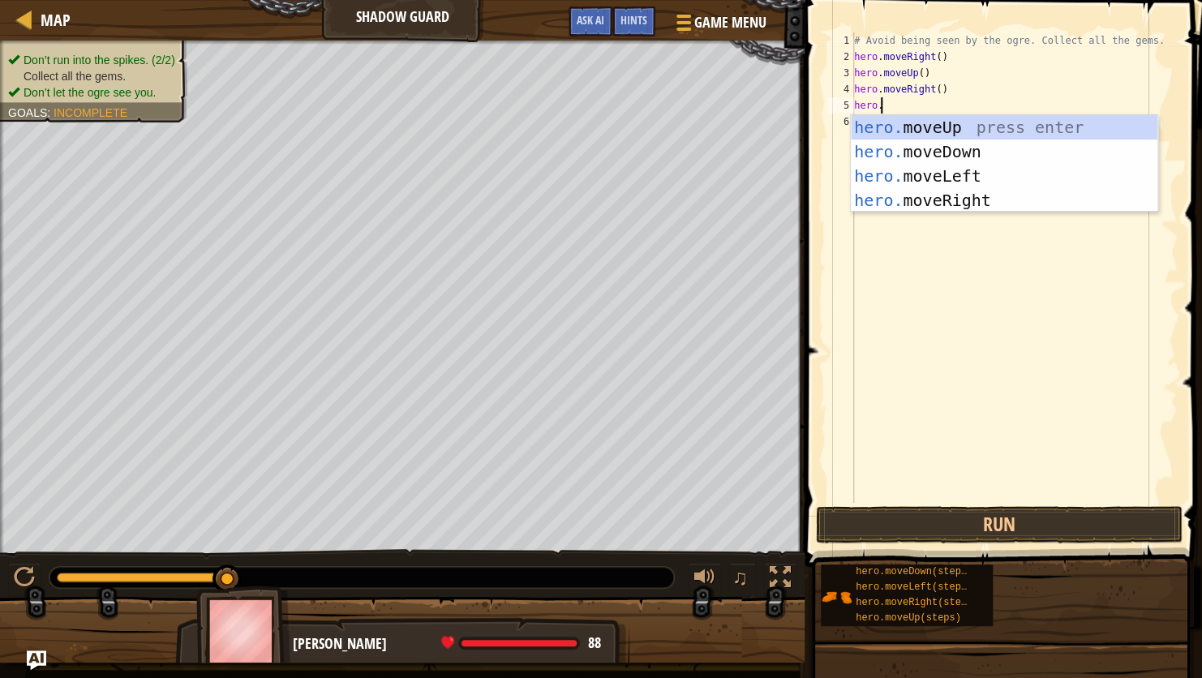
scroll to position [7, 1]
type textarea "hero."
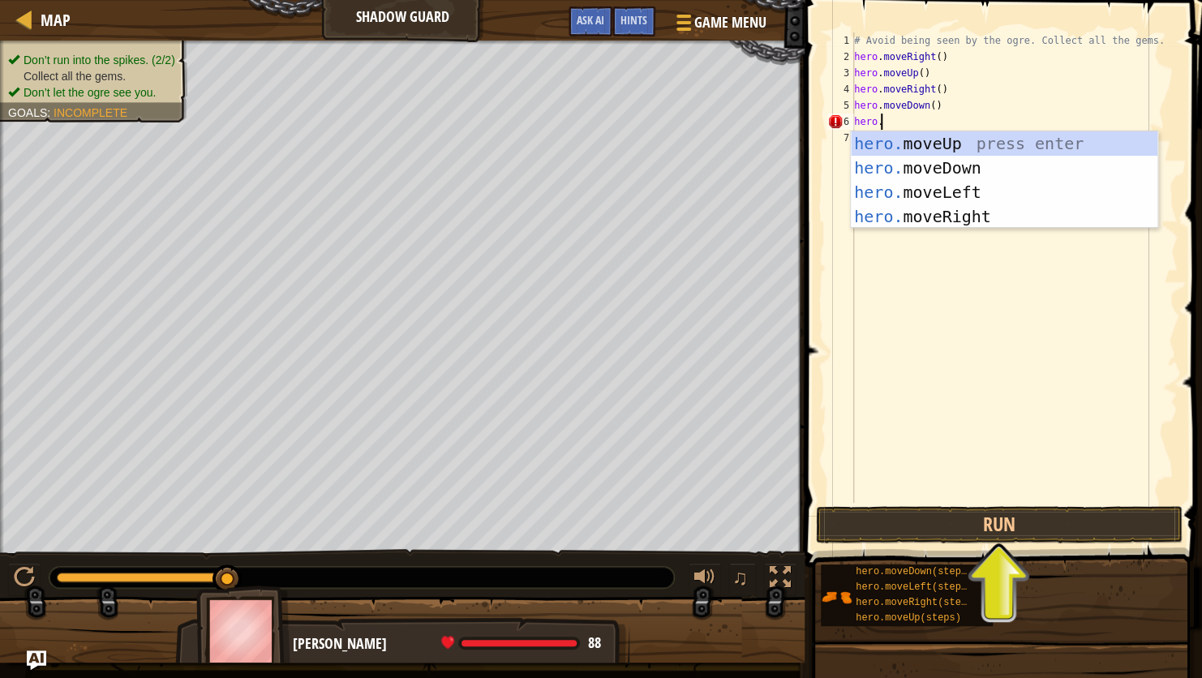
type textarea "hero."
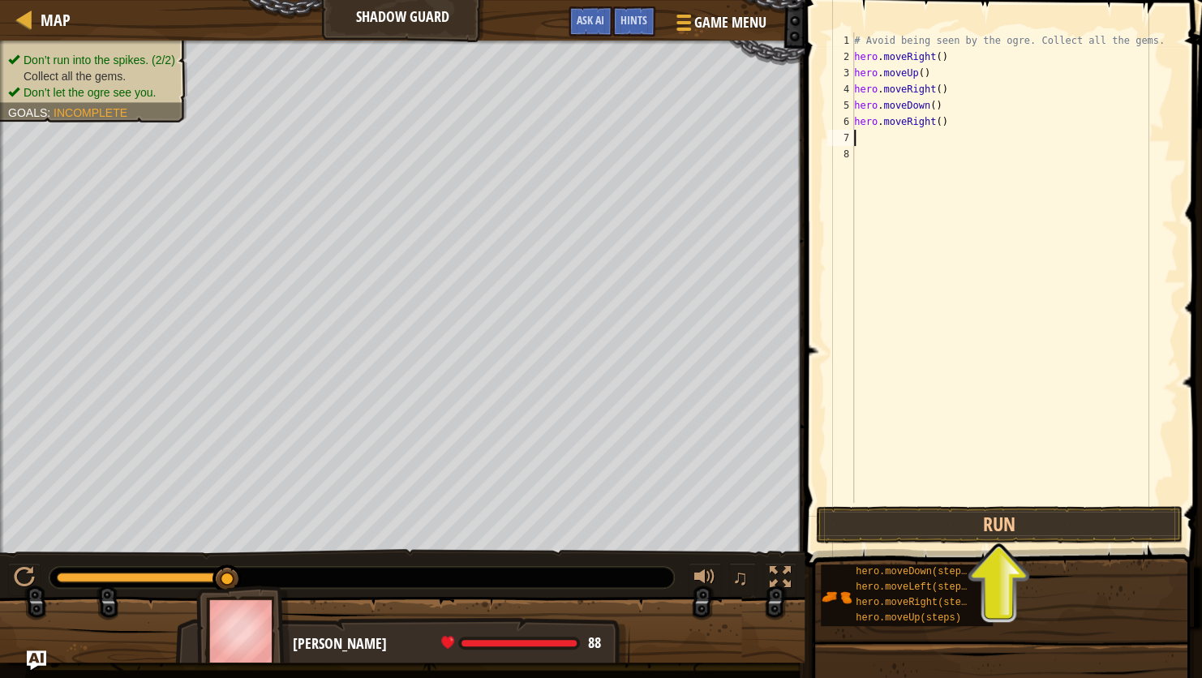
scroll to position [7, 0]
click at [988, 517] on button "Run" at bounding box center [999, 524] width 367 height 37
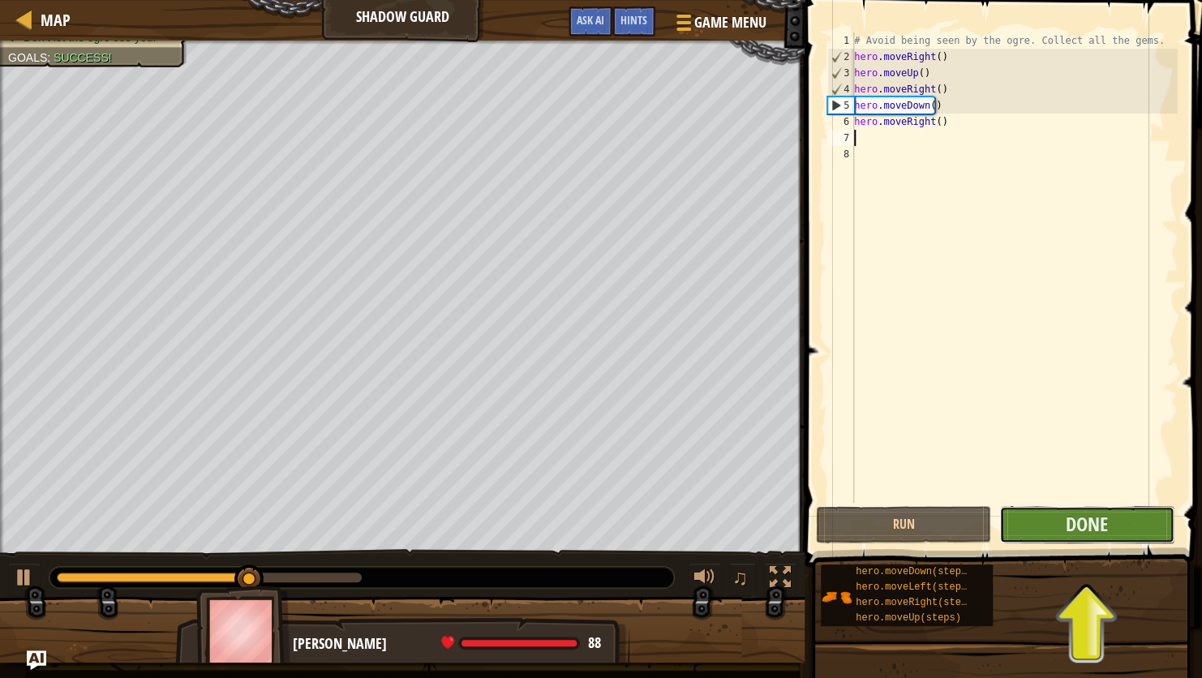
click at [1033, 526] on button "Done" at bounding box center [1086, 524] width 175 height 37
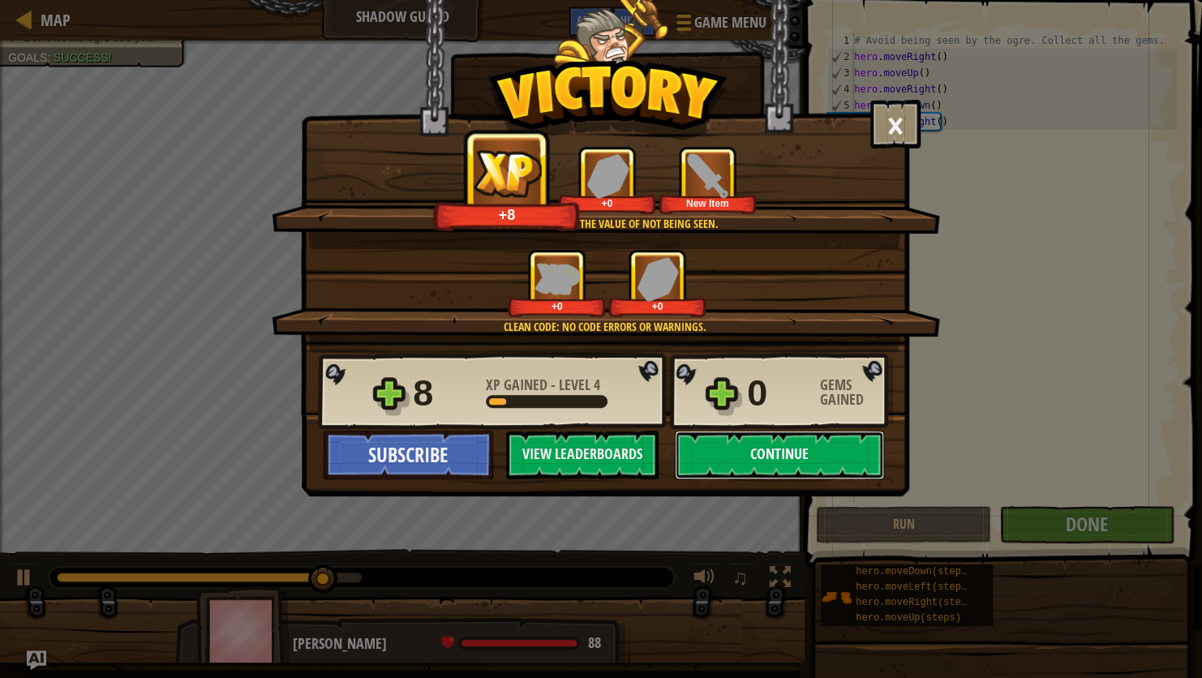
click at [793, 456] on button "Continue" at bounding box center [779, 455] width 209 height 49
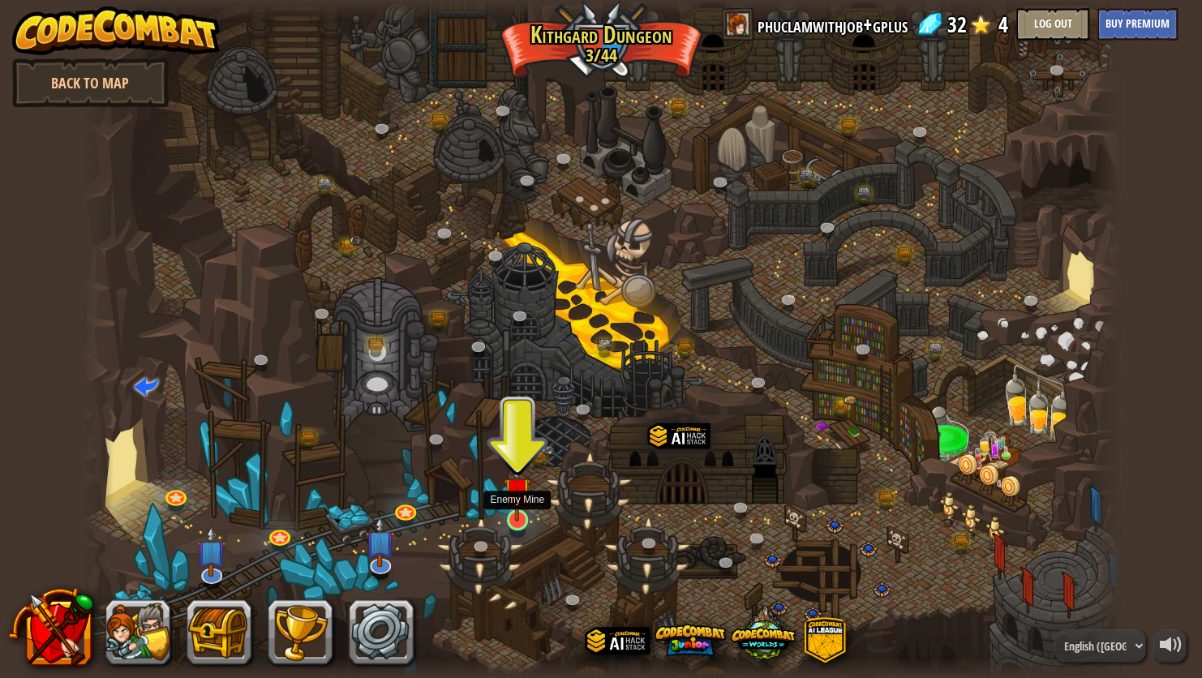
click at [515, 500] on img at bounding box center [517, 491] width 27 height 62
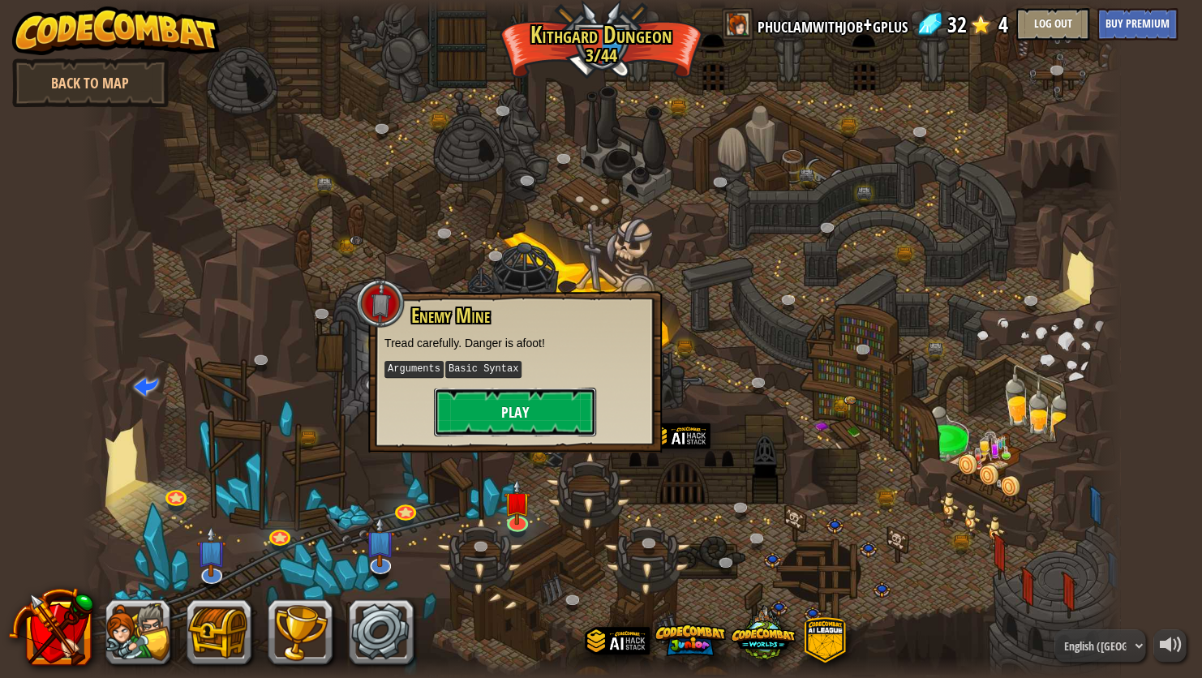
click at [509, 419] on button "Play" at bounding box center [515, 412] width 162 height 49
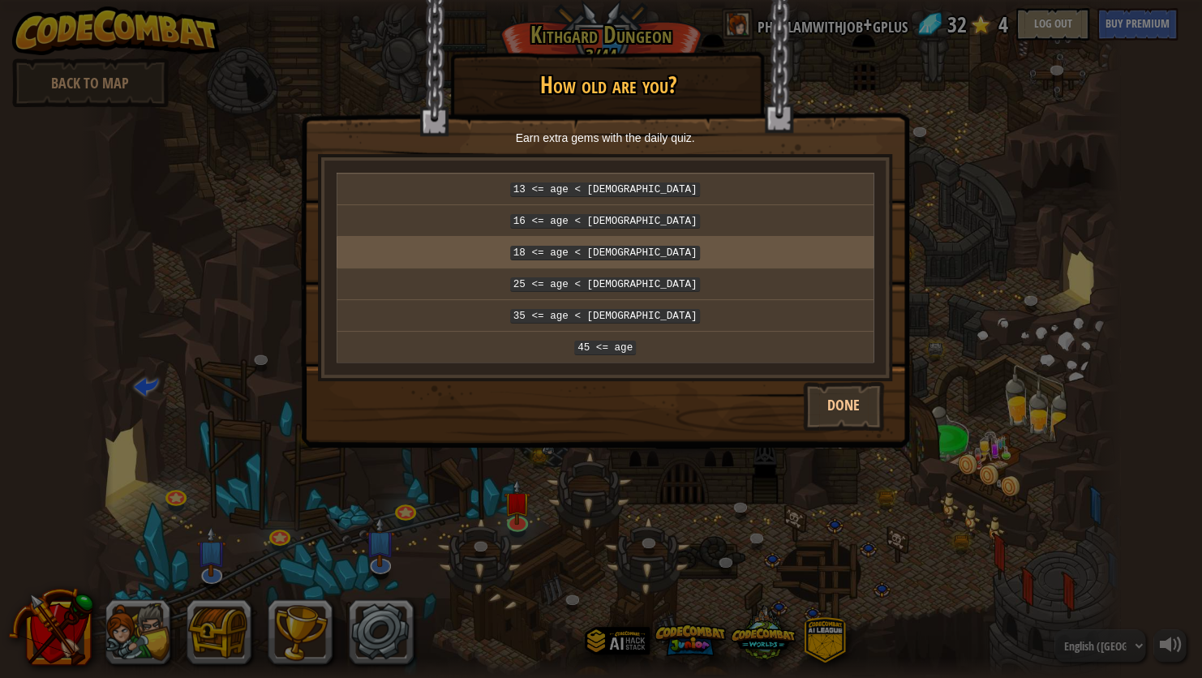
click at [621, 236] on td "18 <= age < 25" at bounding box center [605, 252] width 537 height 32
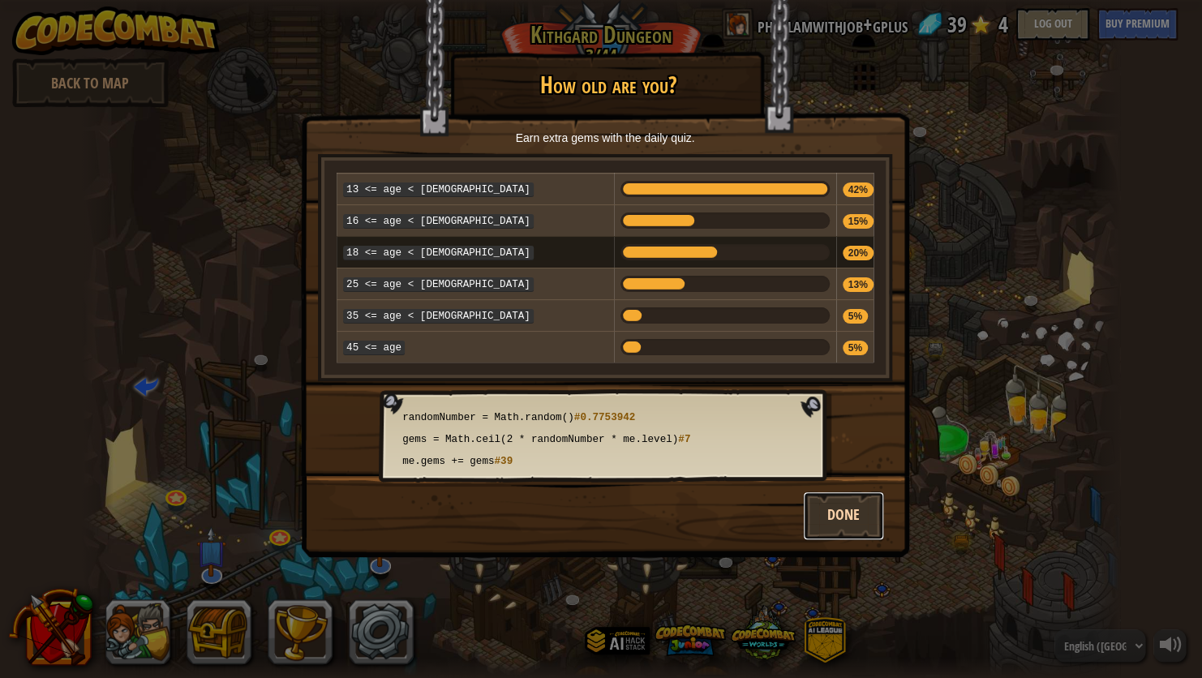
click at [853, 503] on button "Done" at bounding box center [843, 516] width 81 height 49
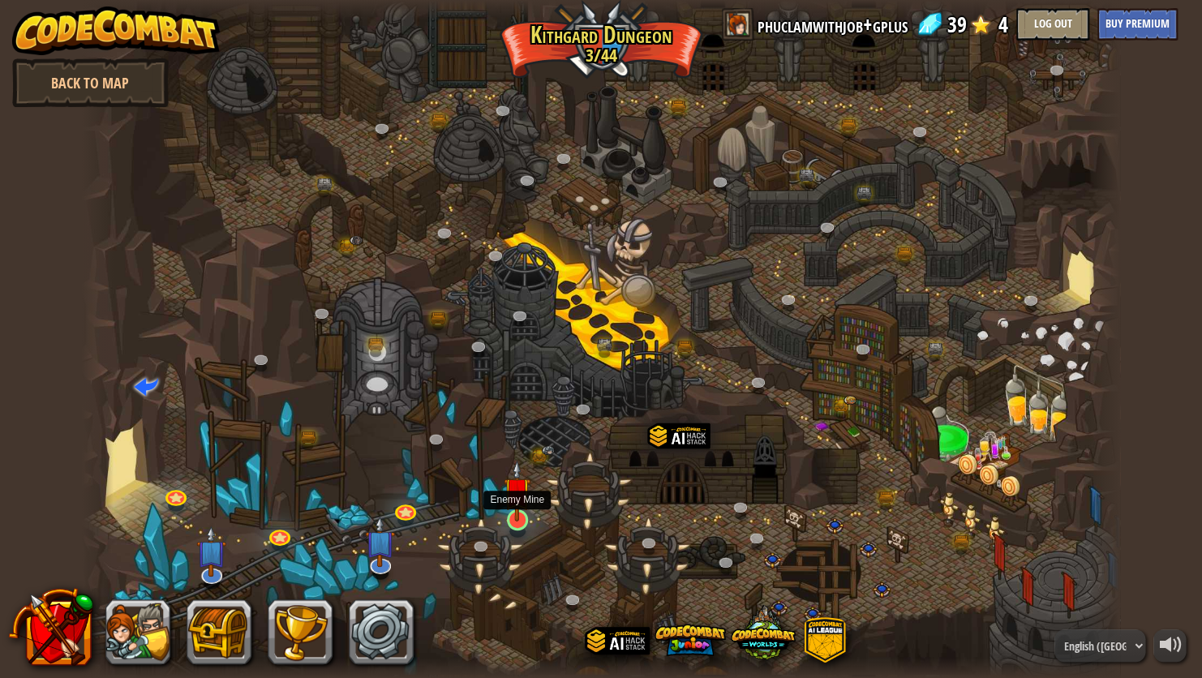
click at [526, 496] on img at bounding box center [517, 491] width 27 height 62
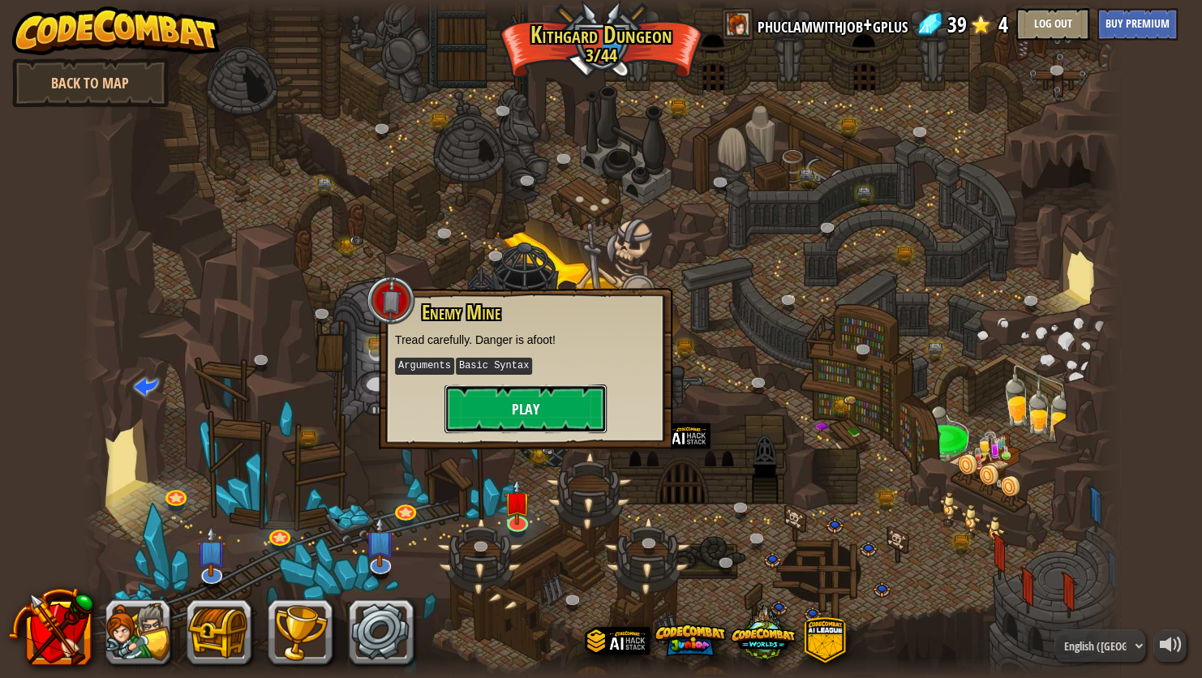
drag, startPoint x: 524, startPoint y: 423, endPoint x: 532, endPoint y: 412, distance: 14.0
click at [532, 412] on button "Play" at bounding box center [526, 409] width 162 height 49
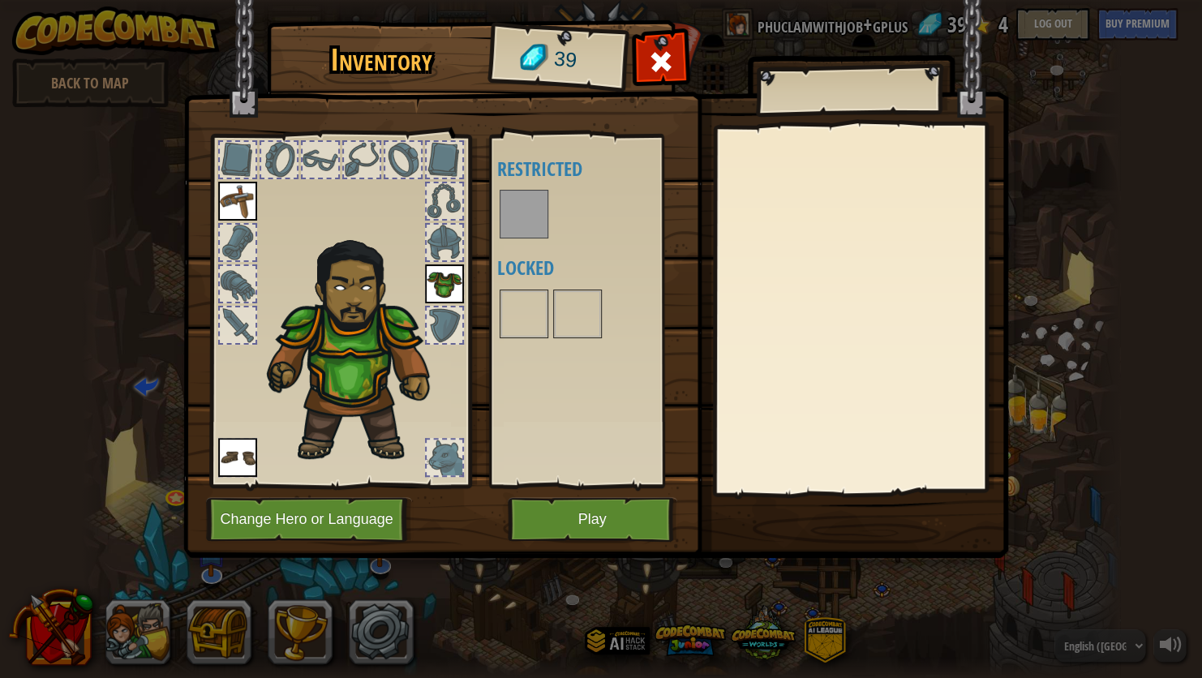
click at [532, 412] on div "Inventory 39 Available Equip Equip Equip (double-click to equip) Restricted Loc…" at bounding box center [601, 291] width 825 height 535
click at [519, 211] on img at bounding box center [523, 213] width 45 height 45
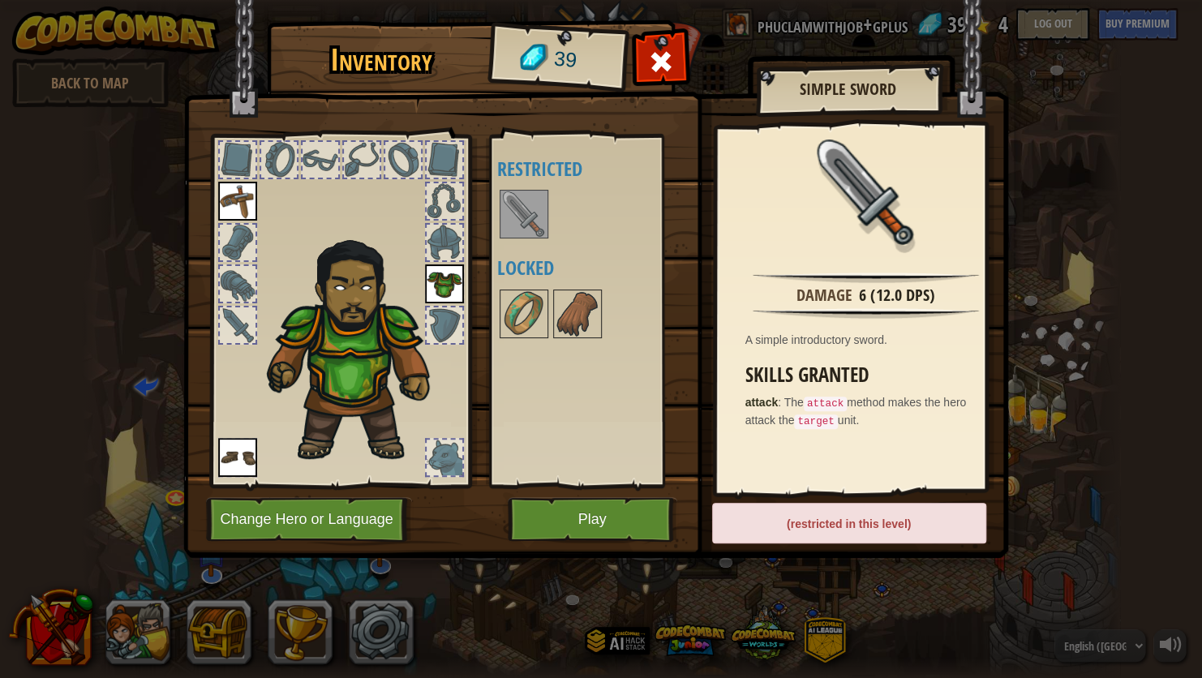
click at [1016, 144] on div "Inventory 39 Available Equip Equip Equip (double-click to equip) Restricted Loc…" at bounding box center [601, 339] width 1202 height 678
click at [653, 44] on div at bounding box center [660, 66] width 51 height 51
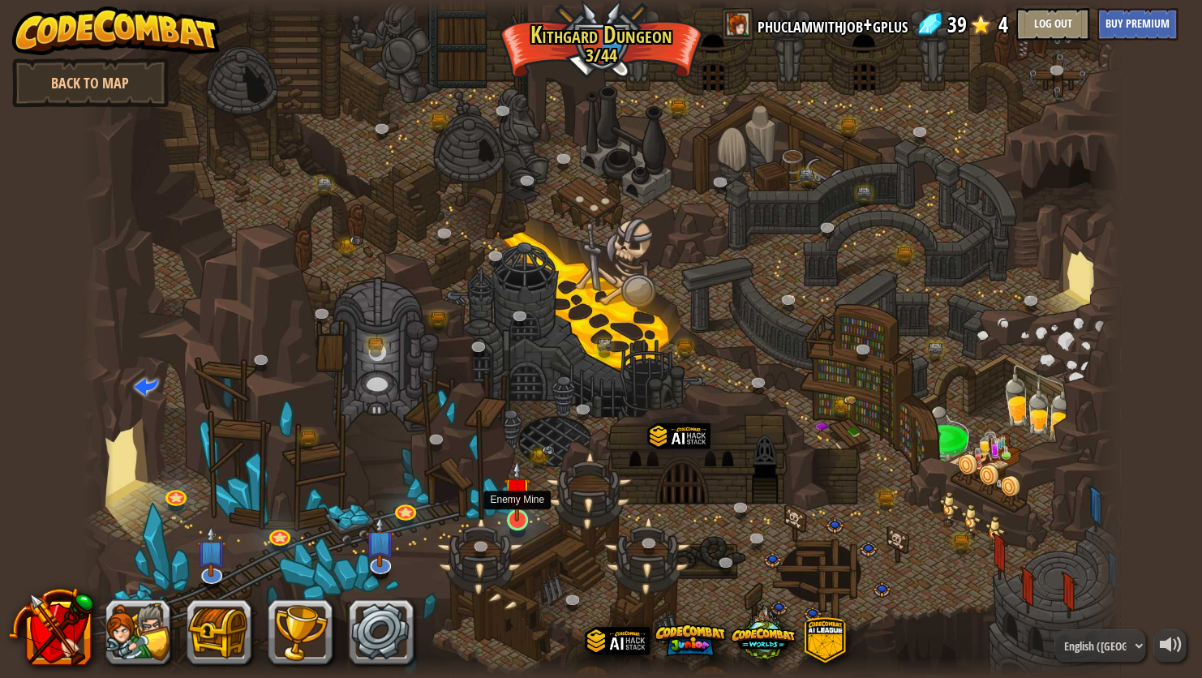
click at [522, 496] on img at bounding box center [517, 491] width 27 height 62
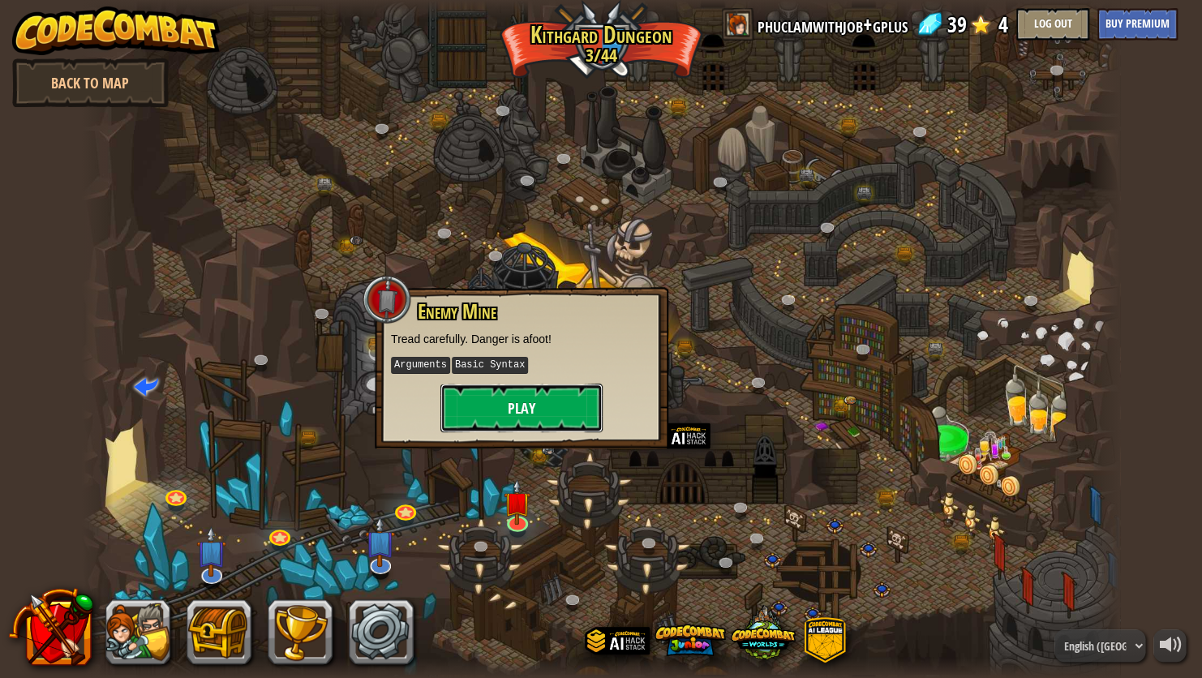
click at [548, 406] on button "Play" at bounding box center [521, 408] width 162 height 49
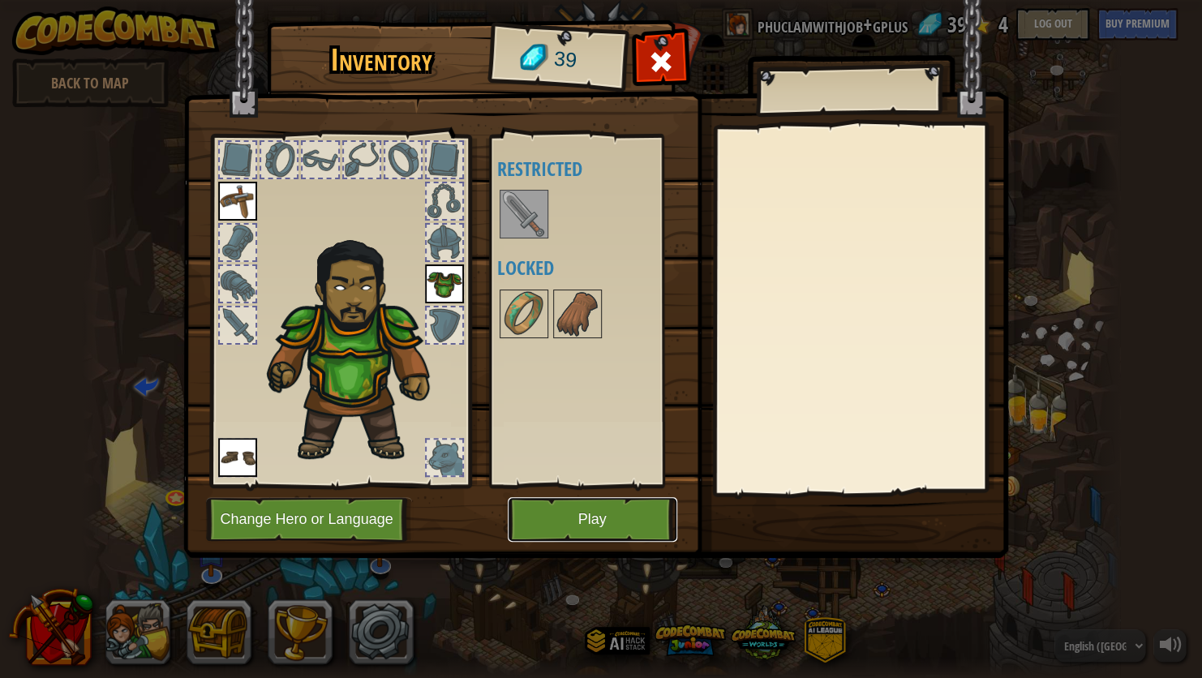
click at [595, 522] on button "Play" at bounding box center [593, 519] width 170 height 45
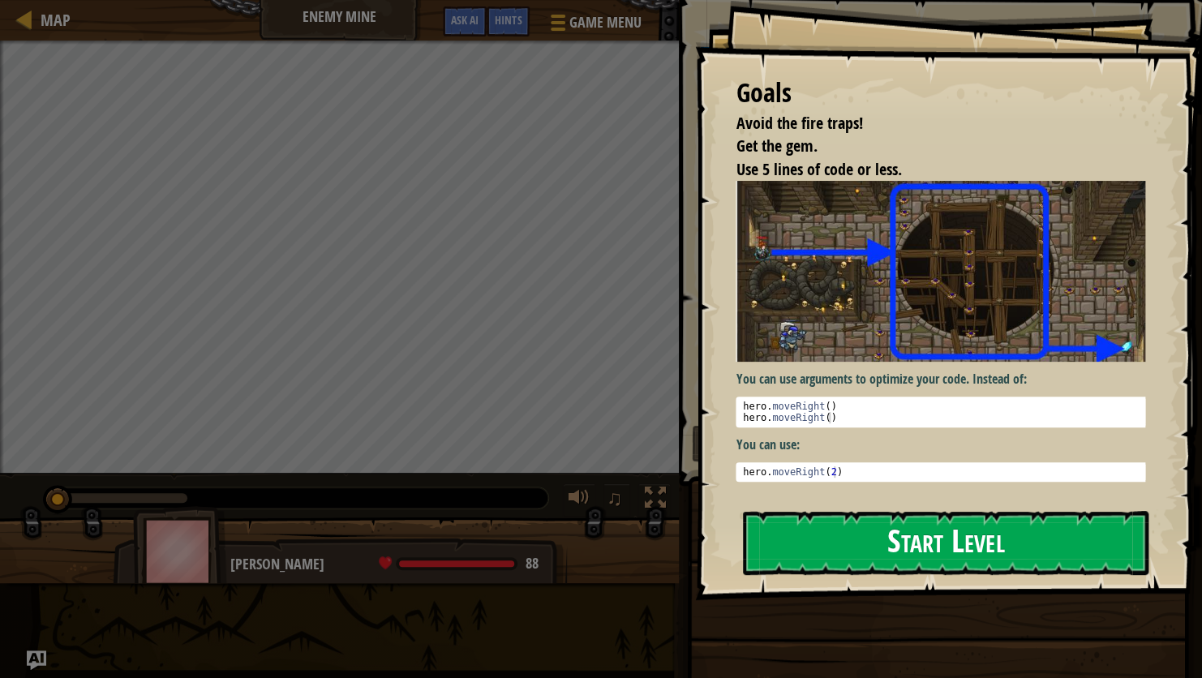
click at [851, 544] on button "Start Level" at bounding box center [946, 543] width 406 height 64
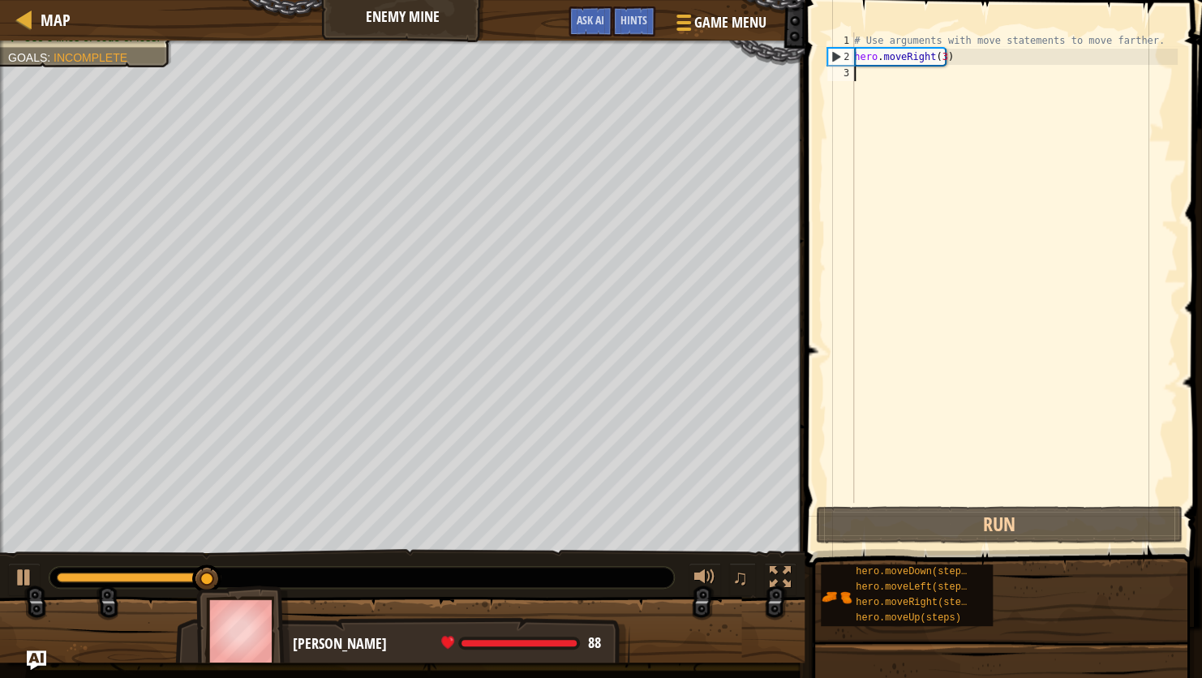
scroll to position [0, 1]
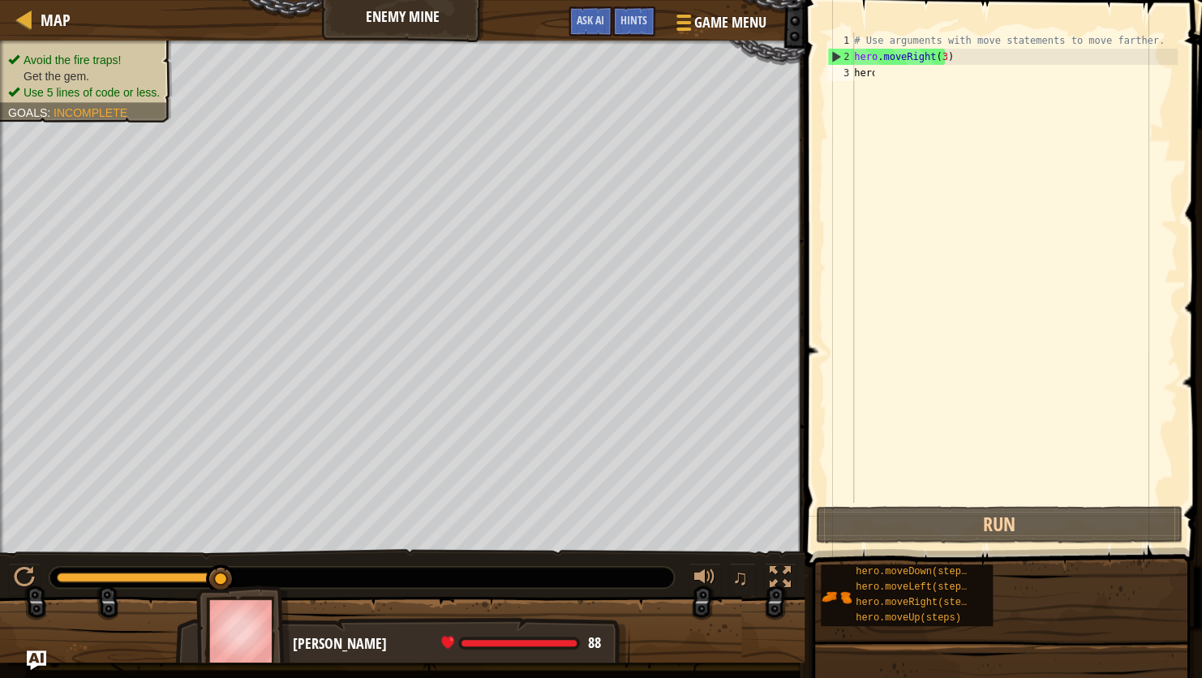
type textarea "hero."
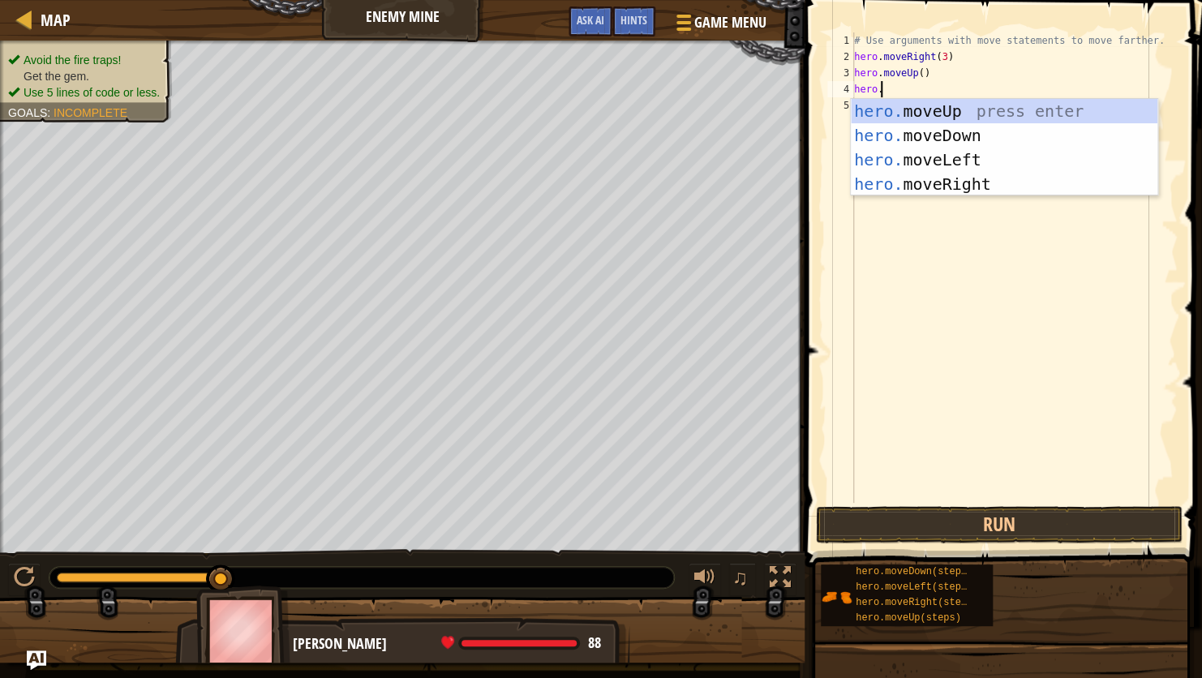
scroll to position [7, 1]
type textarea "hero."
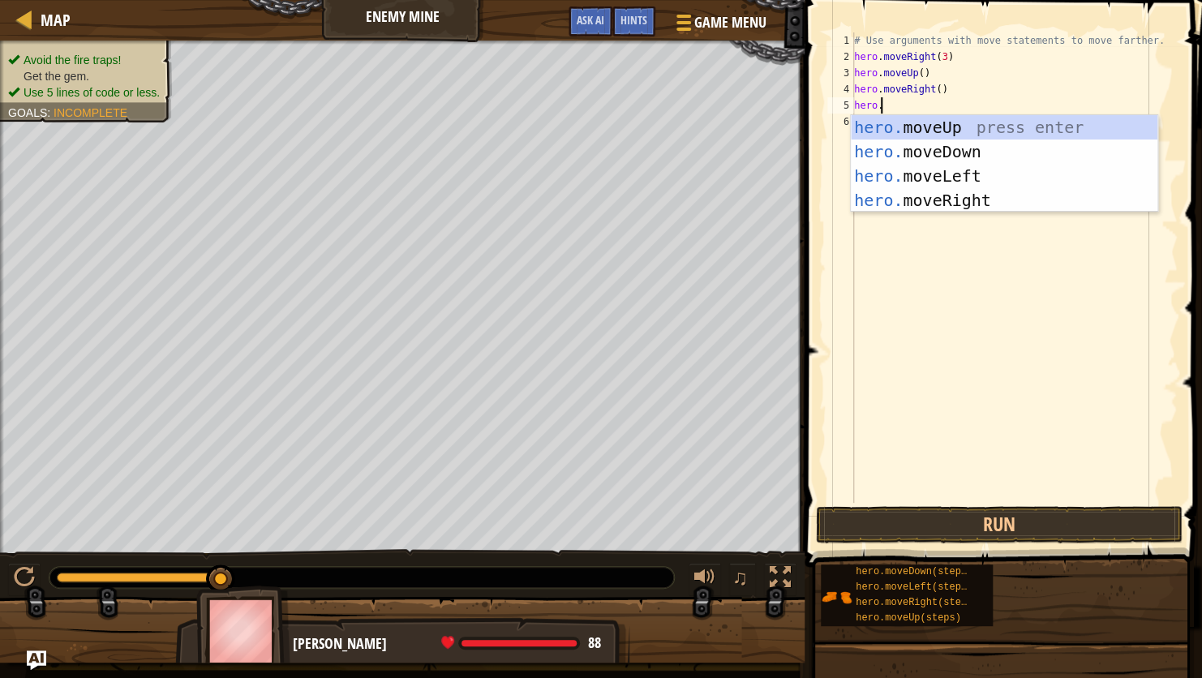
type textarea "hero."
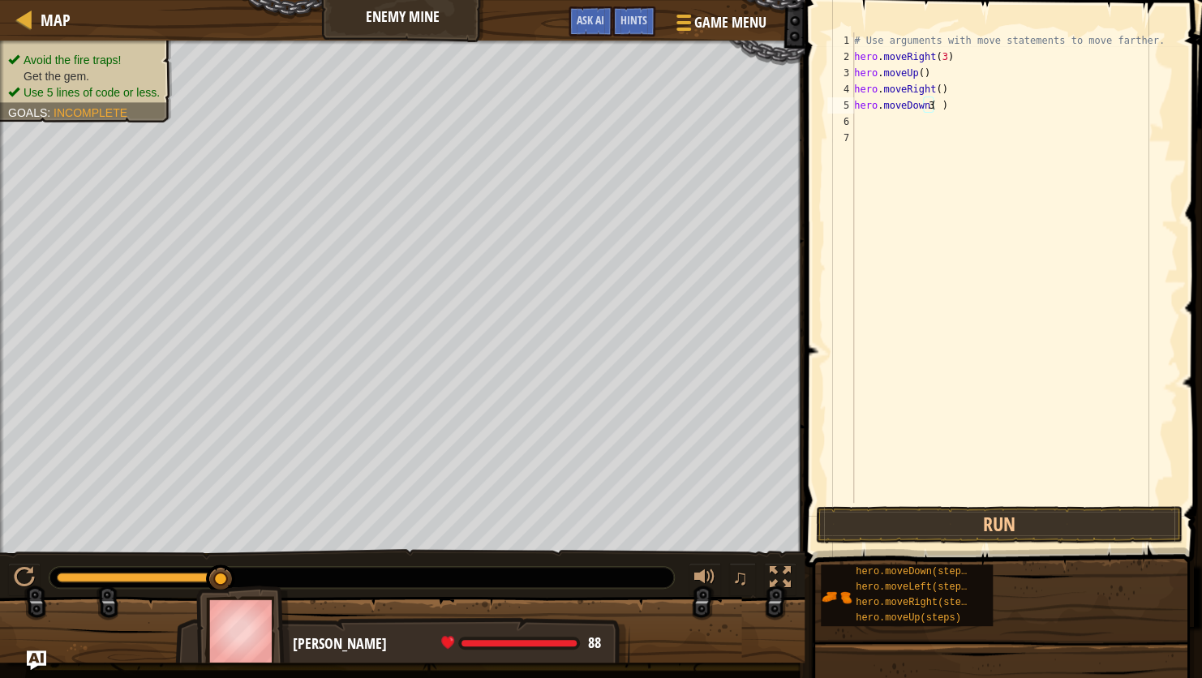
scroll to position [0, 1]
type textarea "hero.moveDown(3)"
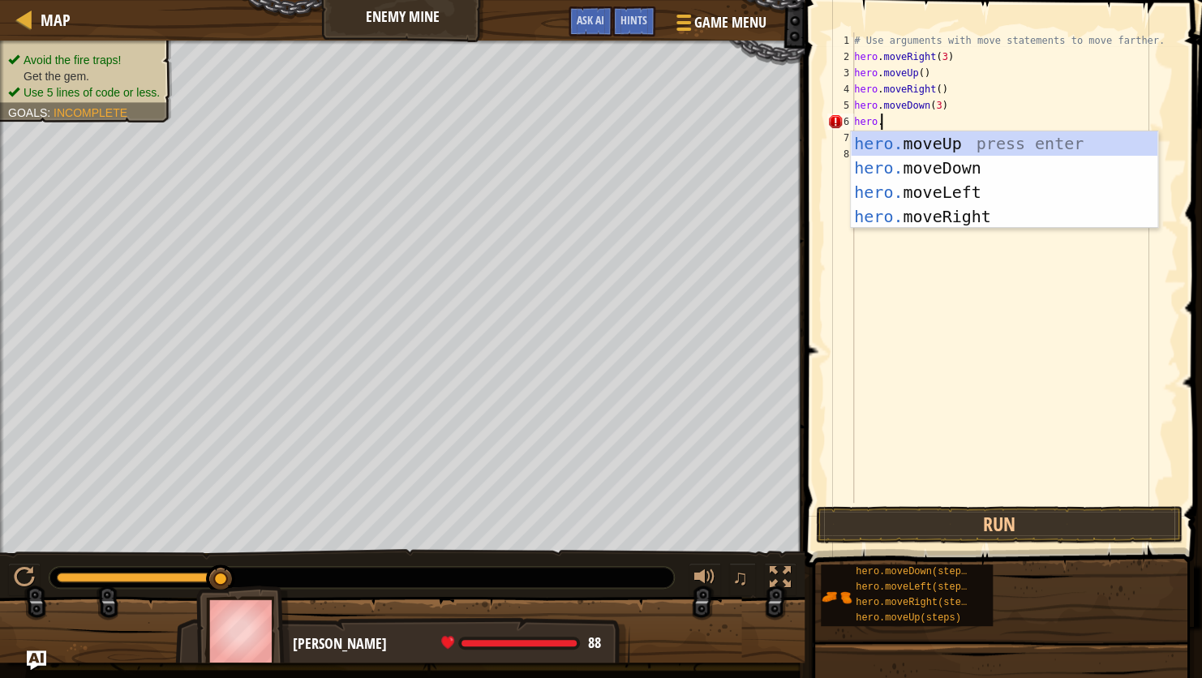
type textarea "hero."
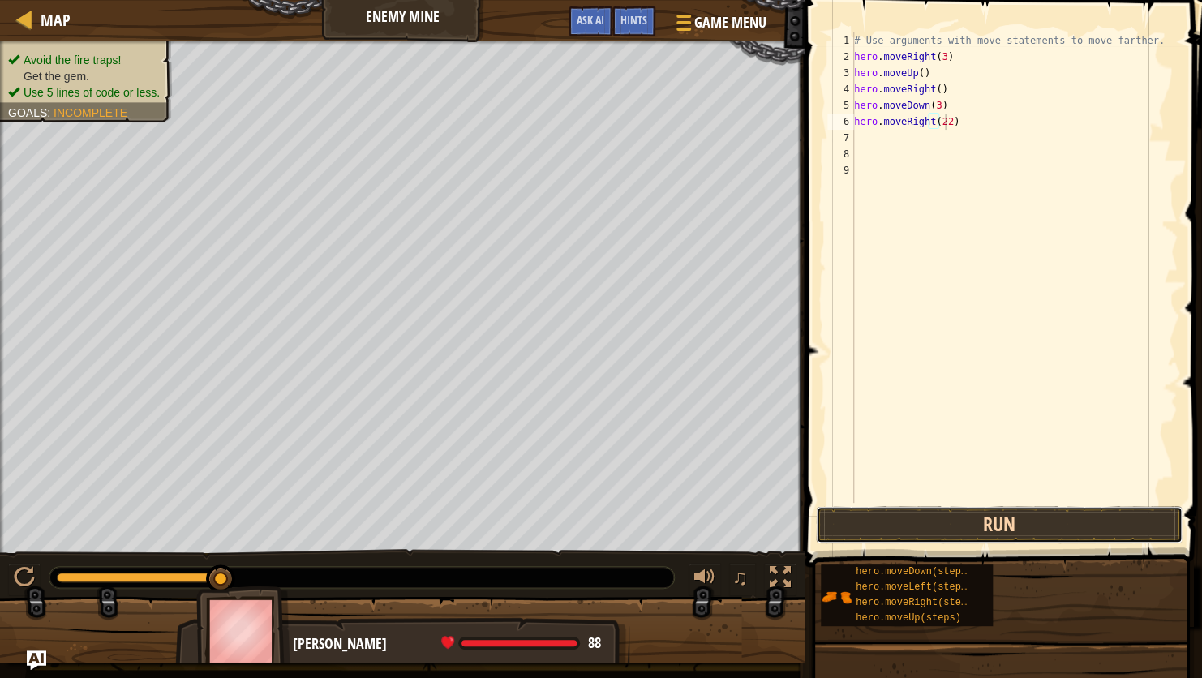
scroll to position [7, 0]
click at [1029, 534] on button "Run" at bounding box center [999, 524] width 367 height 37
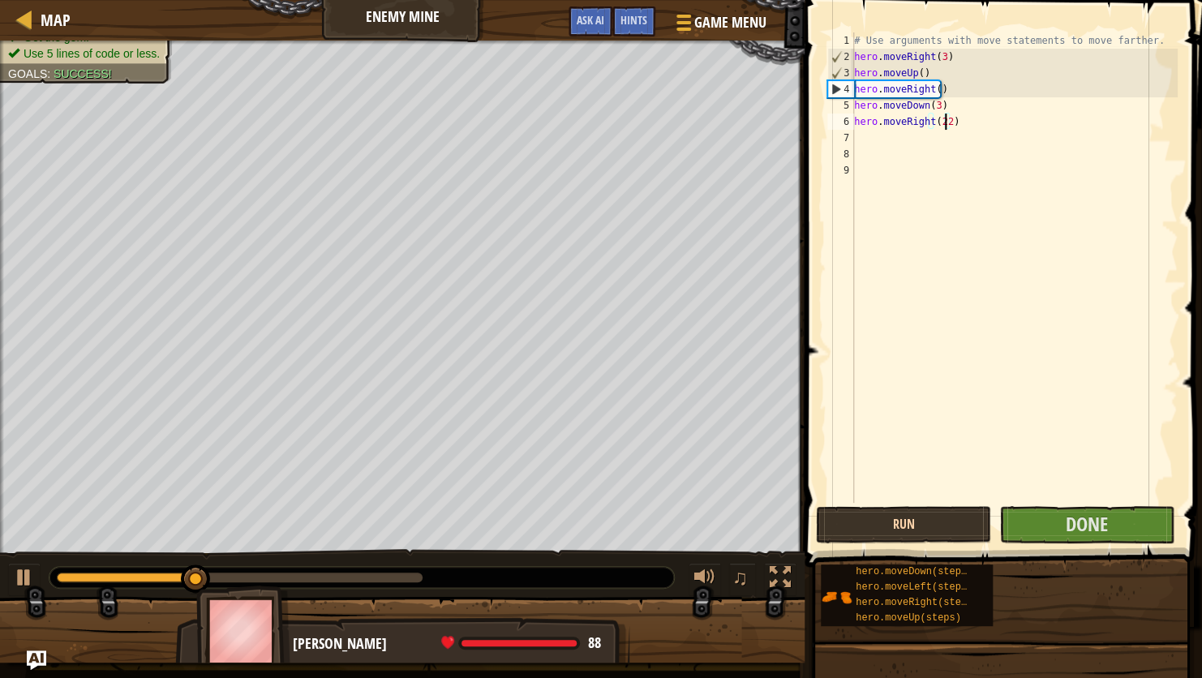
type textarea "hero.moveRight(2)"
click at [961, 535] on button "Run" at bounding box center [903, 524] width 175 height 37
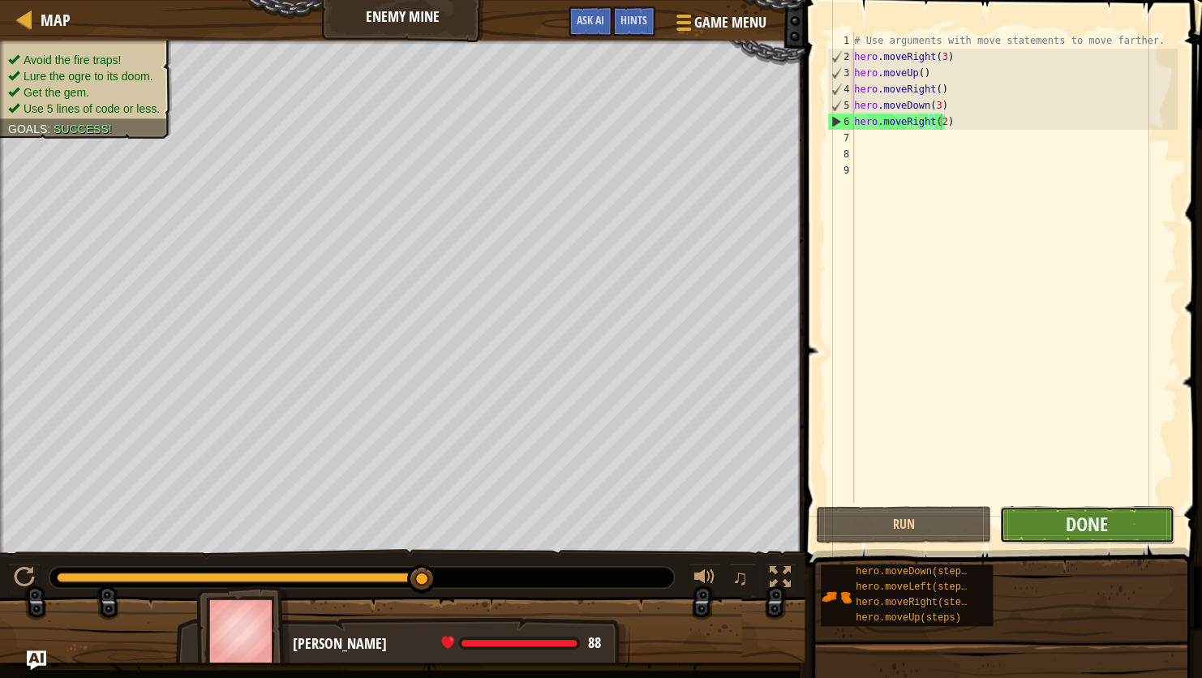
click at [1033, 526] on button "Done" at bounding box center [1086, 524] width 175 height 37
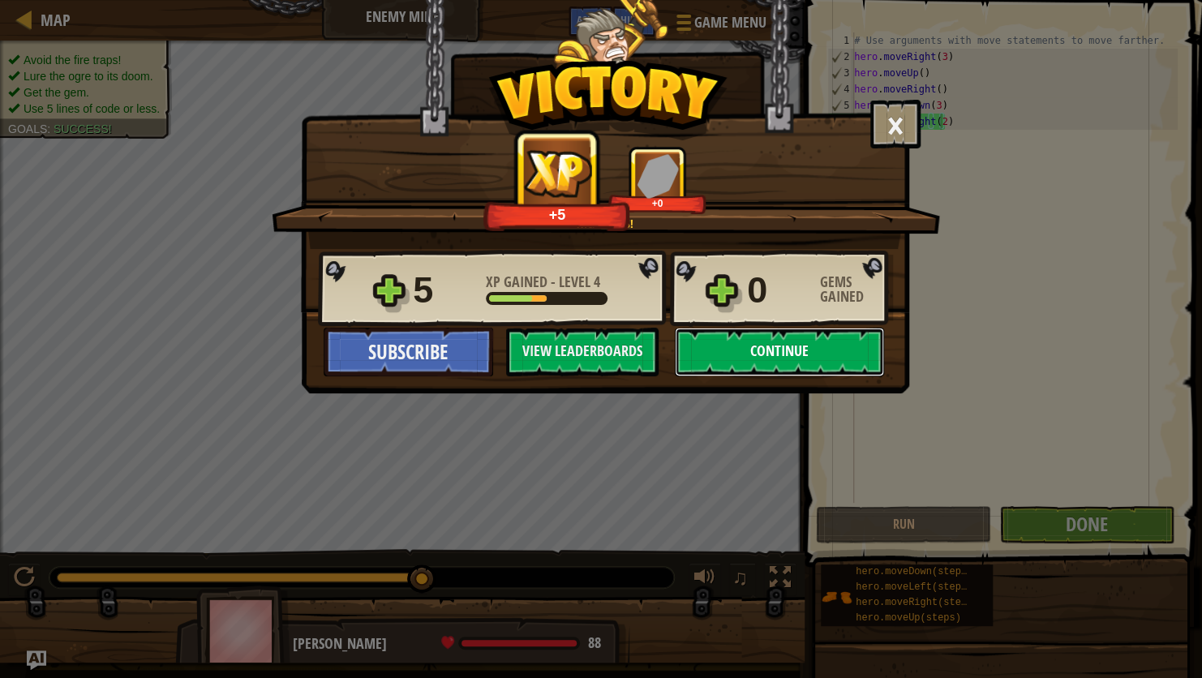
click at [819, 363] on button "Continue" at bounding box center [779, 352] width 209 height 49
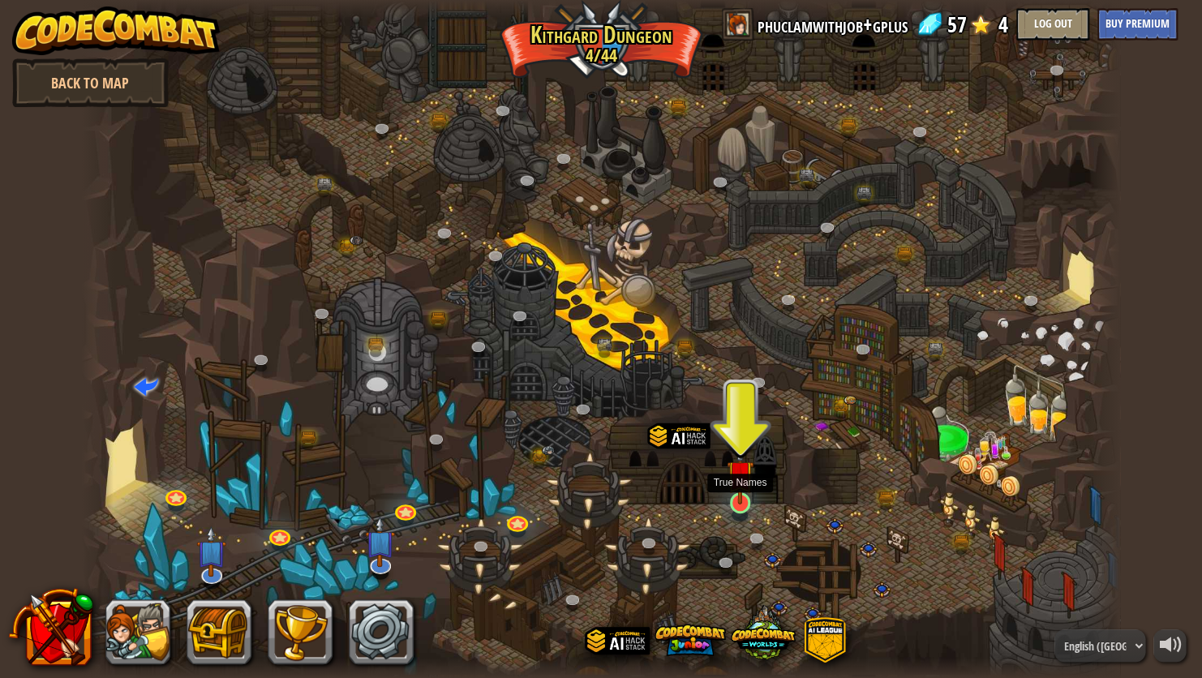
click at [741, 485] on img at bounding box center [740, 474] width 27 height 62
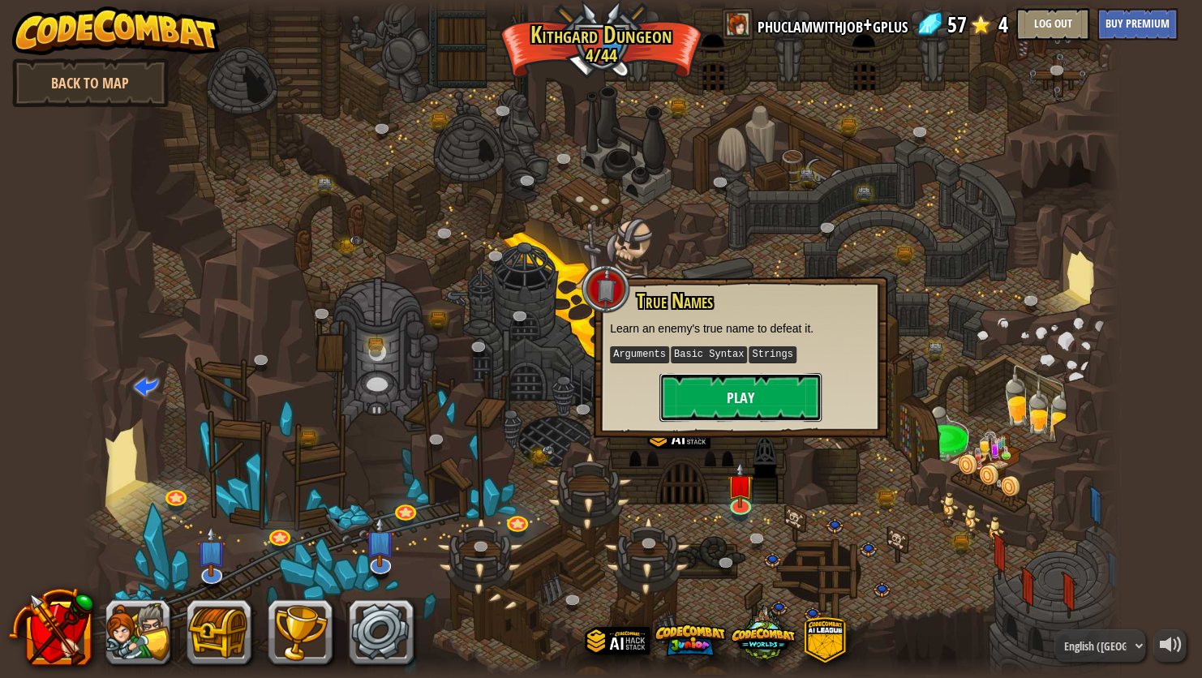
click at [745, 397] on button "Play" at bounding box center [740, 397] width 162 height 49
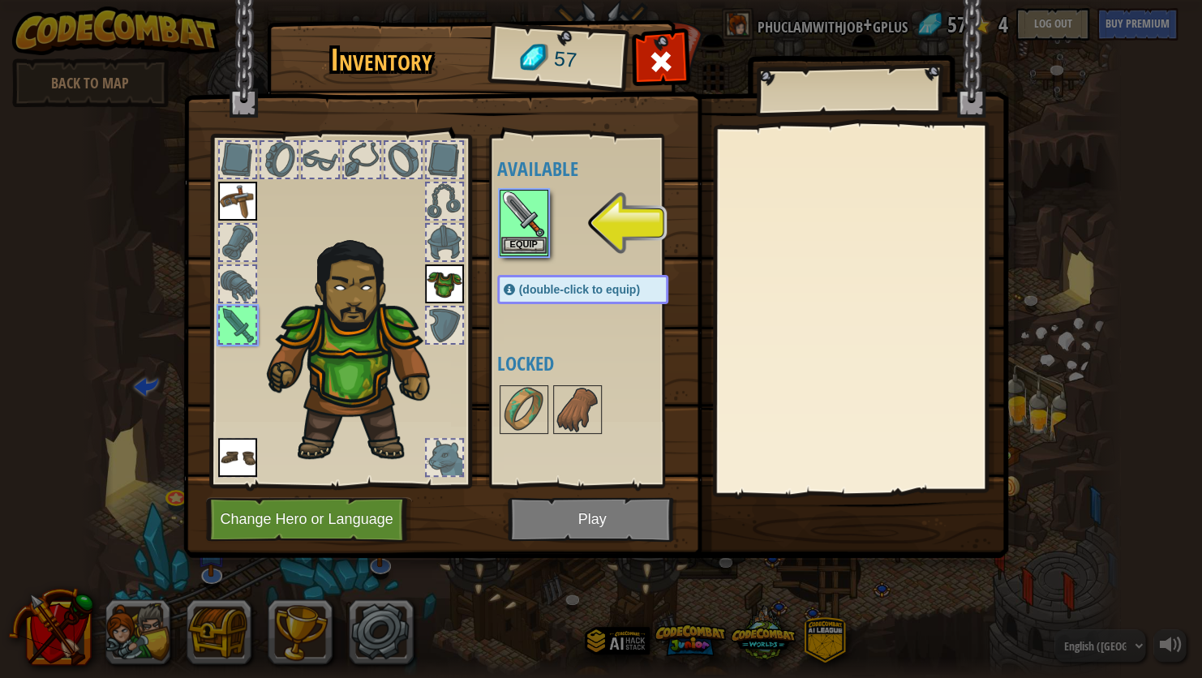
click at [517, 230] on img at bounding box center [523, 213] width 45 height 45
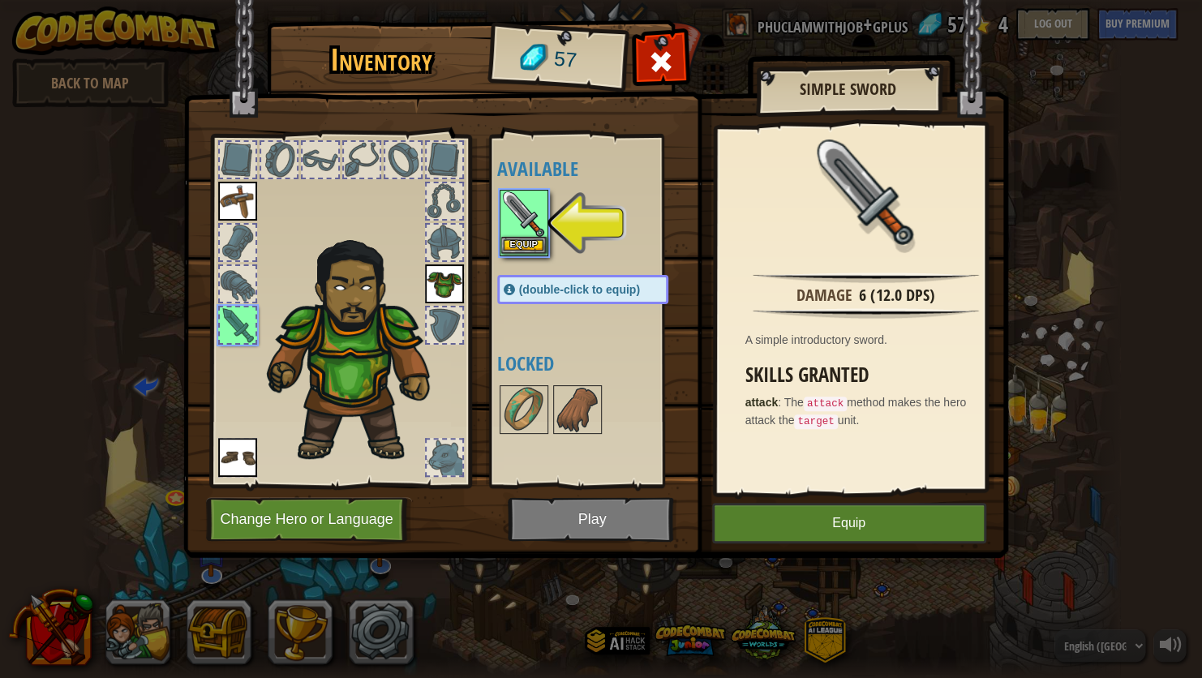
click at [531, 230] on img at bounding box center [523, 213] width 45 height 45
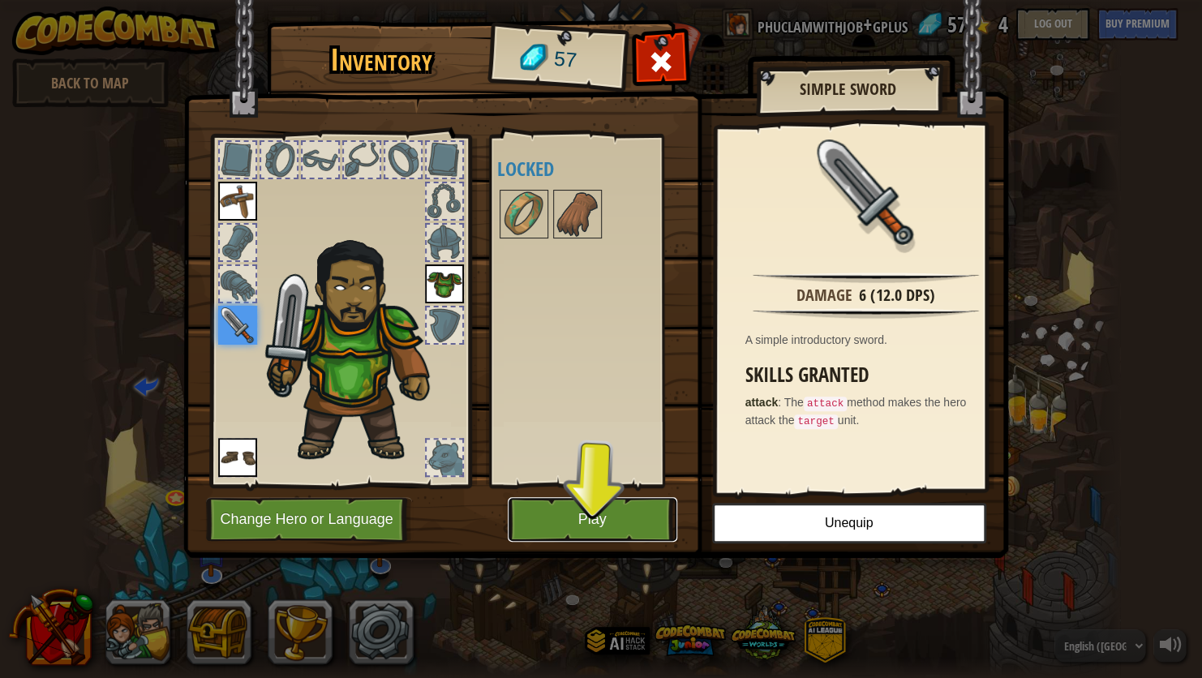
click at [580, 521] on button "Play" at bounding box center [593, 519] width 170 height 45
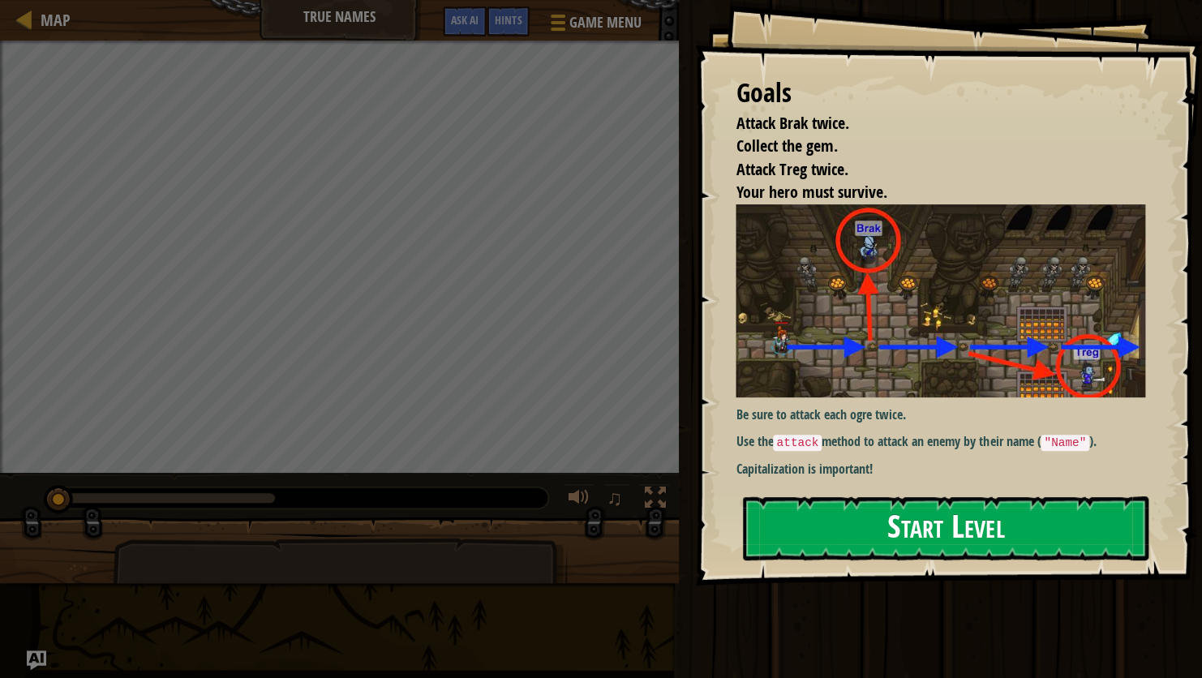
click at [850, 522] on button "Start Level" at bounding box center [946, 528] width 406 height 64
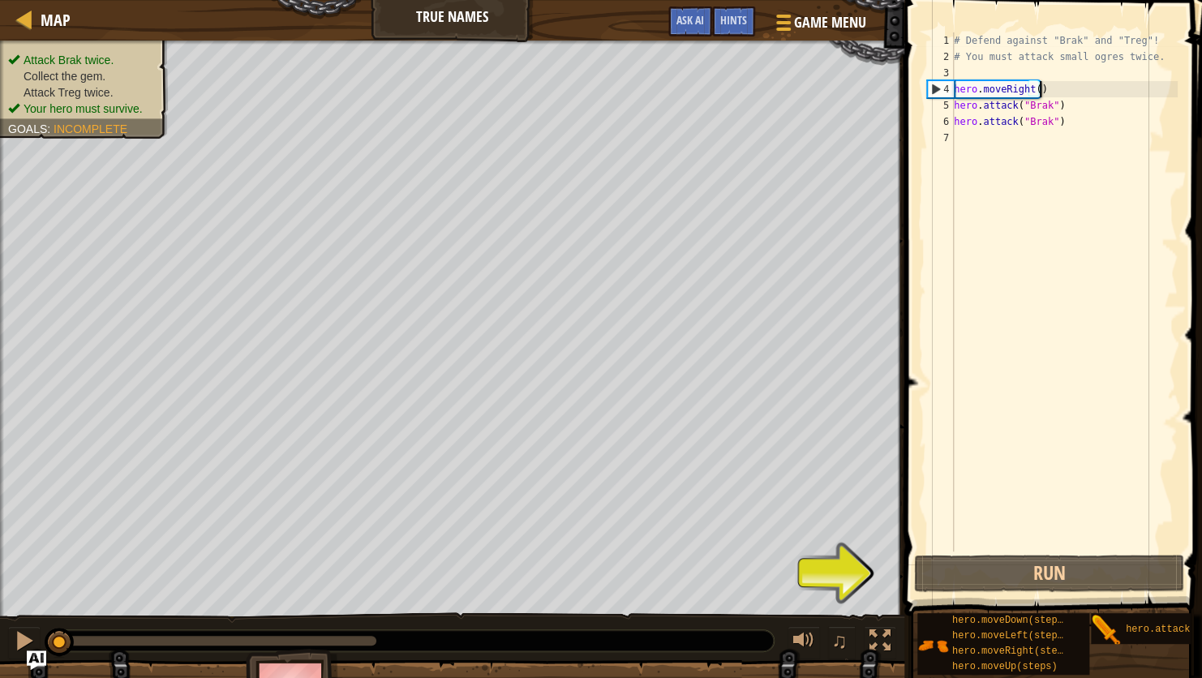
click at [1045, 87] on div "# Defend against "Brak" and "Treg"! # You must attack small ogres twice. hero .…" at bounding box center [1064, 308] width 227 height 552
type textarea "hero.moveRight()"
click at [1045, 87] on div "# Defend against "Brak" and "Treg"! # You must attack small ogres twice. hero .…" at bounding box center [1064, 308] width 227 height 552
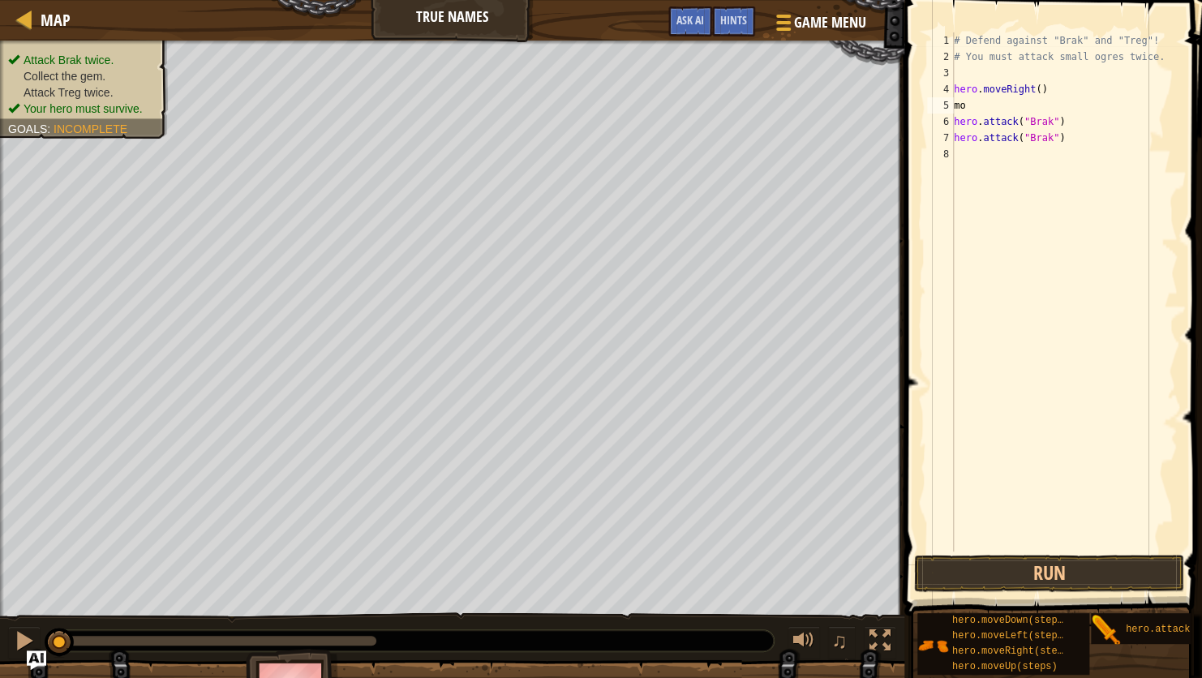
scroll to position [0, 1]
type textarea "m"
type textarea "hero.moveRight()"
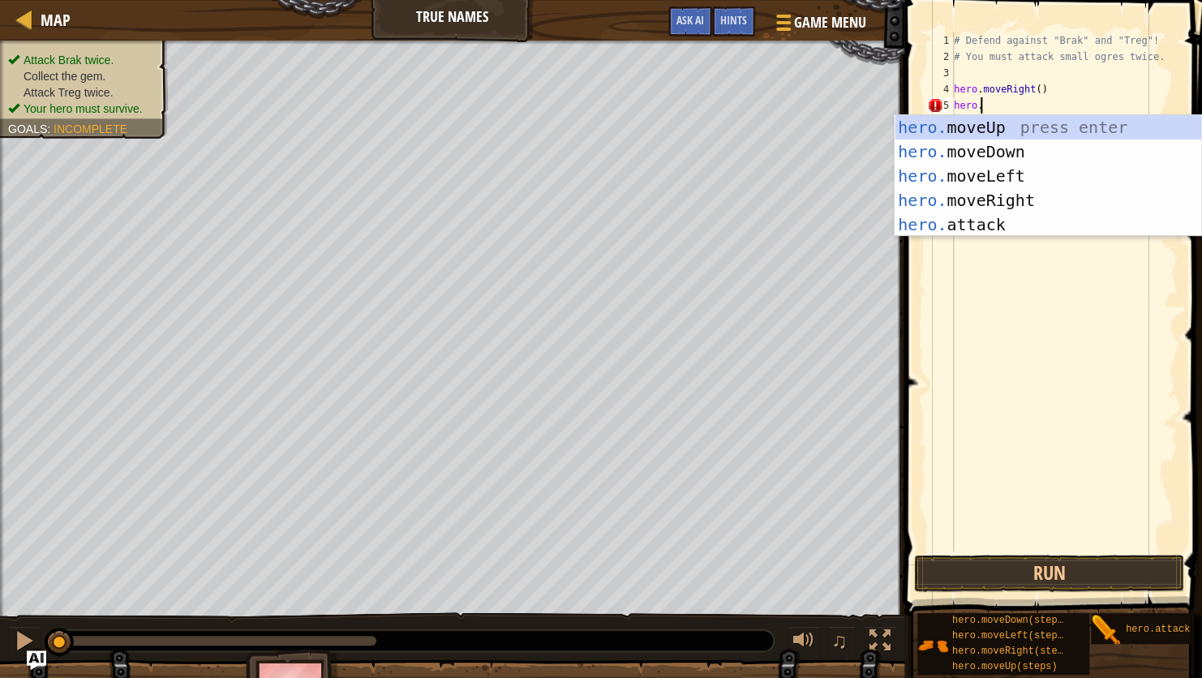
type textarea "hero."
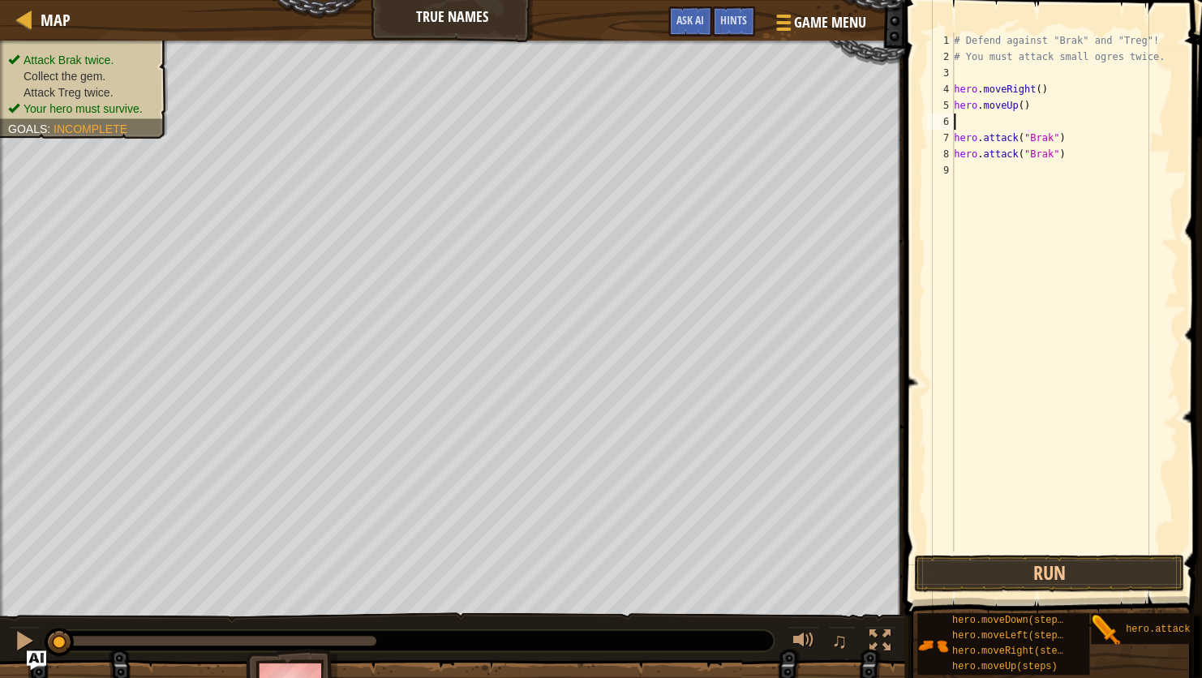
scroll to position [7, 0]
click at [1063, 121] on div "# Defend against "Brak" and "Treg"! # You must attack small ogres twice. hero .…" at bounding box center [1064, 308] width 227 height 552
type textarea "hero.attack("Brak")"
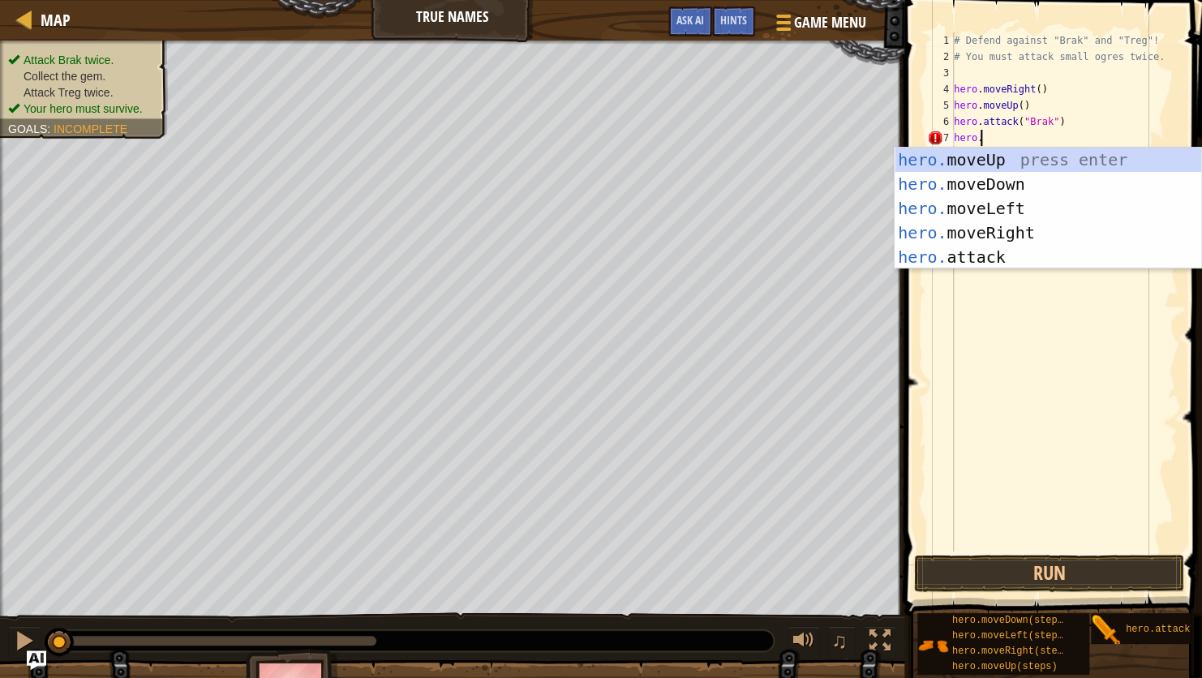
type textarea "hero."
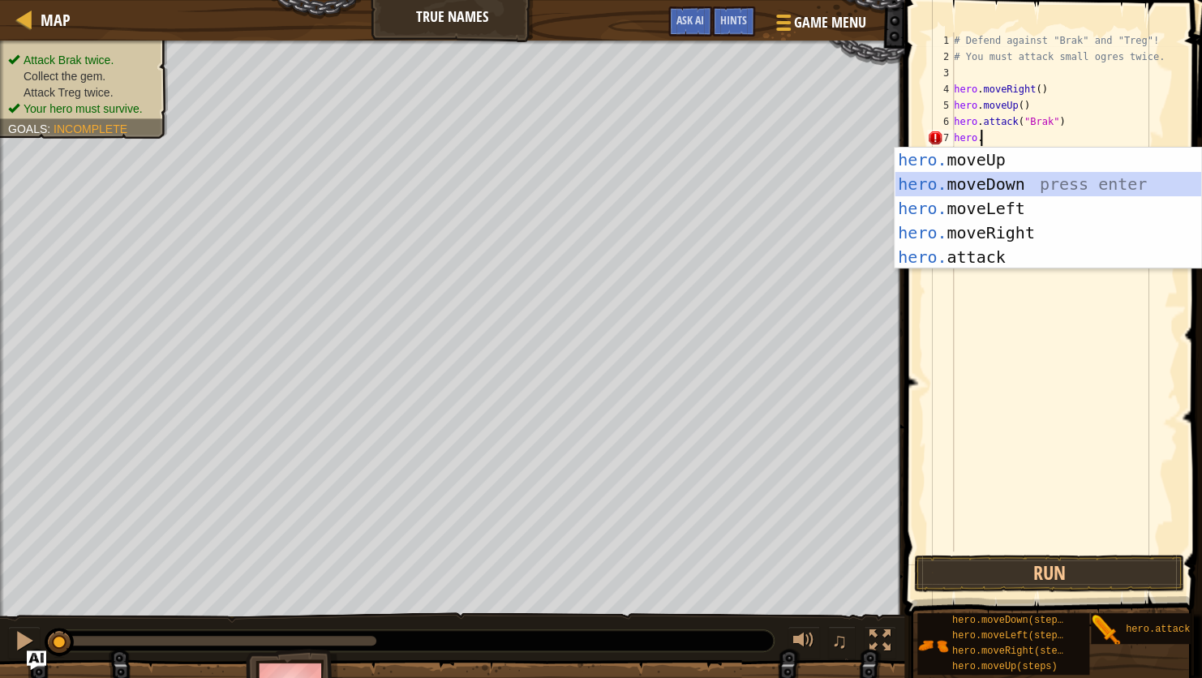
scroll to position [7, 0]
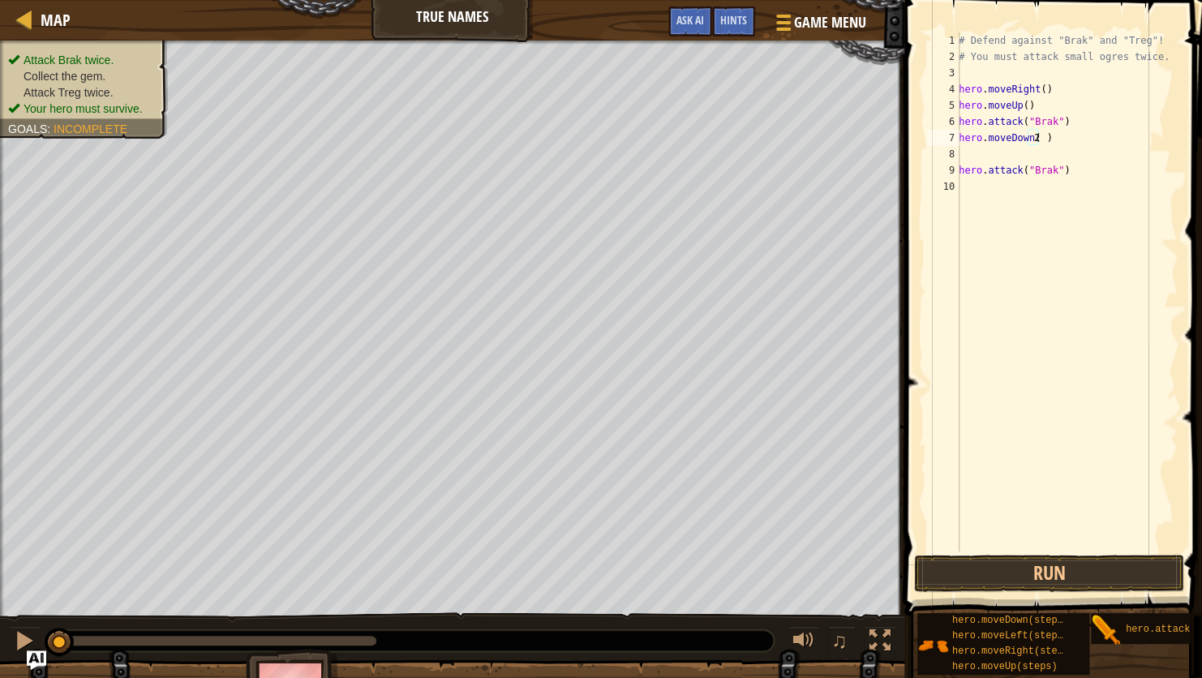
type textarea "hero.moveDown(2)"
type textarea "Treg"
click at [1062, 566] on button "Run" at bounding box center [1049, 573] width 270 height 37
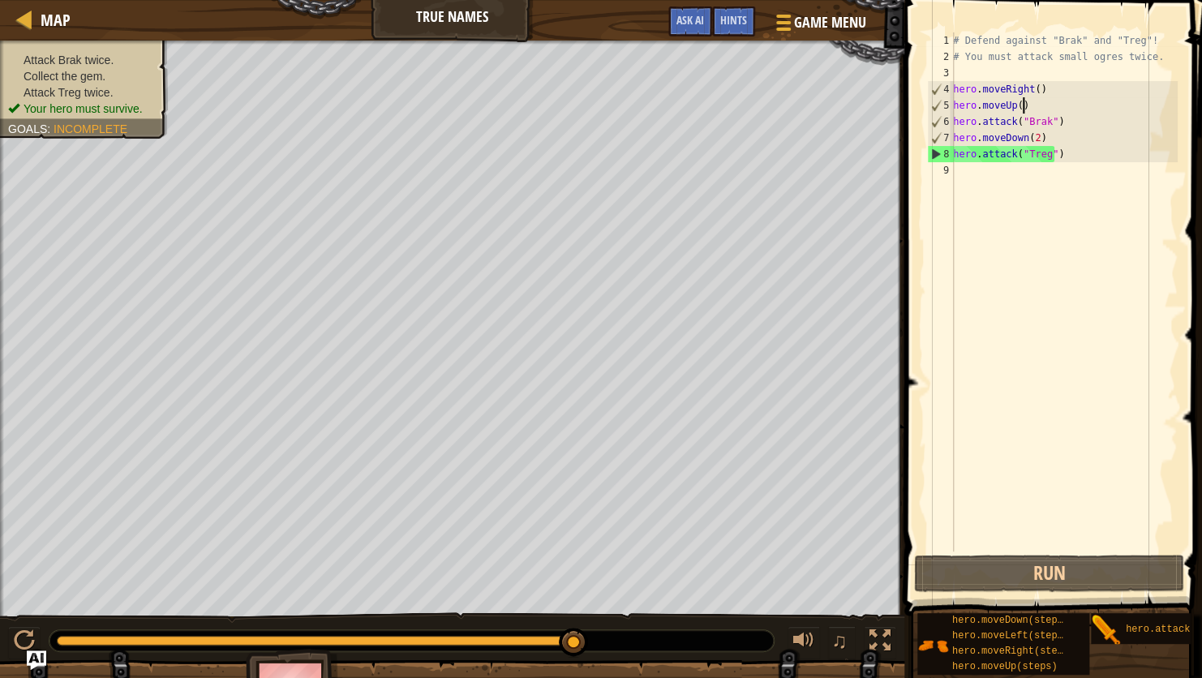
click at [1026, 101] on div "# Defend against "Brak" and "Treg"! # You must attack small ogres twice. hero .…" at bounding box center [1064, 308] width 228 height 552
type textarea "h"
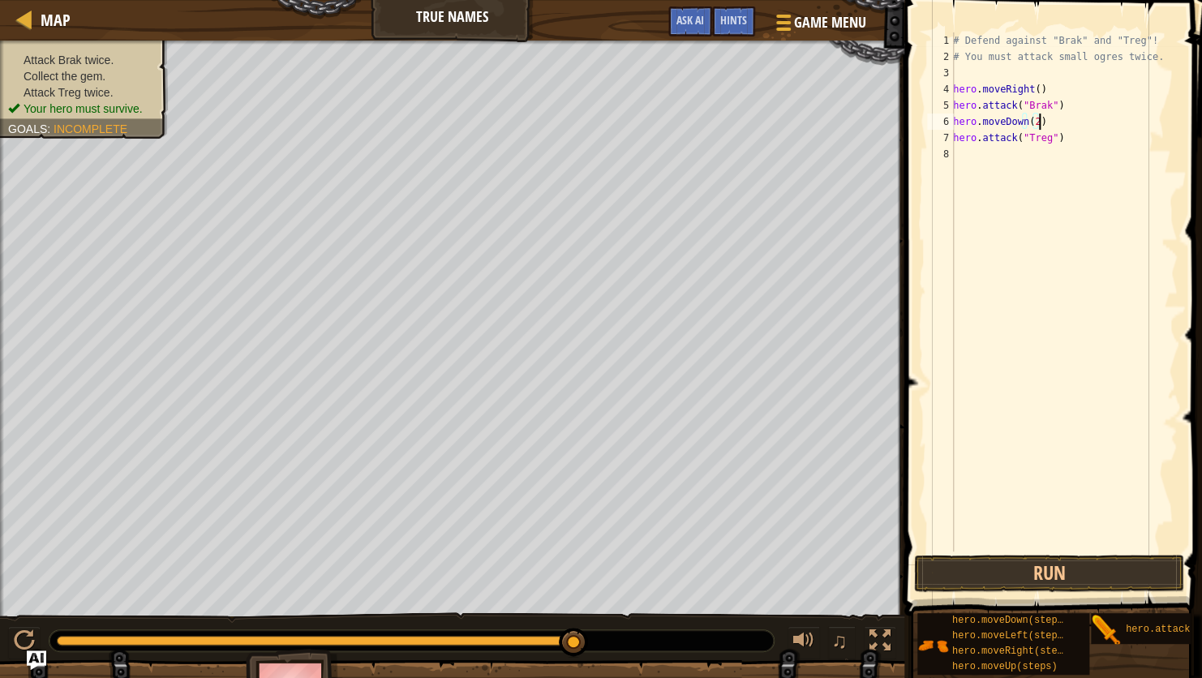
click at [1043, 120] on div "# Defend against "Brak" and "Treg"! # You must attack small ogres twice. hero .…" at bounding box center [1064, 308] width 228 height 552
type textarea "h"
click at [1055, 126] on div "# Defend against "Brak" and "Treg"! # You must attack small ogres twice. hero .…" at bounding box center [1064, 308] width 228 height 552
type textarea "hero.attack("Treg")"
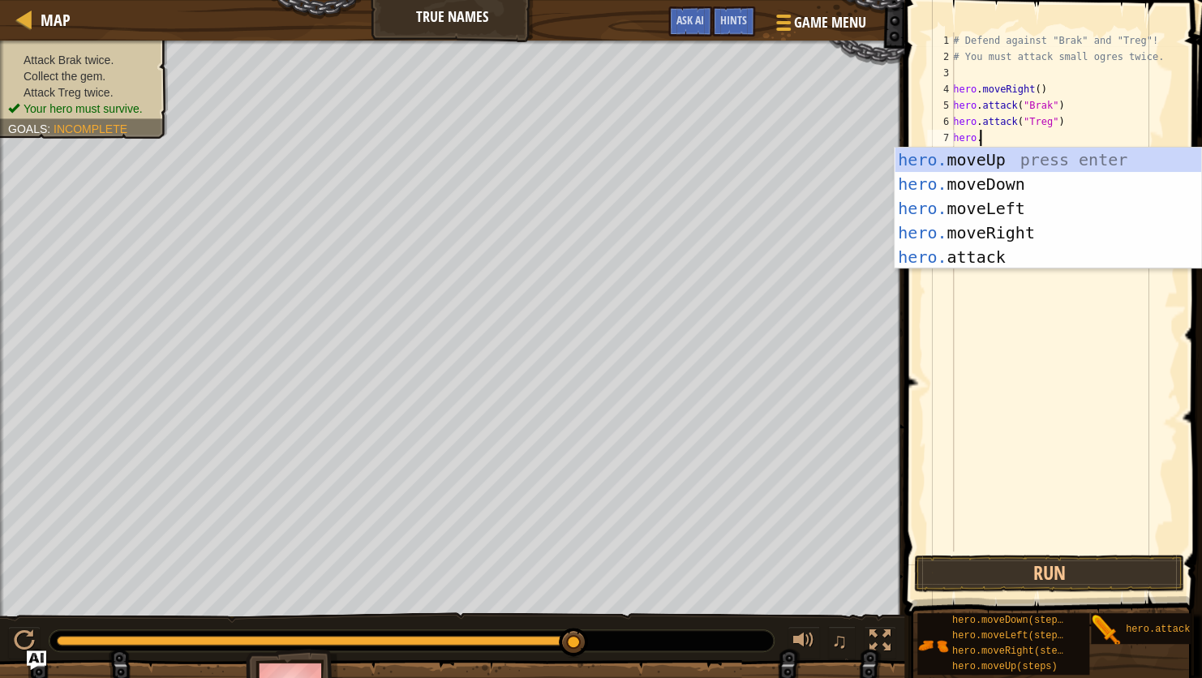
scroll to position [7, 1]
type textarea "hero."
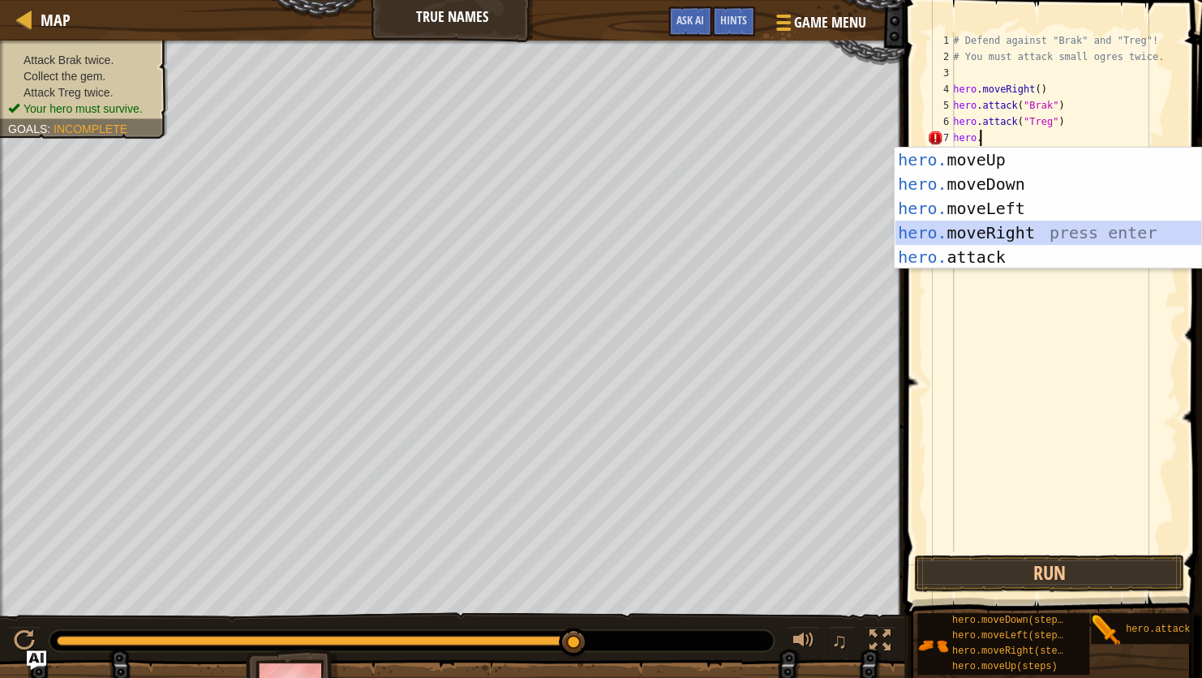
scroll to position [7, 0]
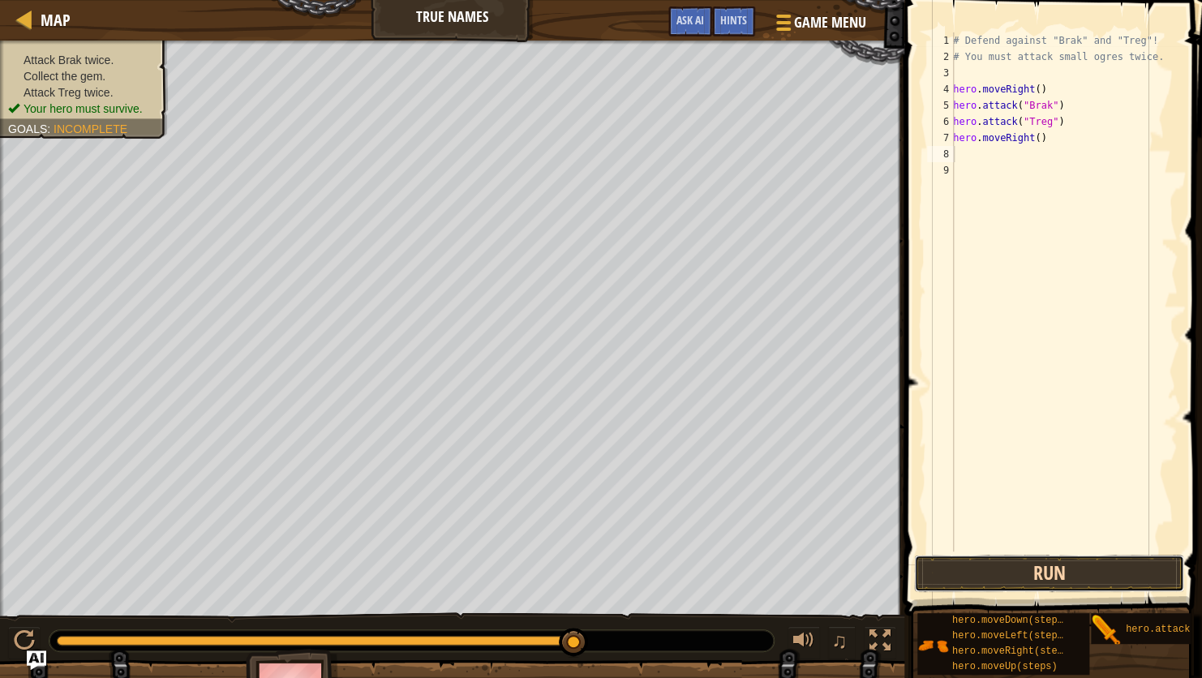
click at [1018, 567] on button "Run" at bounding box center [1049, 573] width 270 height 37
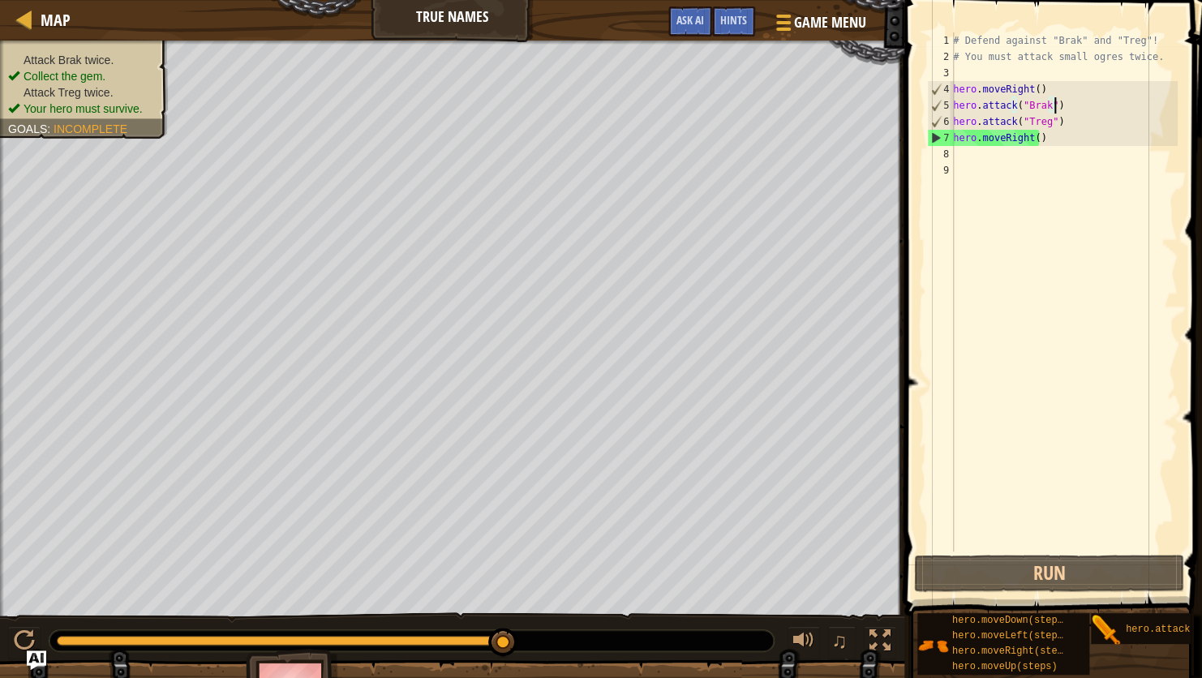
click at [1061, 108] on div "# Defend against "Brak" and "Treg"! # You must attack small ogres twice. hero .…" at bounding box center [1064, 308] width 228 height 552
type textarea "hero.attack("Brak")"
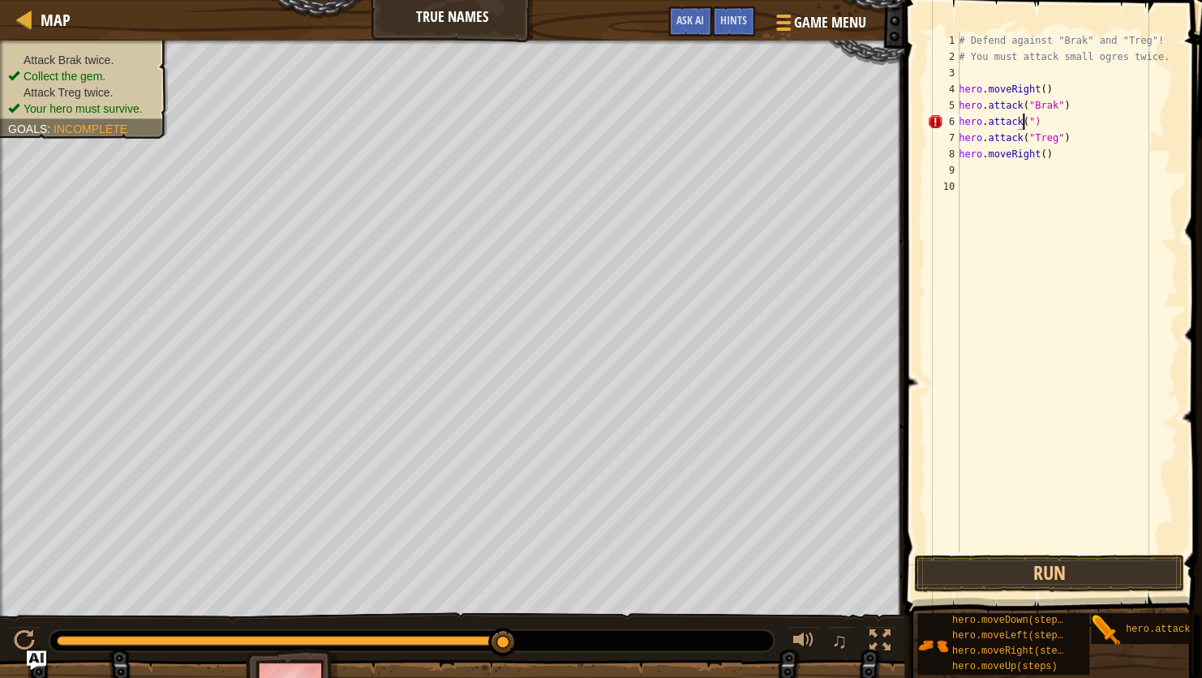
scroll to position [7, 6]
type textarea "b"
type textarea "hero.attack("Treg")"
type textarea "hero.moveRight()"
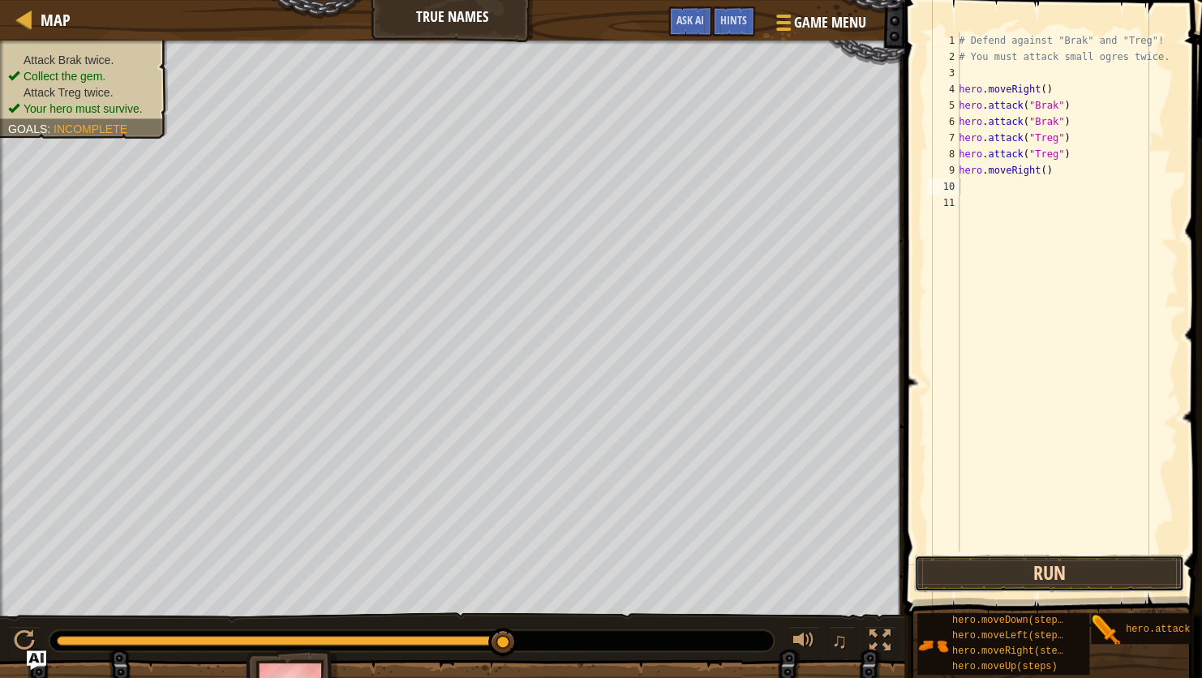
click at [1030, 566] on button "Run" at bounding box center [1049, 573] width 270 height 37
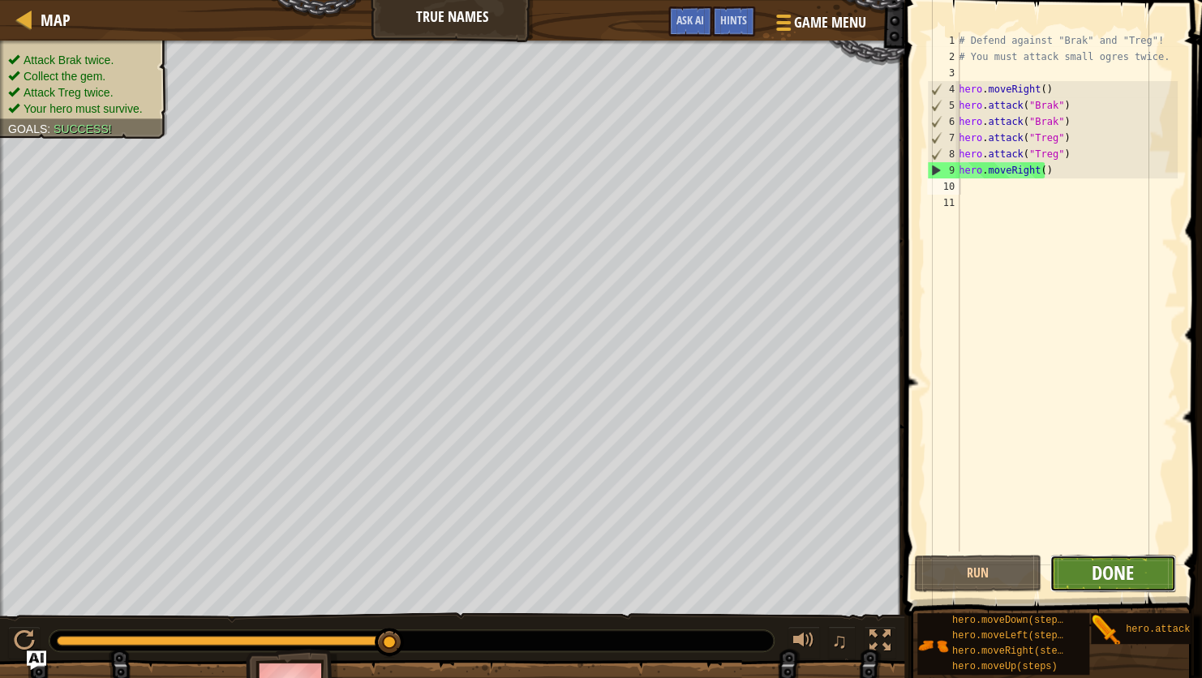
click at [1127, 583] on span "Done" at bounding box center [1113, 573] width 42 height 26
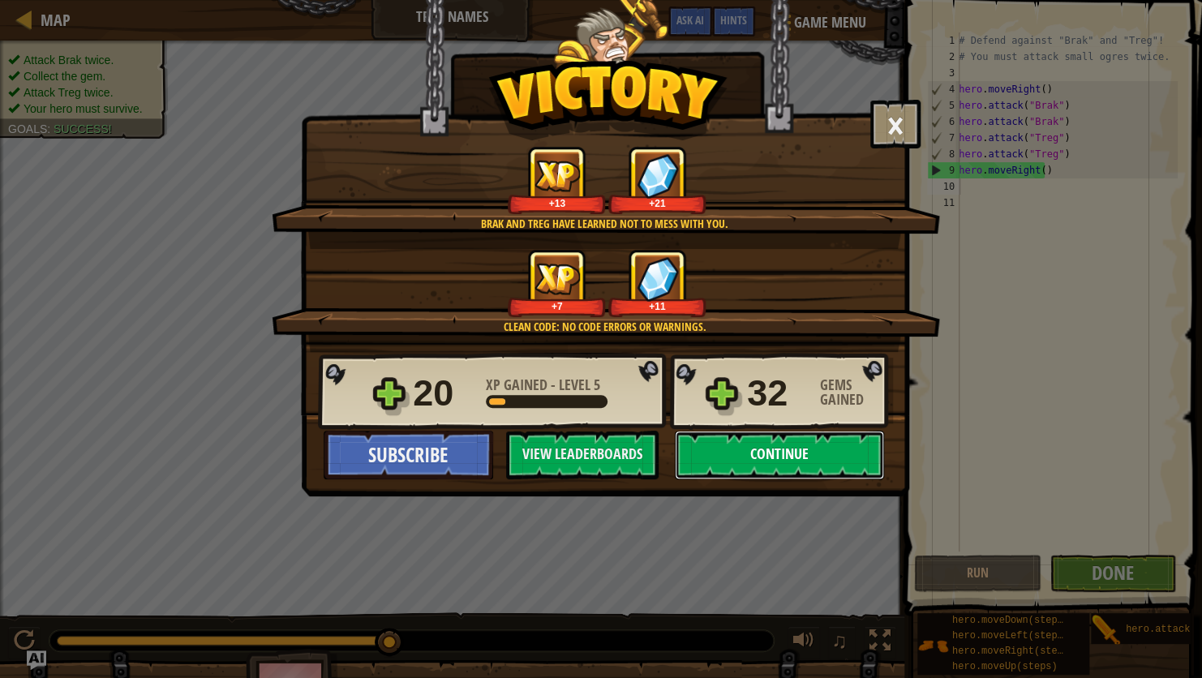
click at [797, 464] on button "Continue" at bounding box center [779, 455] width 209 height 49
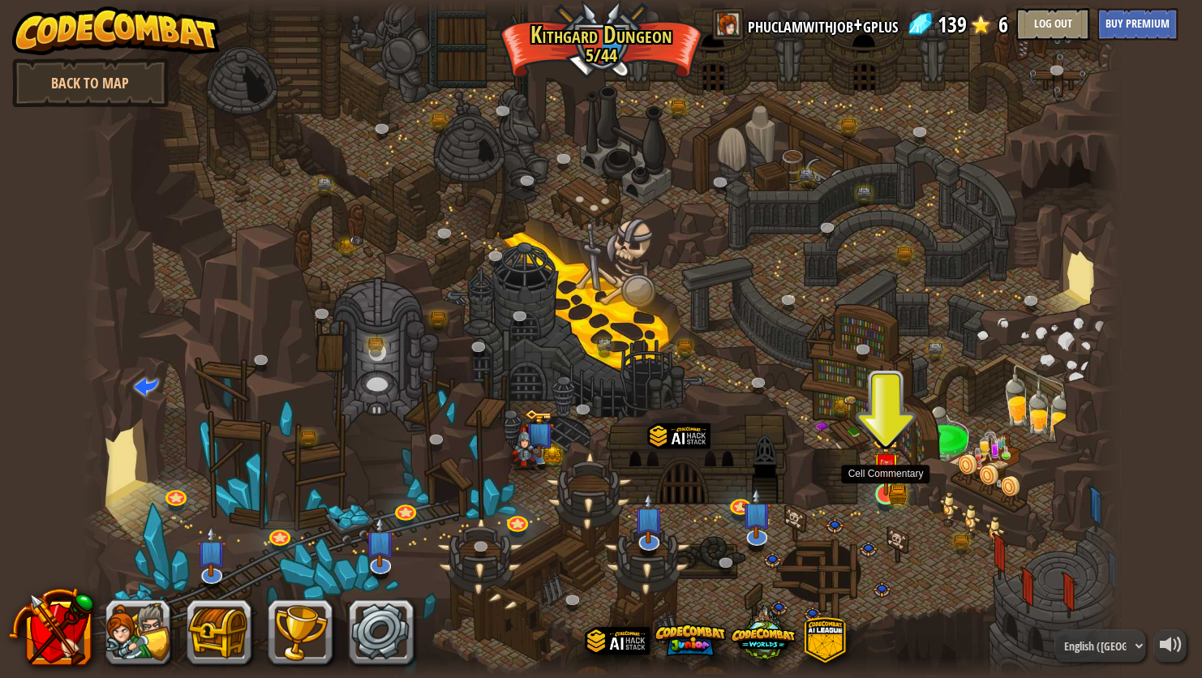
click at [888, 467] on img at bounding box center [886, 467] width 16 height 16
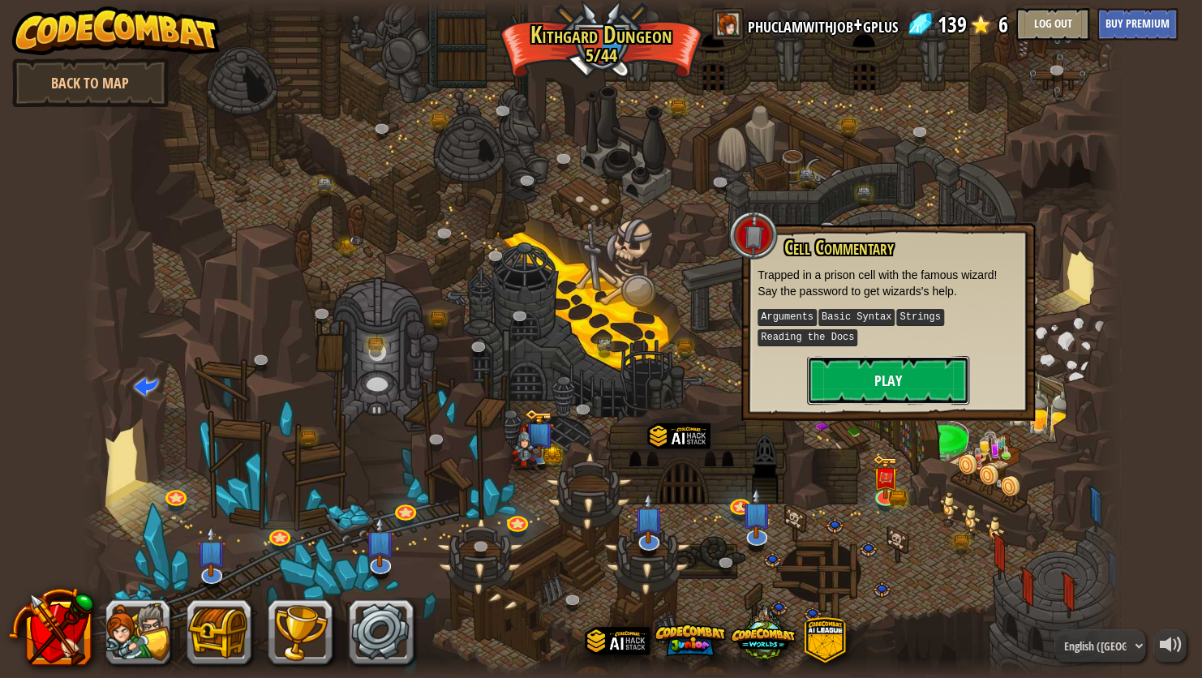
click at [869, 370] on button "Play" at bounding box center [888, 380] width 162 height 49
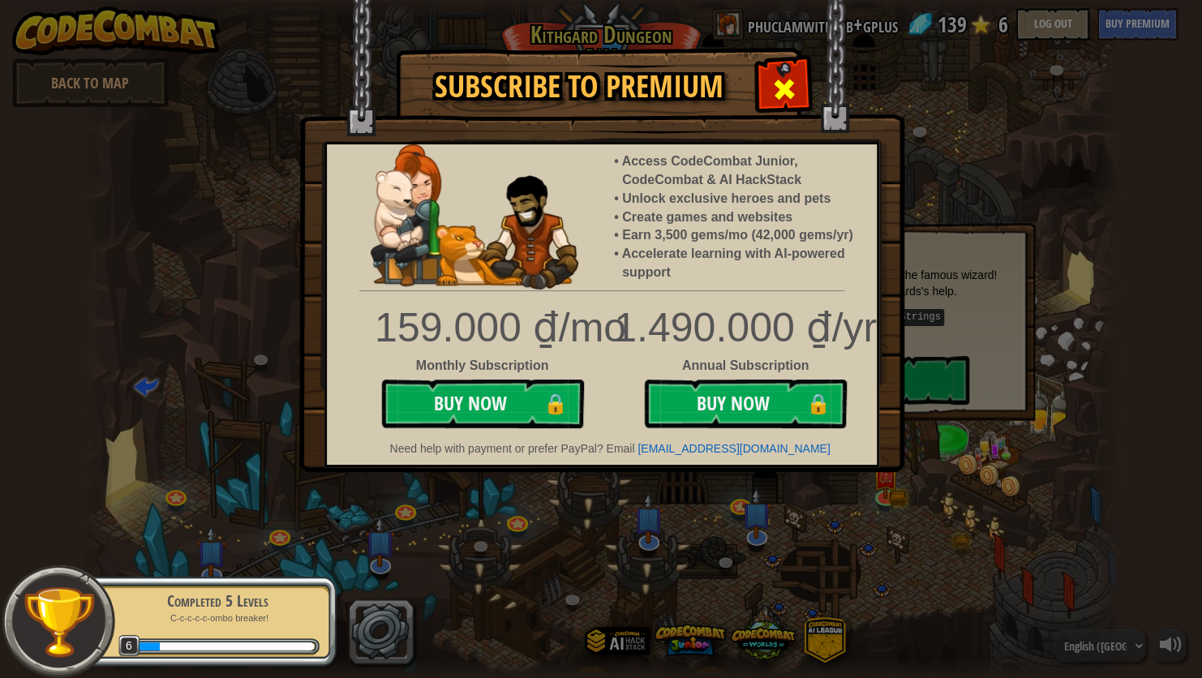
click at [783, 94] on span at bounding box center [784, 89] width 26 height 26
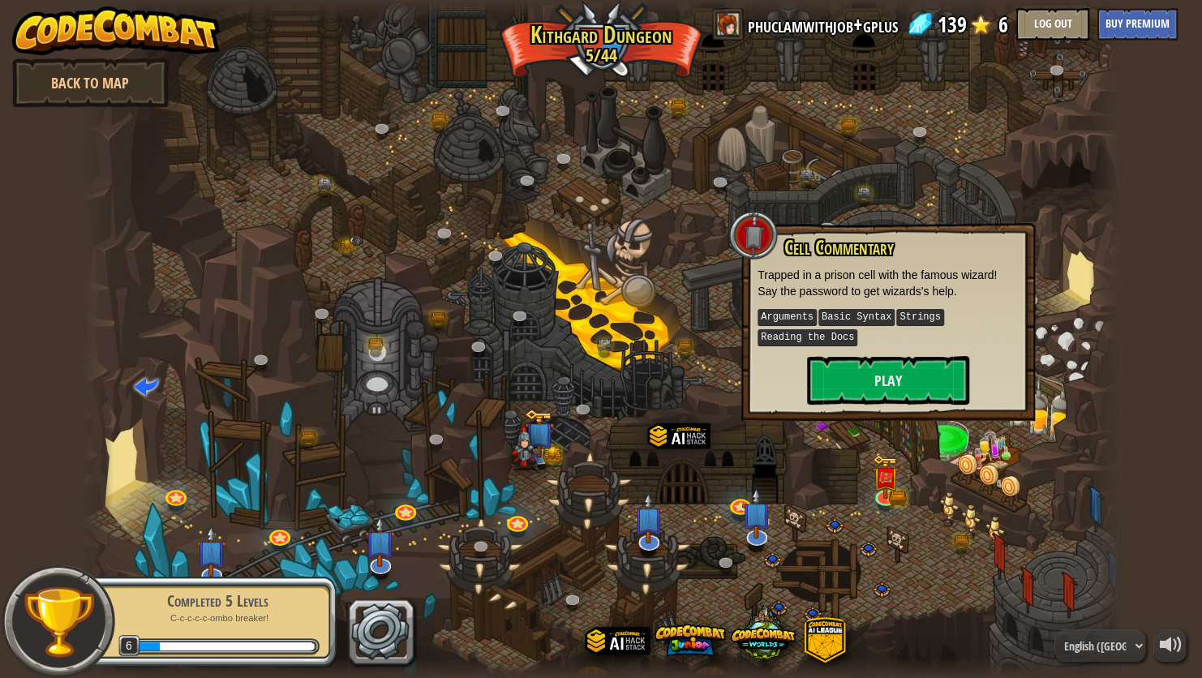
click at [608, 402] on div at bounding box center [601, 339] width 1038 height 678
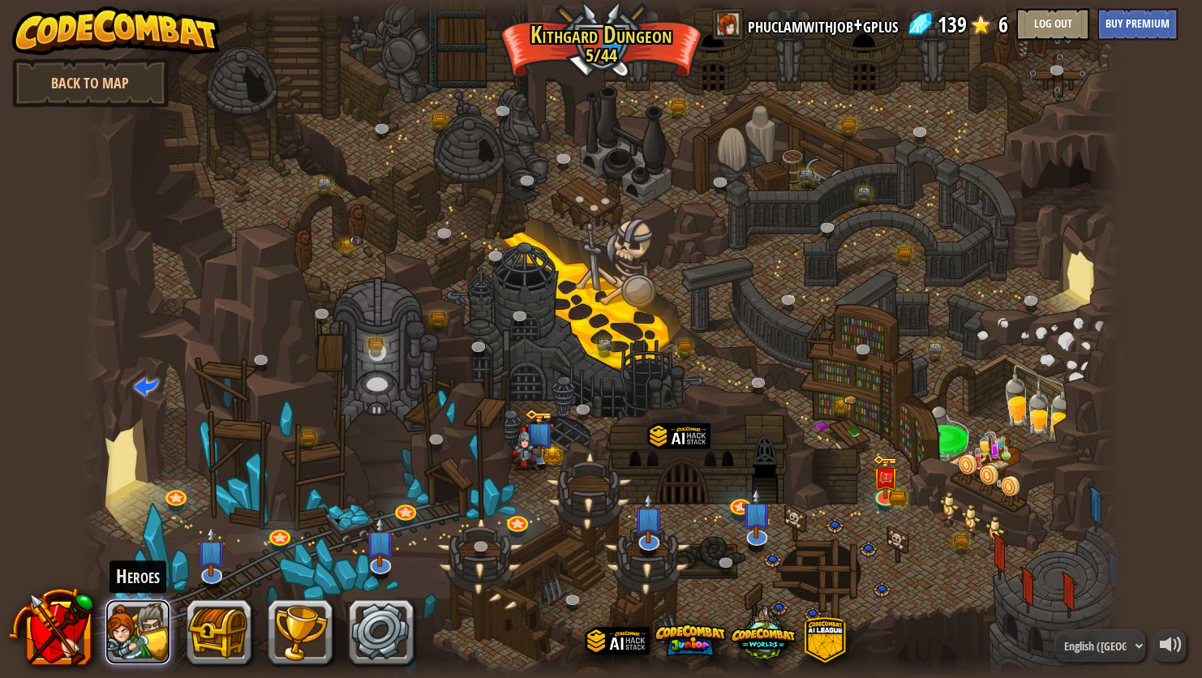
click at [148, 613] on button at bounding box center [137, 631] width 65 height 65
